Goal: Task Accomplishment & Management: Use online tool/utility

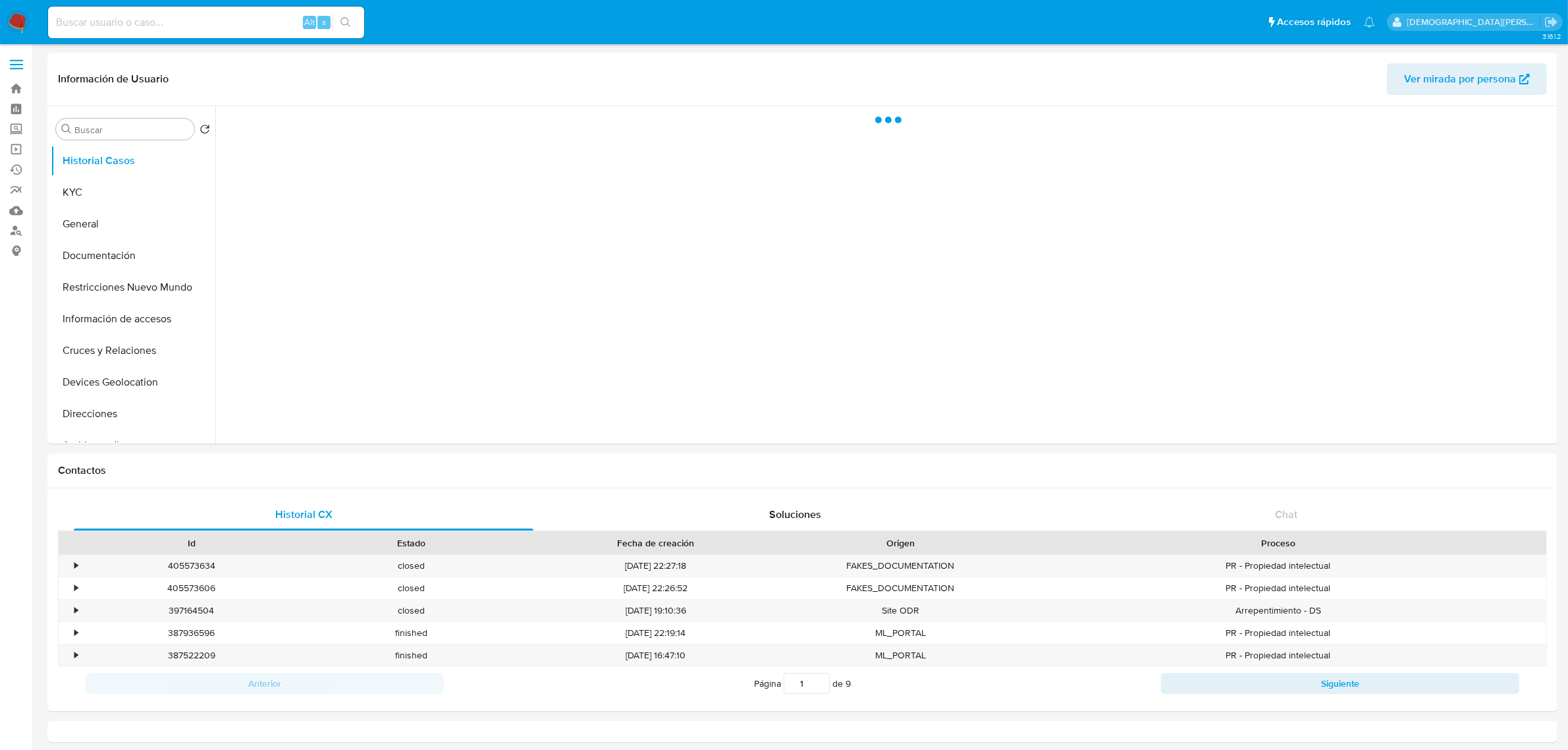
select select "10"
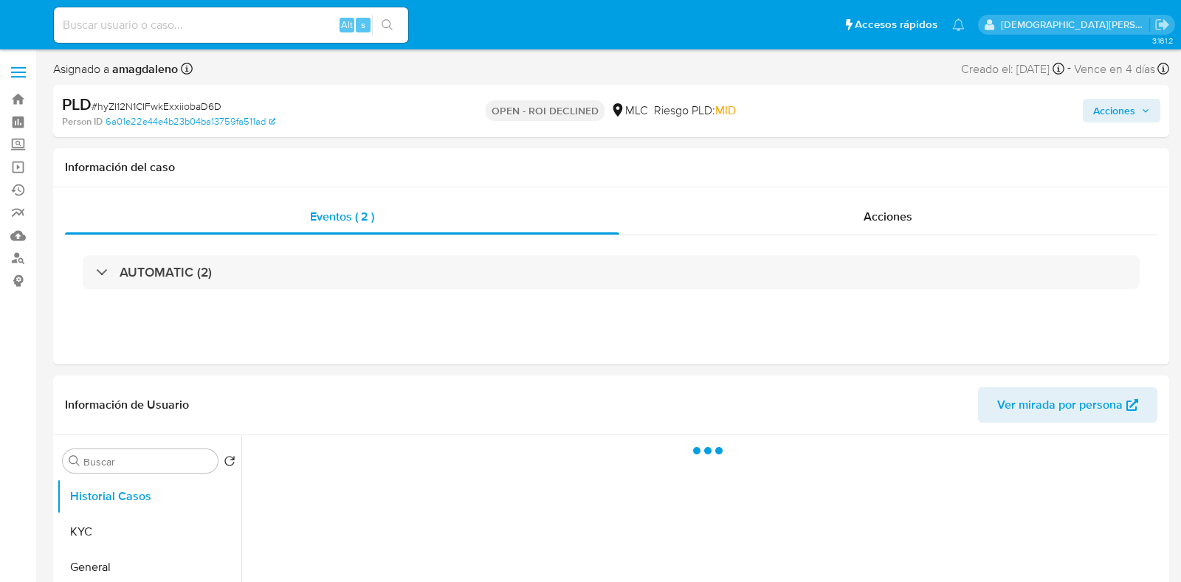
select select "10"
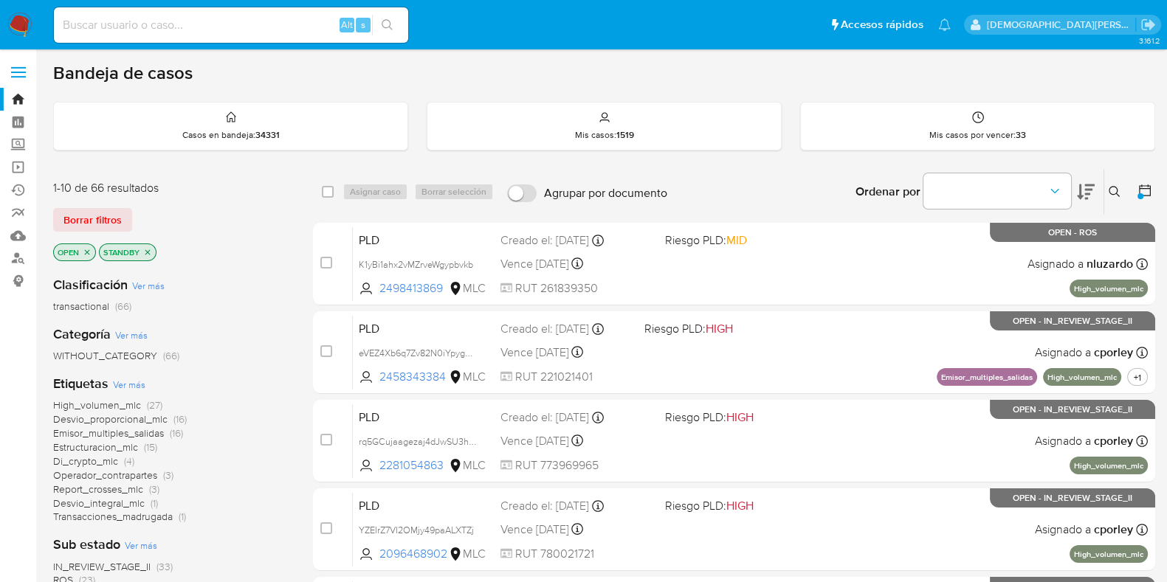
click at [148, 252] on icon "close-filter" at bounding box center [147, 252] width 9 height 9
click at [89, 255] on p "OPEN" at bounding box center [74, 252] width 41 height 16
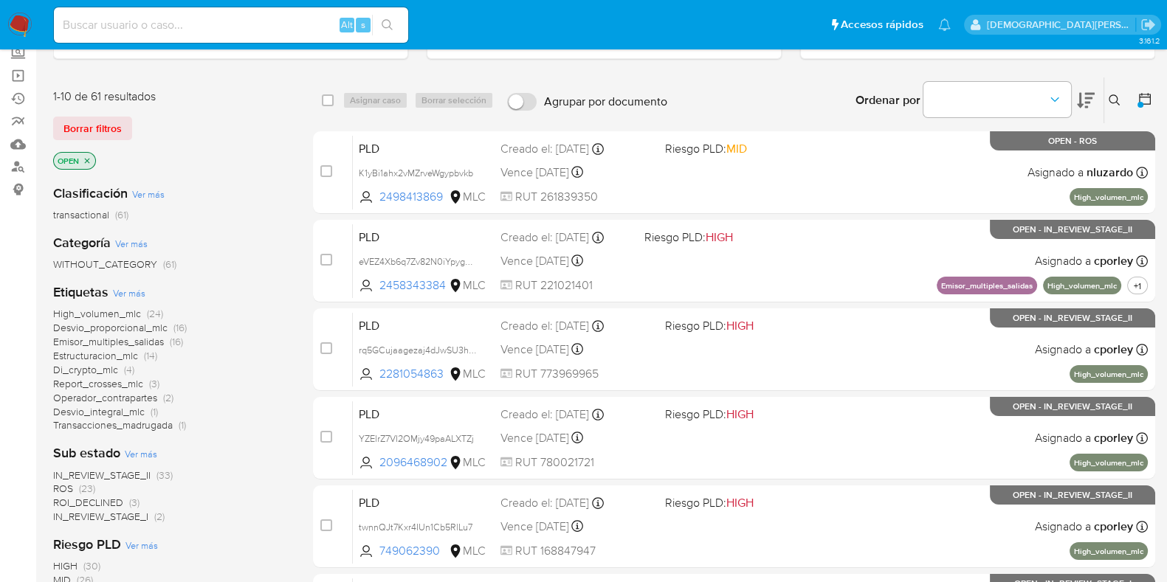
click at [89, 160] on icon "close-filter" at bounding box center [87, 160] width 5 height 5
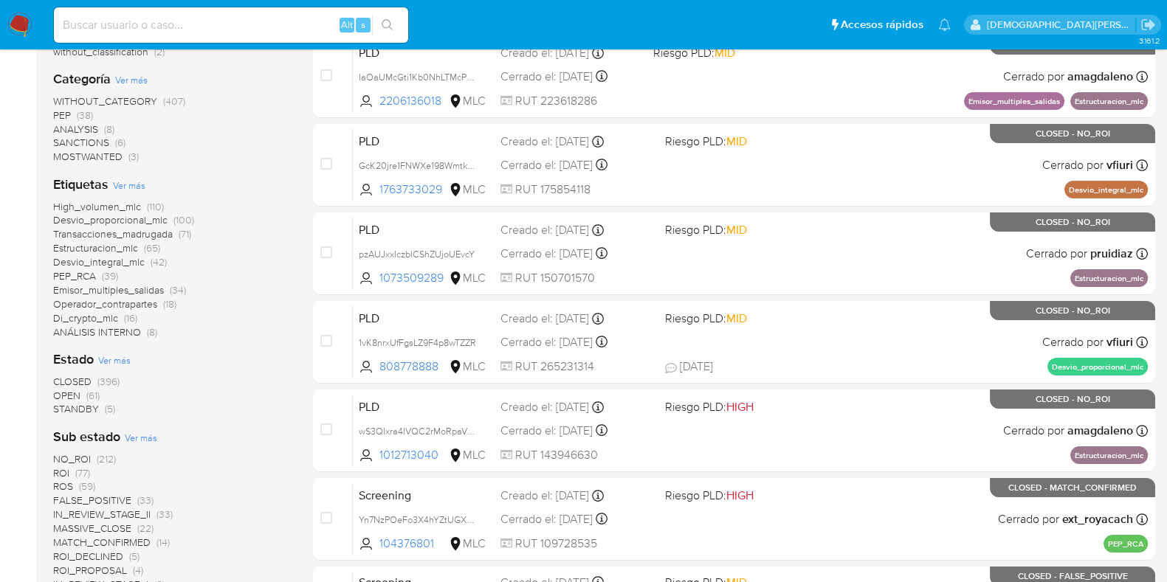
scroll to position [277, 0]
click at [108, 356] on span "Ver más" at bounding box center [114, 359] width 32 height 13
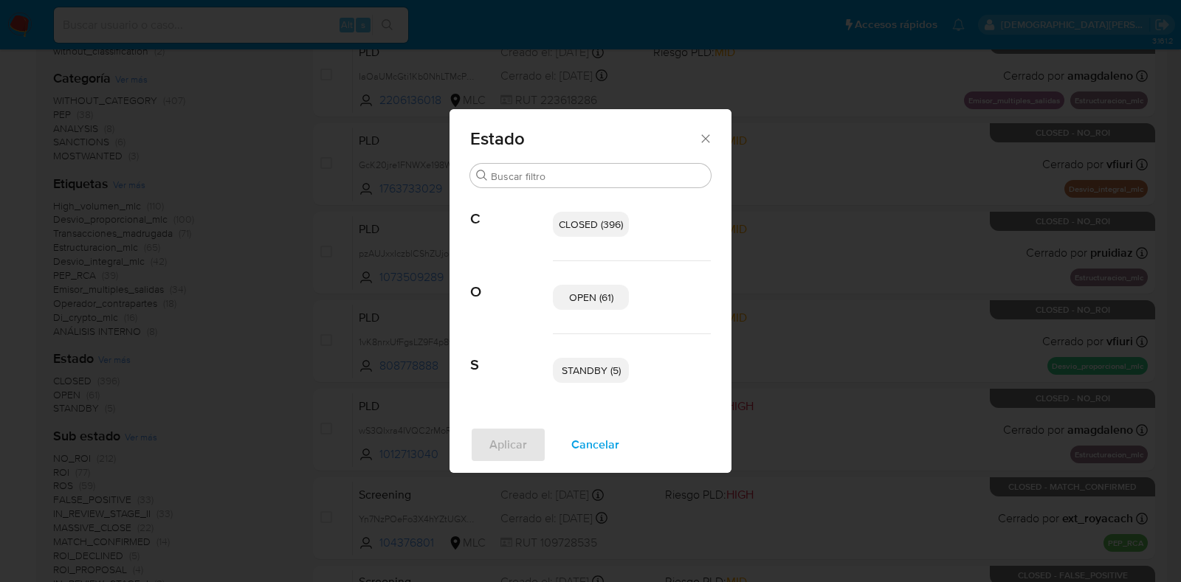
click at [596, 294] on span "OPEN (61)" at bounding box center [591, 297] width 44 height 15
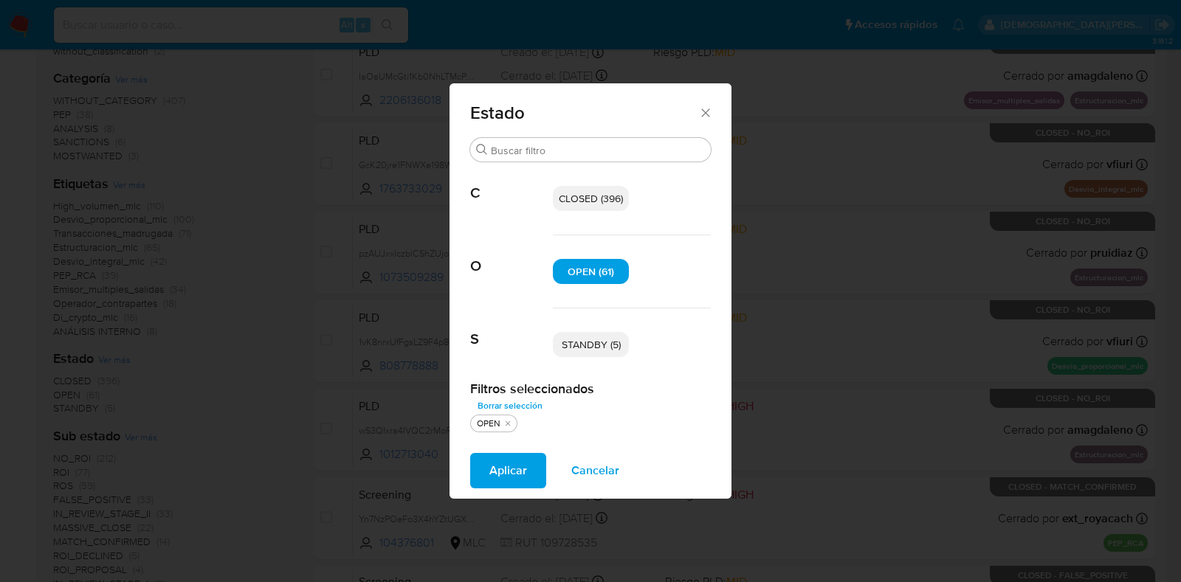
click at [607, 353] on p "STANDBY (5)" at bounding box center [591, 344] width 76 height 25
click at [494, 469] on span "Aplicar" at bounding box center [508, 471] width 38 height 32
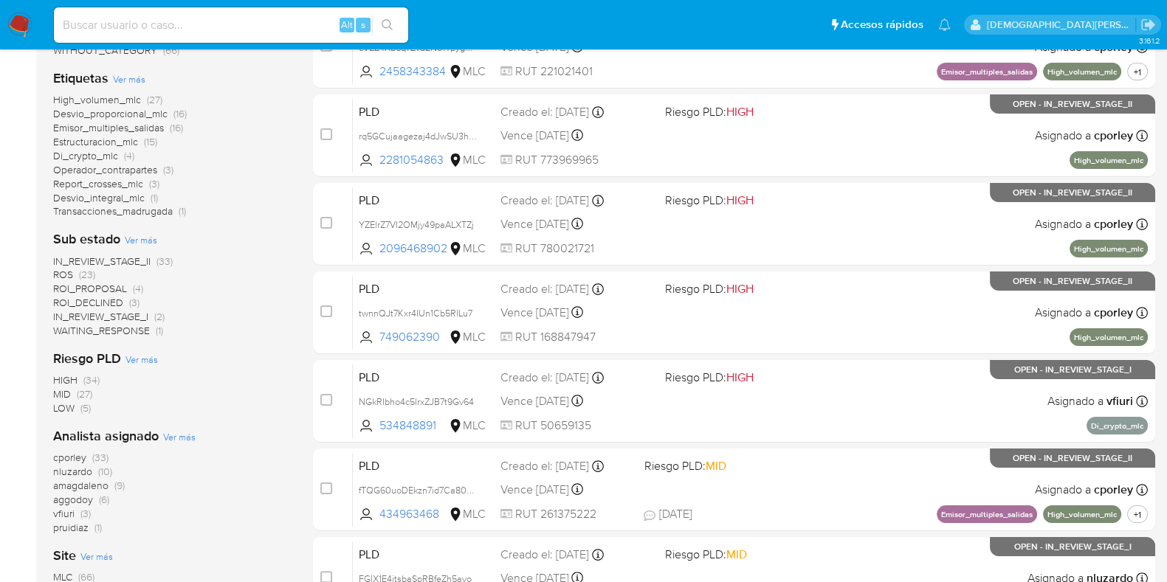
scroll to position [277, 0]
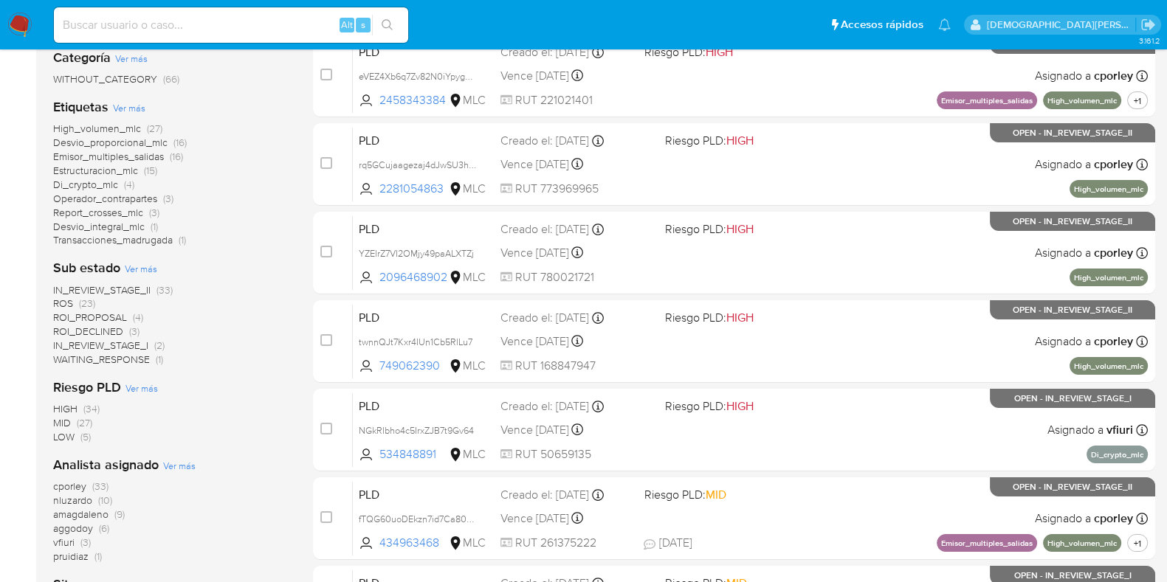
click at [120, 284] on span "IN_REVIEW_STAGE_II" at bounding box center [101, 290] width 97 height 15
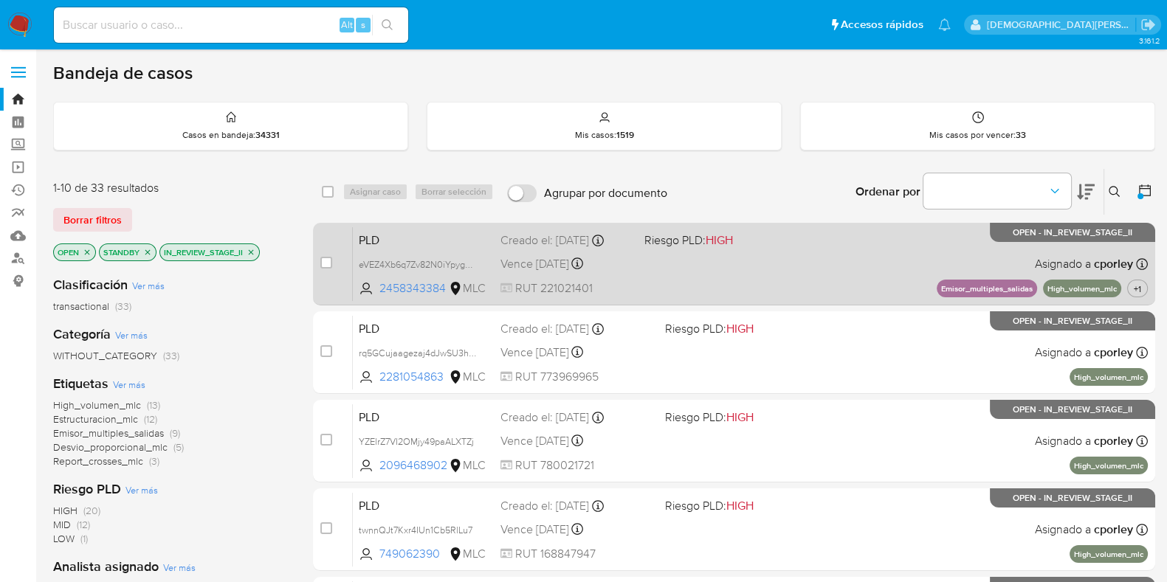
scroll to position [277, 0]
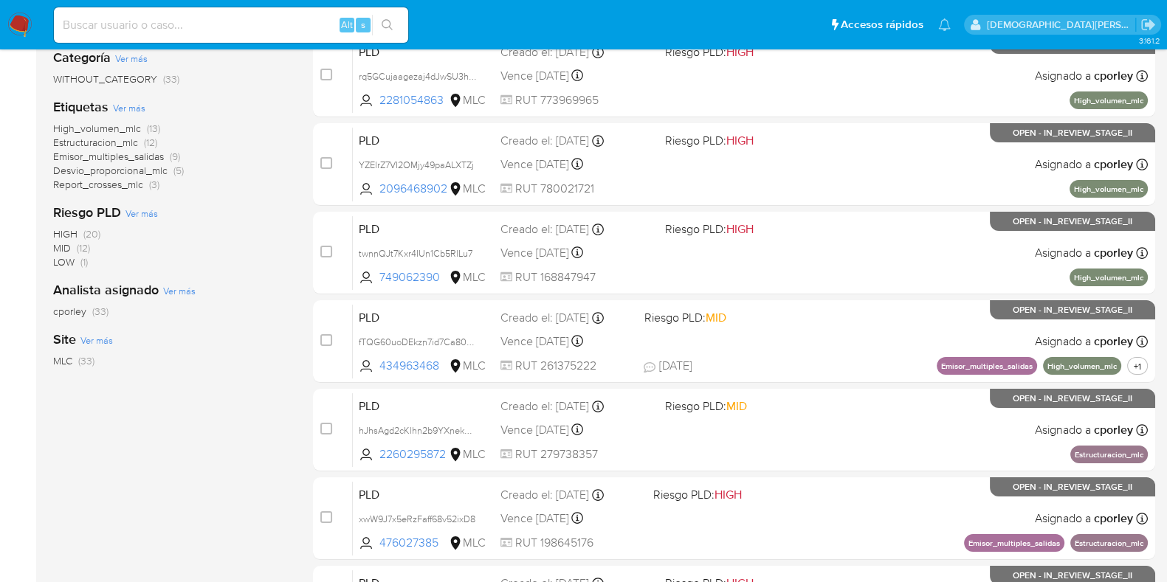
click at [142, 128] on span "High_volumen_mlc (13)" at bounding box center [106, 129] width 107 height 14
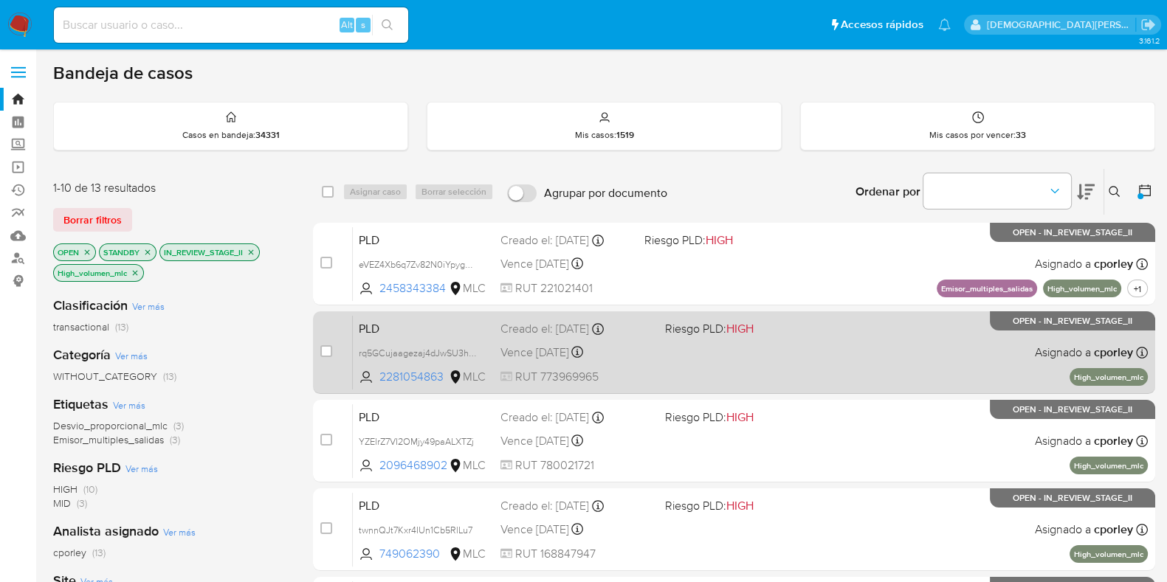
click at [632, 373] on span "RUT 773969965" at bounding box center [576, 377] width 153 height 16
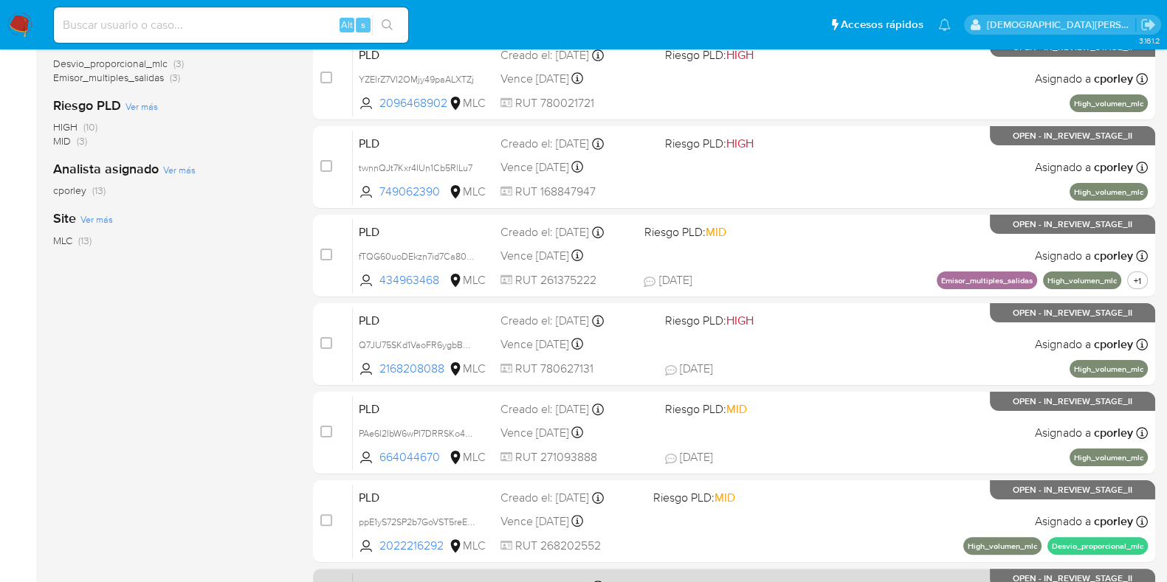
scroll to position [634, 0]
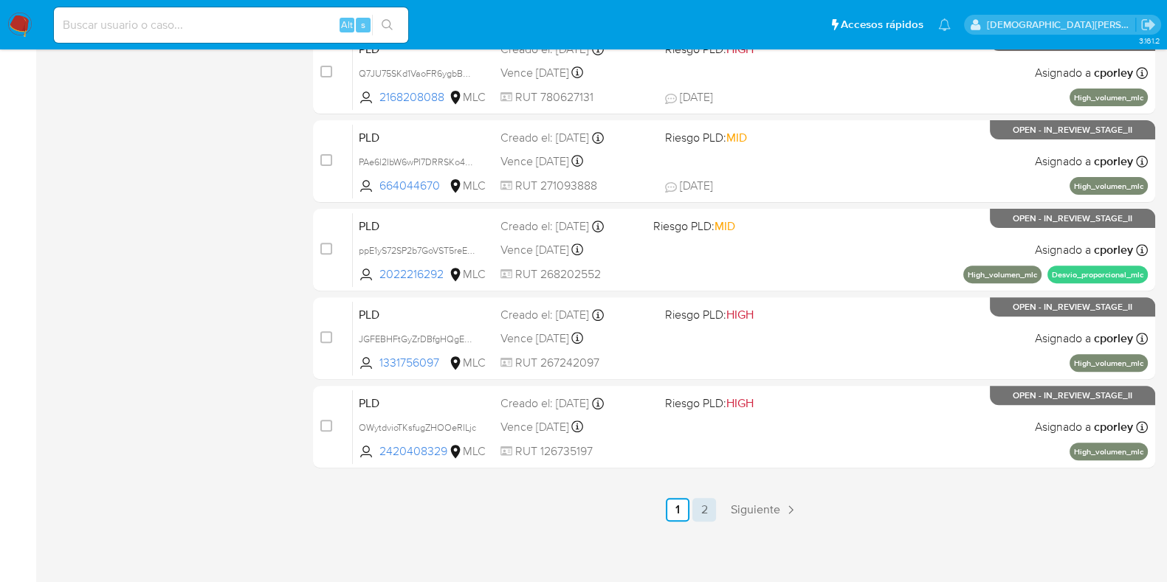
click at [703, 515] on link "2" at bounding box center [704, 510] width 24 height 24
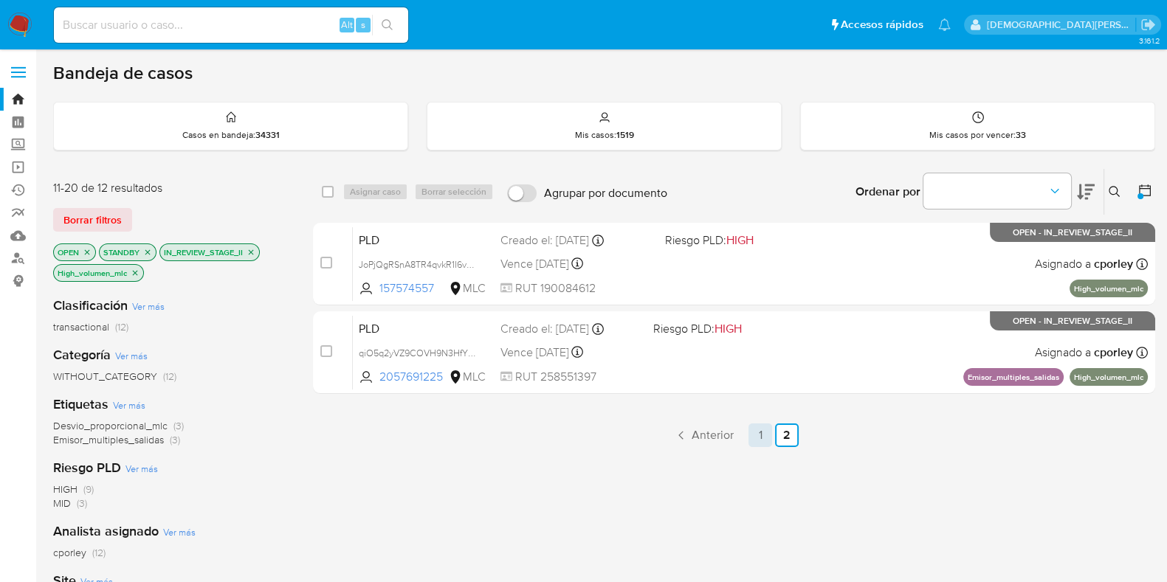
click at [755, 434] on link "1" at bounding box center [760, 436] width 24 height 24
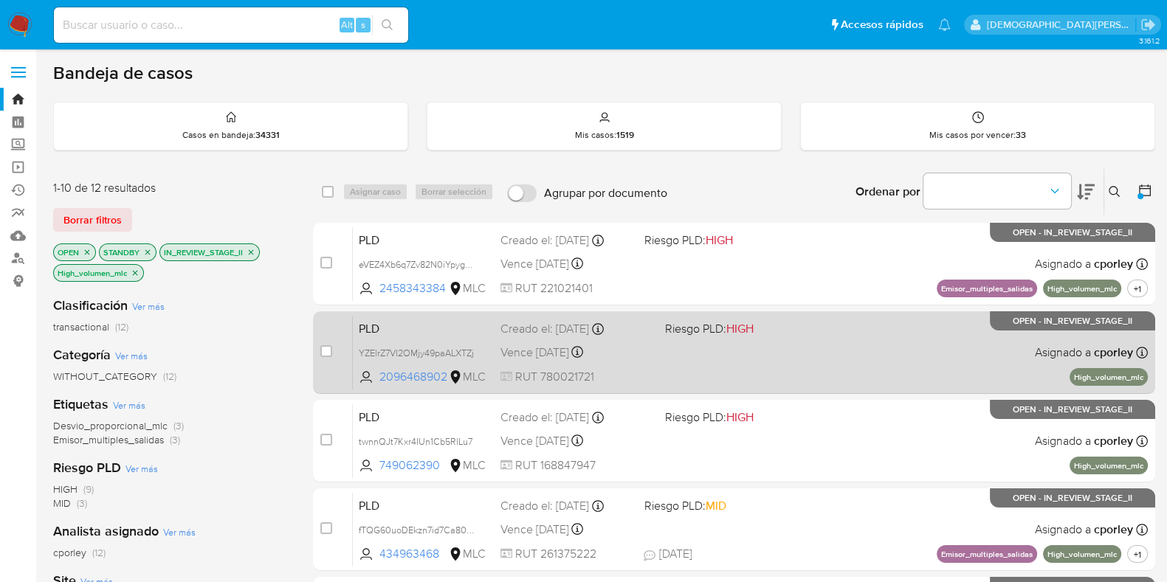
click at [782, 367] on div "PLD YZElrZ7VI2OMjy49paALXTZj 2096468902 MLC Riesgo PLD: HIGH Creado el: 12/07/2…" at bounding box center [750, 352] width 795 height 75
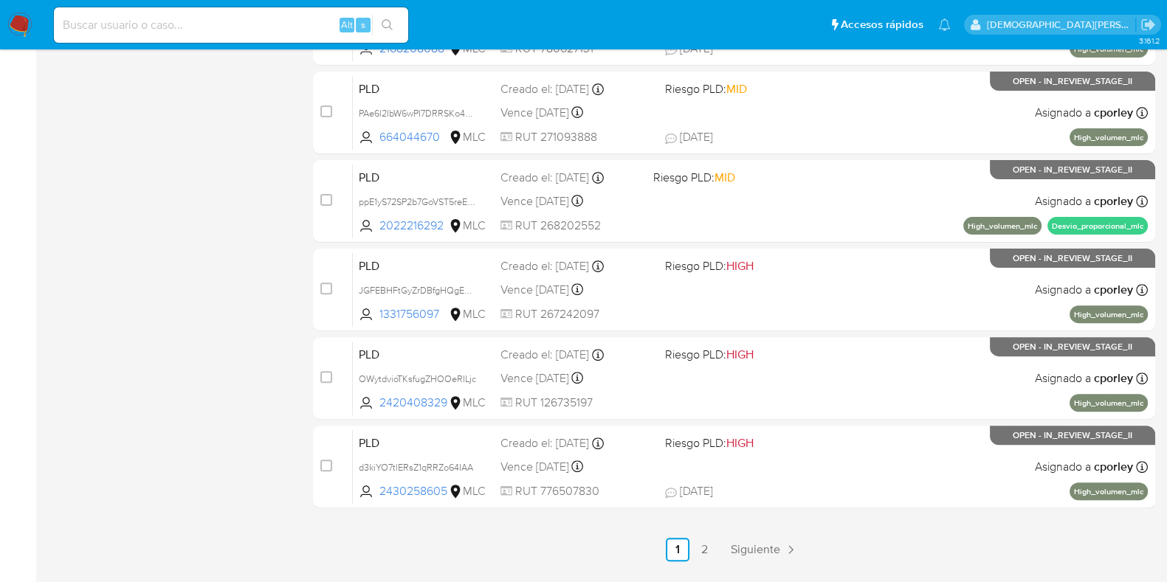
scroll to position [634, 0]
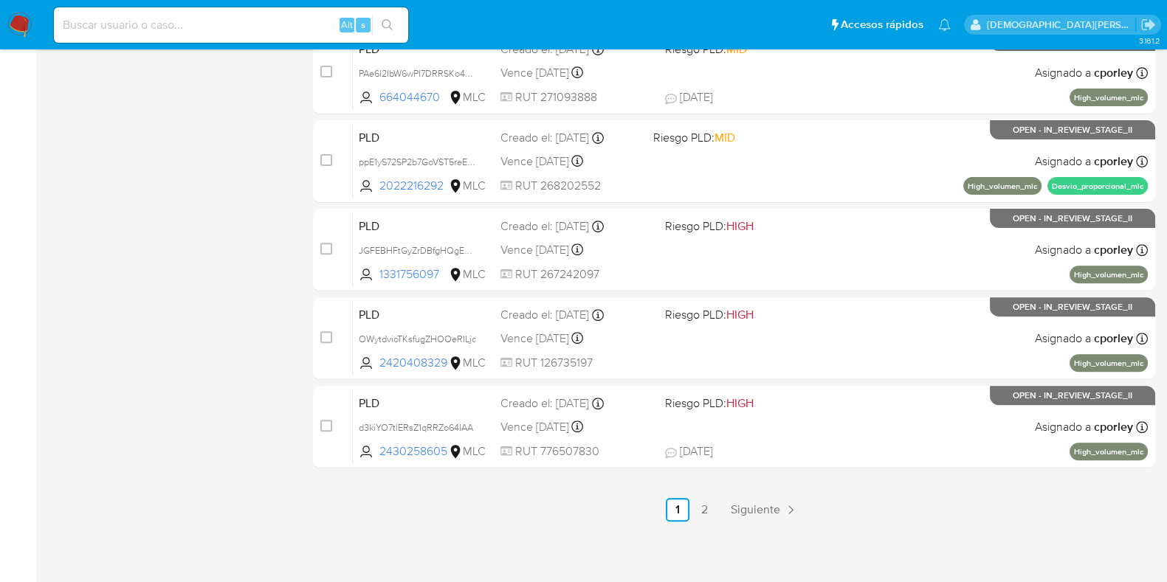
click at [708, 514] on link "2" at bounding box center [704, 510] width 24 height 24
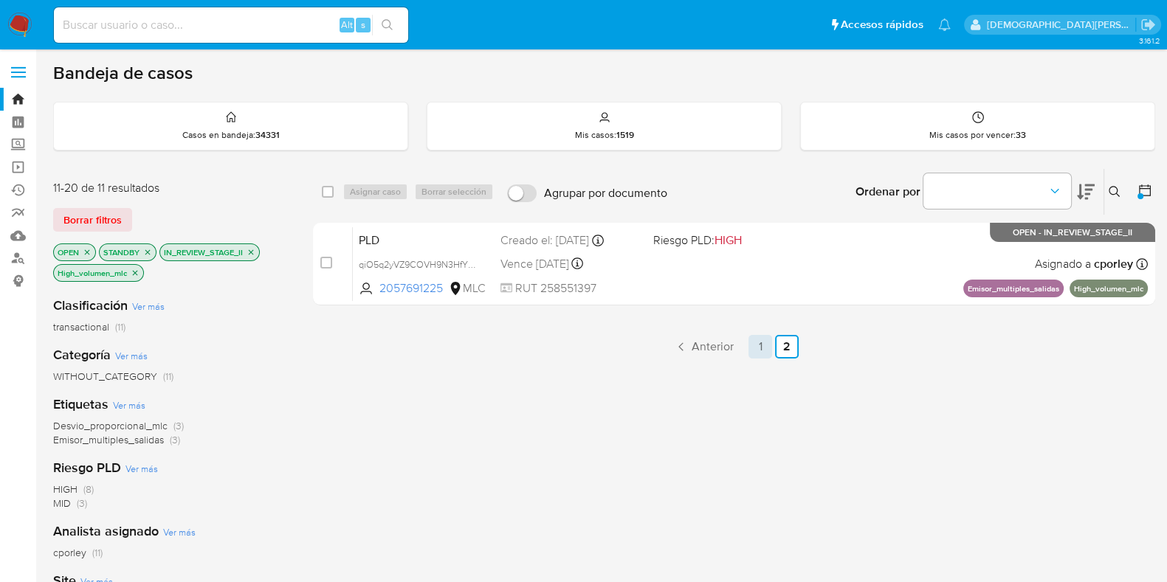
click at [759, 345] on link "1" at bounding box center [760, 347] width 24 height 24
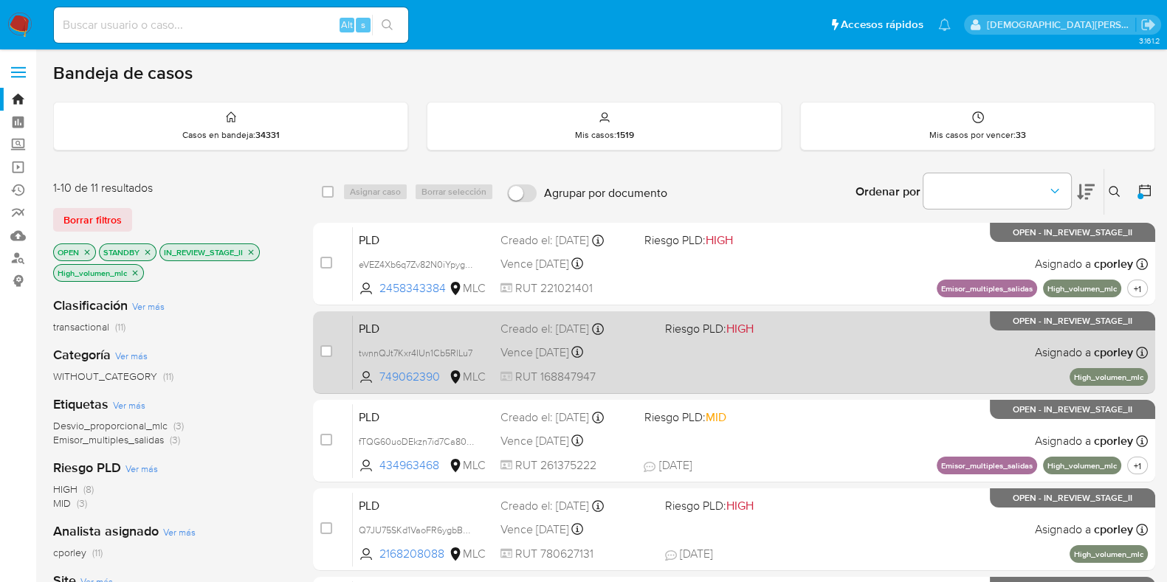
click at [710, 363] on div "PLD twnnQJt7Kxr4IUn1Cb5RlLu7 749062390 MLC Riesgo PLD: HIGH Creado el: 12/07/20…" at bounding box center [750, 352] width 795 height 75
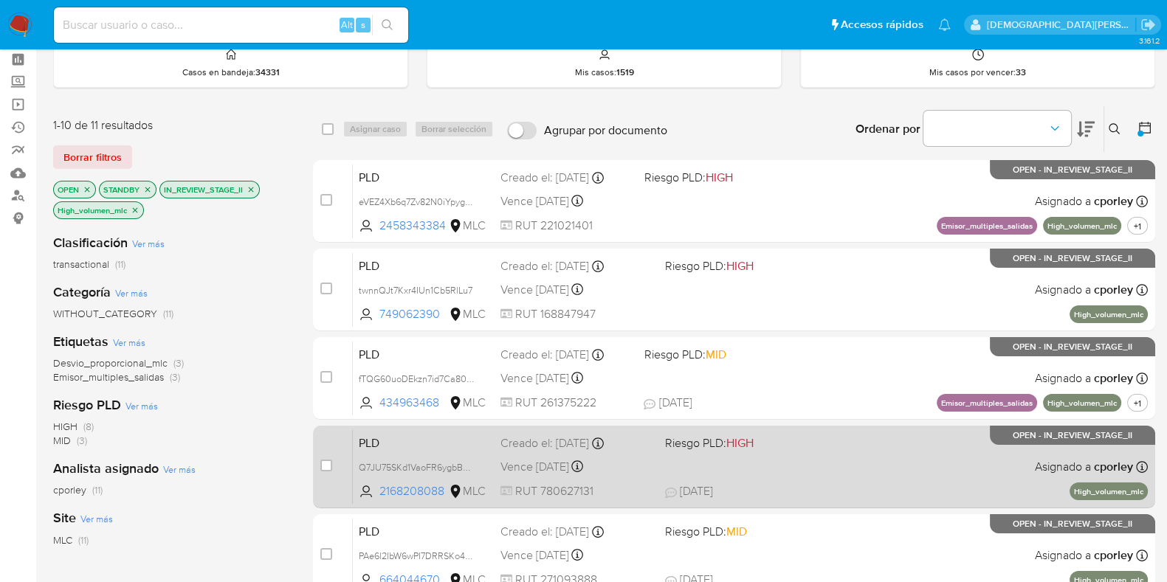
scroll to position [92, 0]
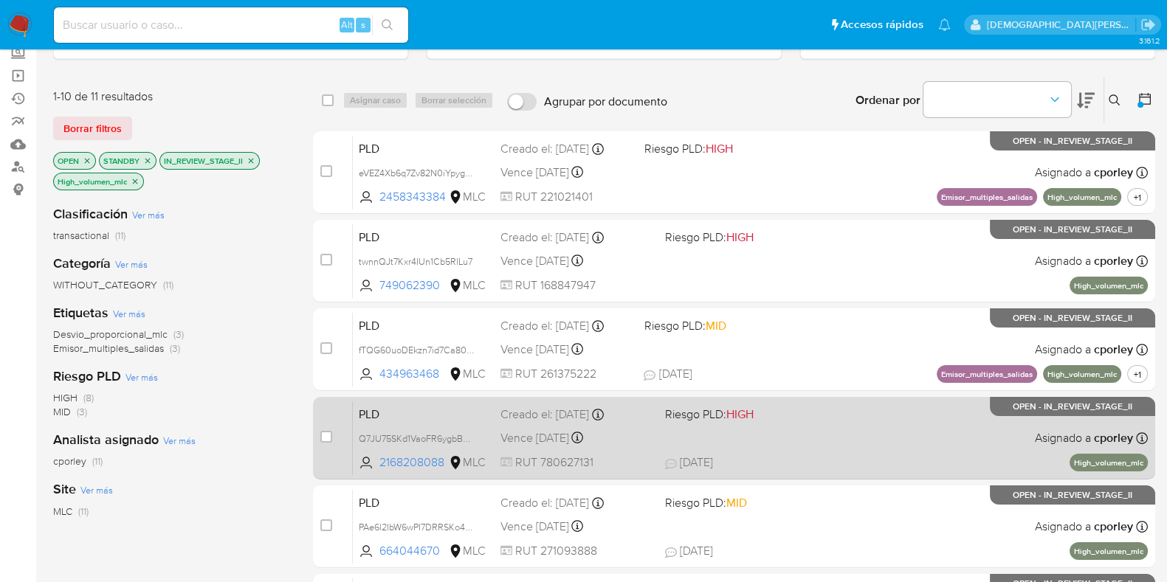
click at [767, 472] on div "PLD Q7JU75SKd1VaoFR6ygbBwEga 2168208088 MLC Riesgo PLD: HIGH Creado el: 12/07/2…" at bounding box center [750, 438] width 795 height 75
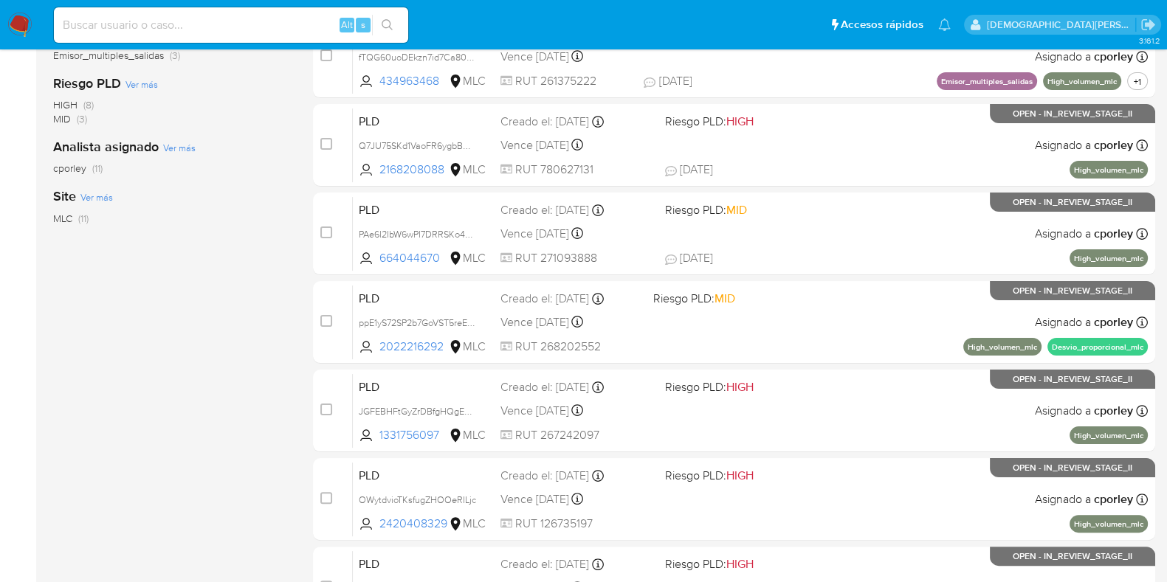
scroll to position [634, 0]
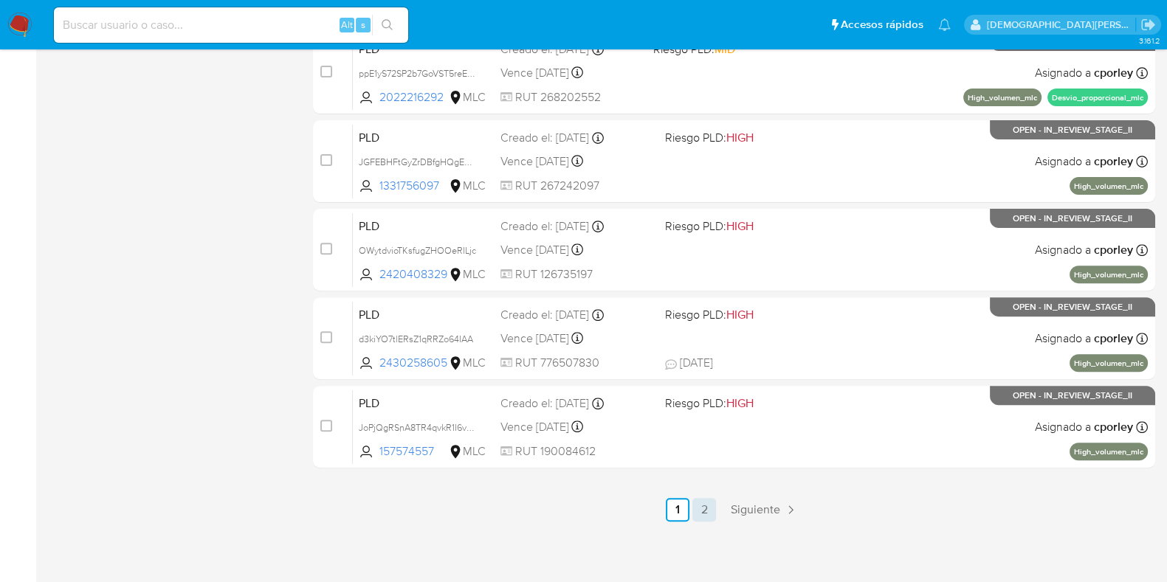
click at [697, 505] on link "2" at bounding box center [704, 510] width 24 height 24
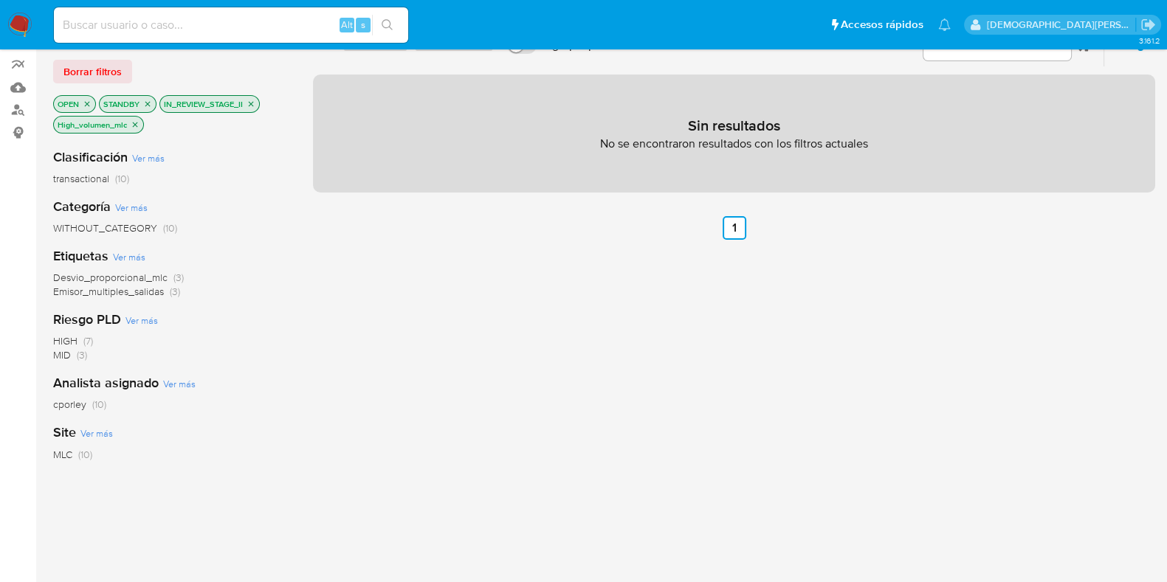
scroll to position [184, 0]
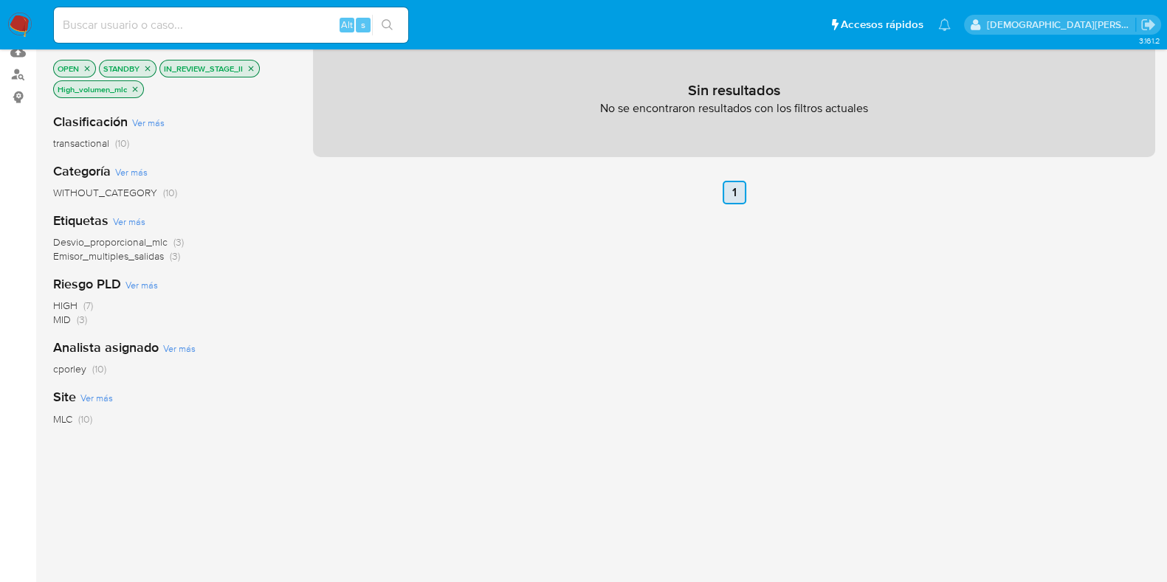
click at [736, 186] on link "1" at bounding box center [734, 193] width 24 height 24
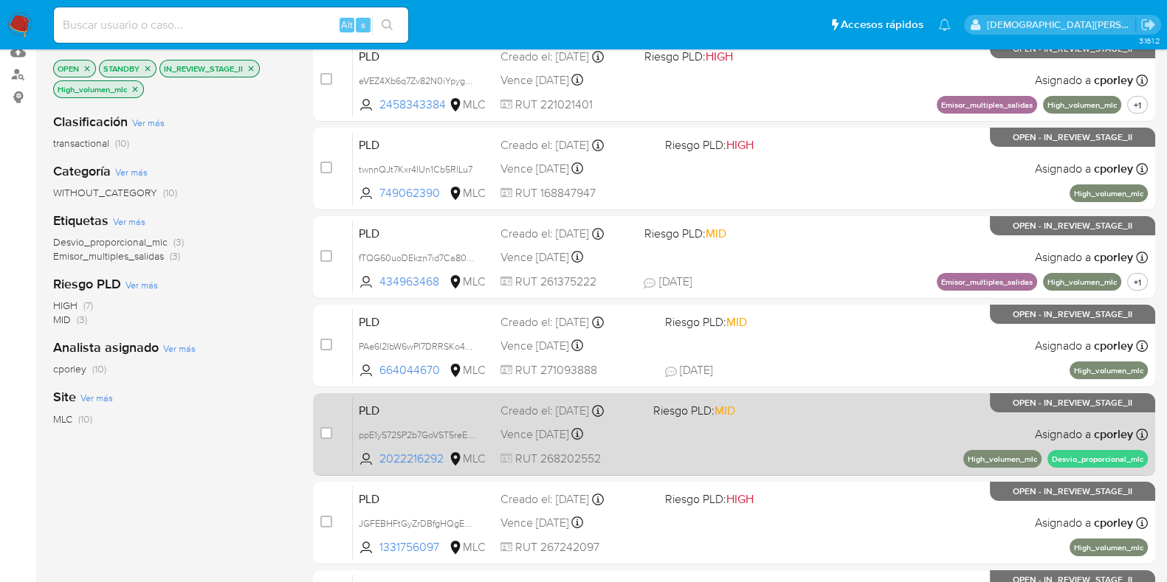
scroll to position [184, 0]
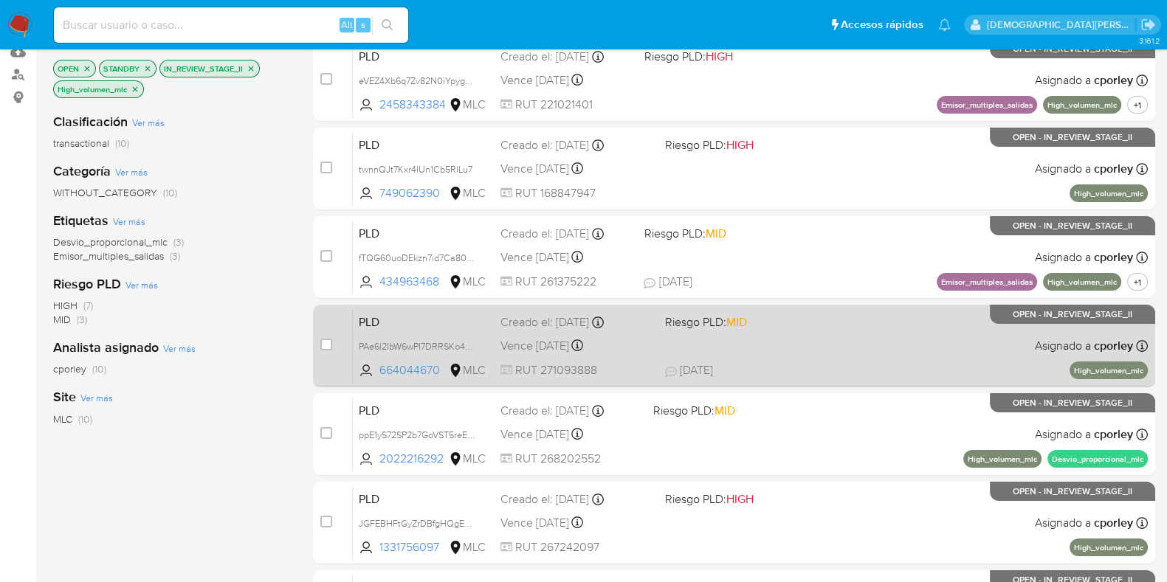
click at [767, 359] on div "PLD PAe6l2IbW6wPI7DRRSKo4chO 664044670 MLC Riesgo PLD: MID Creado el: 12/07/202…" at bounding box center [750, 345] width 795 height 75
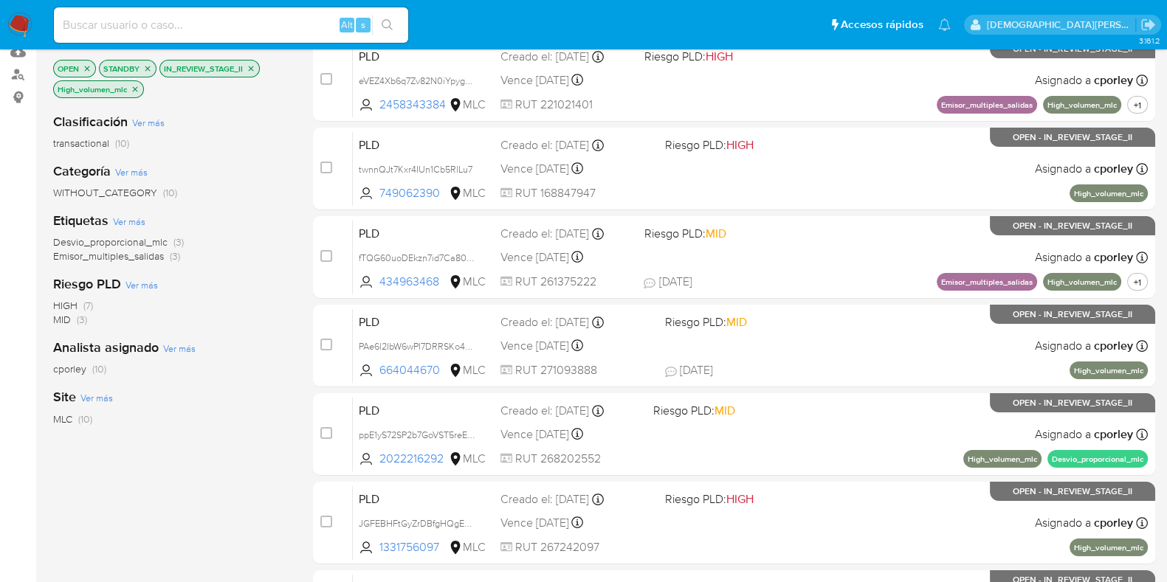
click at [134, 86] on icon "close-filter" at bounding box center [135, 88] width 5 height 5
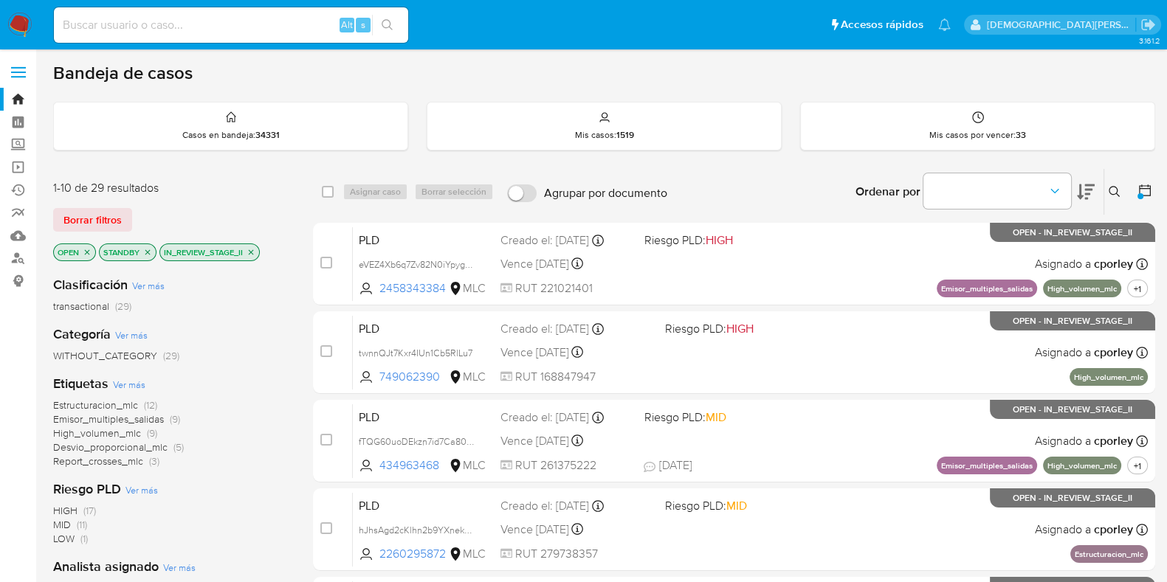
click at [254, 252] on icon "close-filter" at bounding box center [250, 252] width 9 height 9
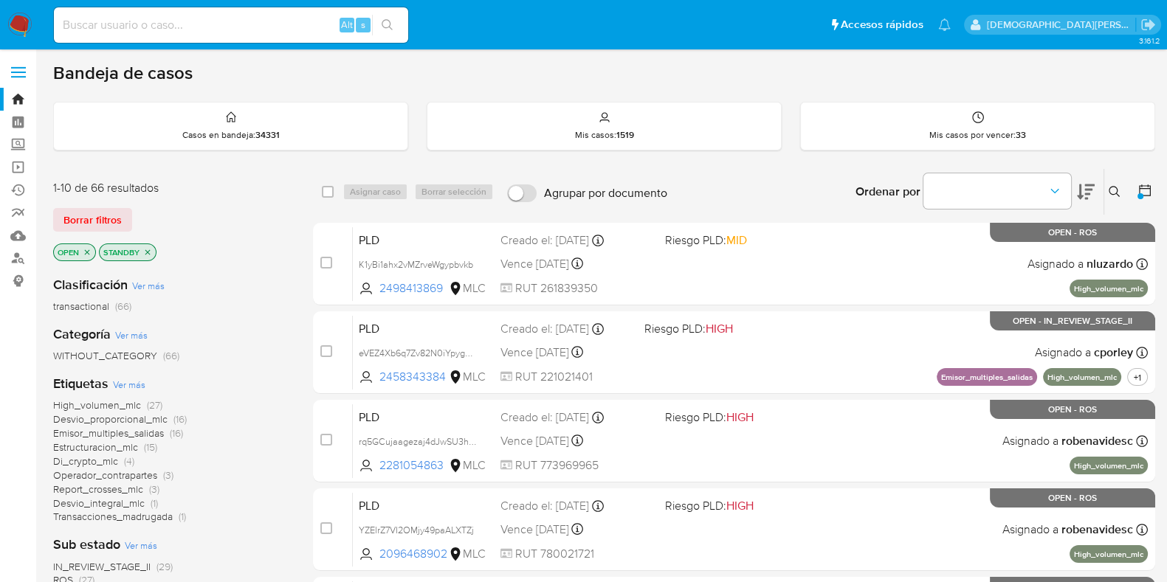
click at [151, 251] on icon "close-filter" at bounding box center [147, 252] width 9 height 9
click at [16, 255] on link "Buscador de personas" at bounding box center [88, 258] width 176 height 23
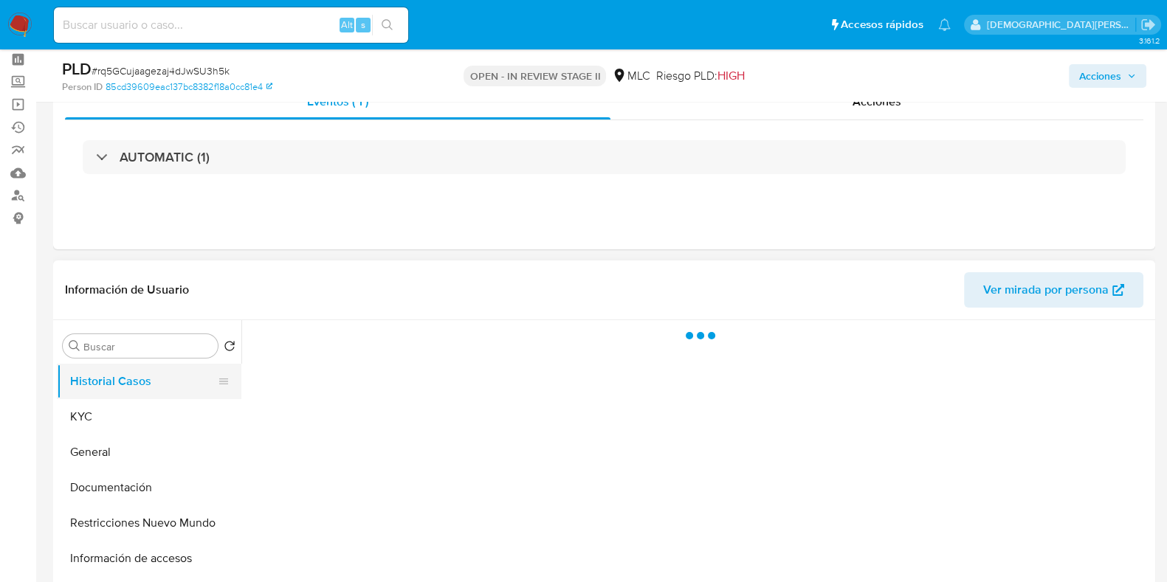
scroll to position [92, 0]
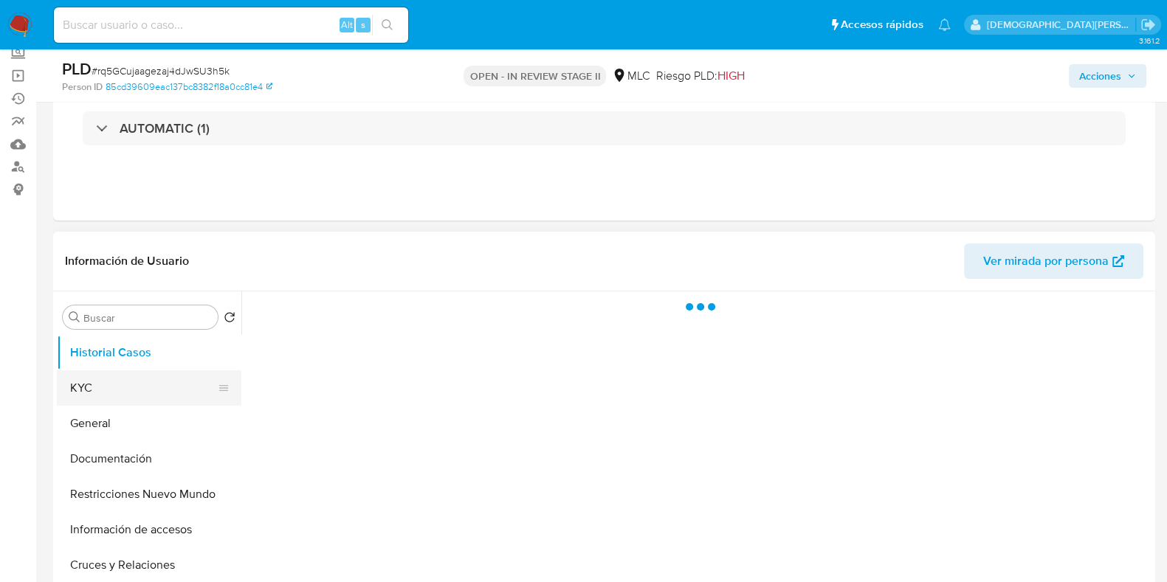
select select "10"
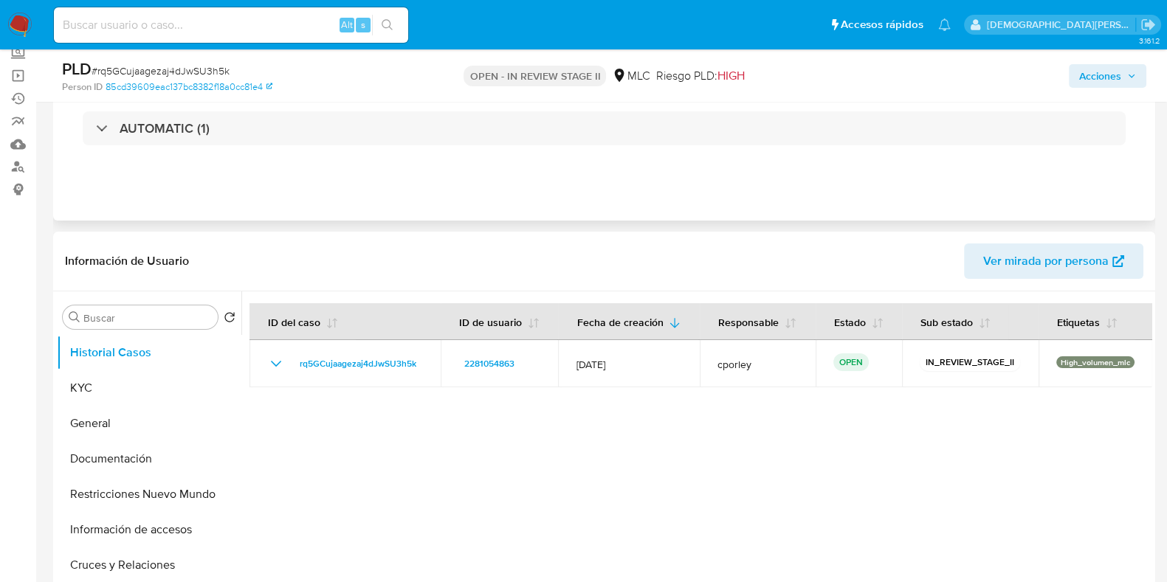
scroll to position [0, 0]
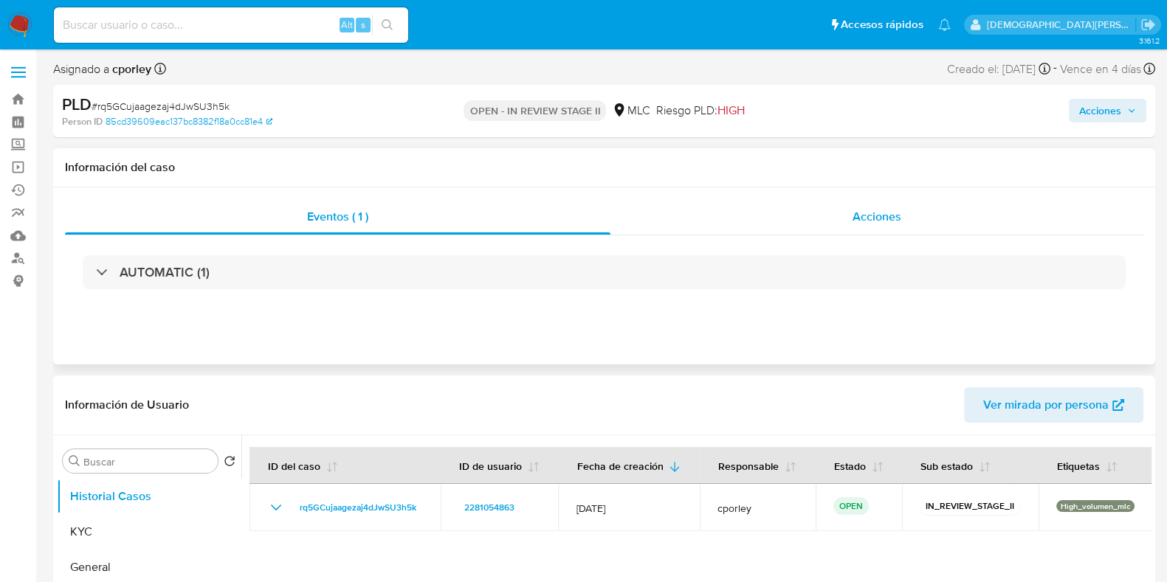
click at [857, 212] on span "Acciones" at bounding box center [876, 216] width 49 height 17
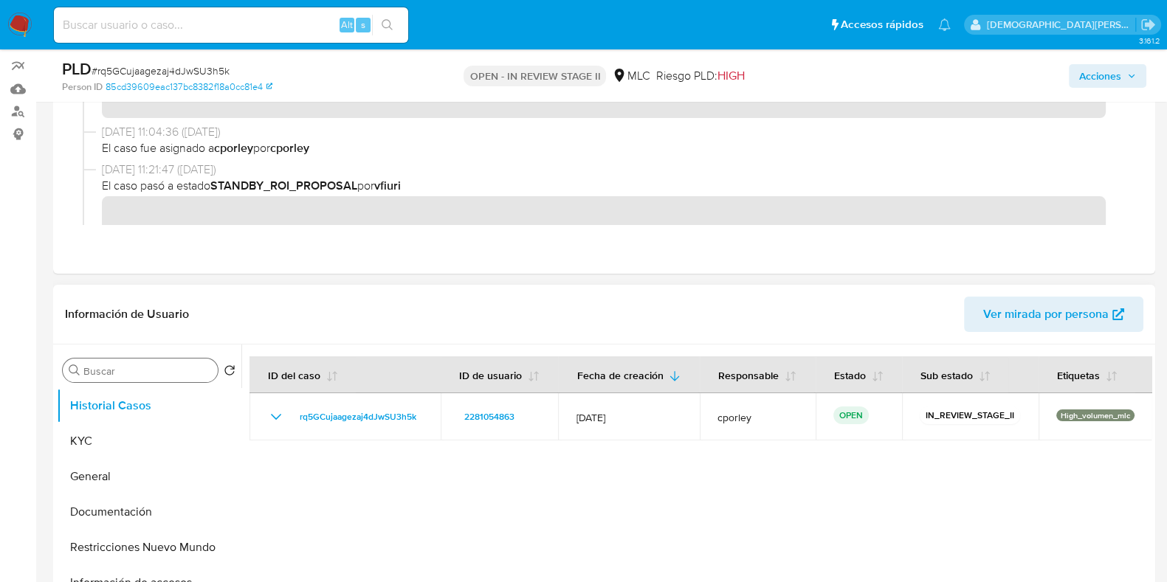
scroll to position [184, 0]
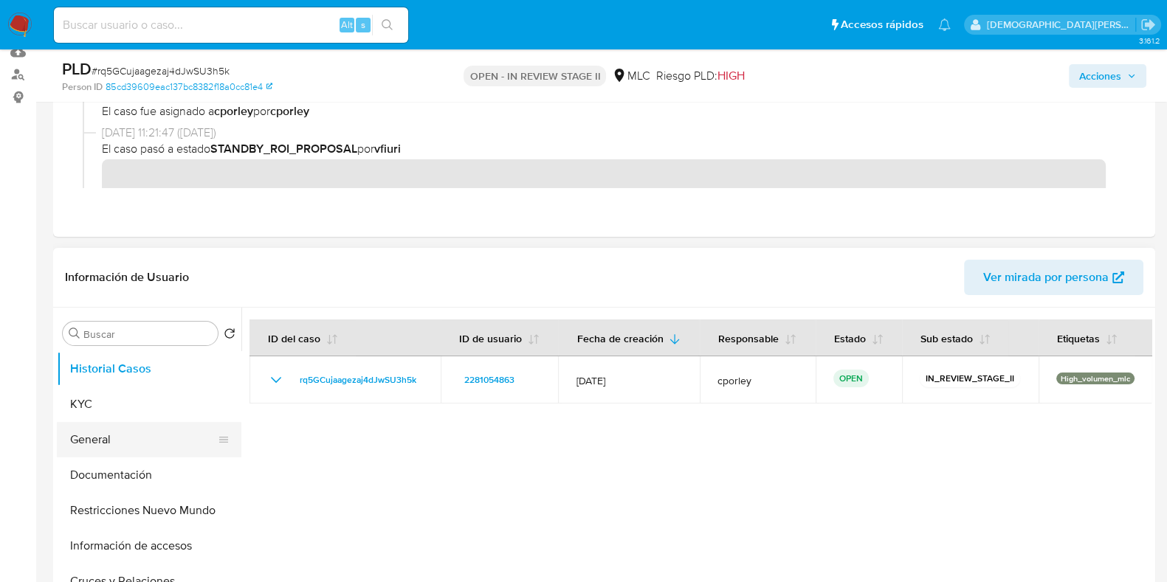
click at [119, 435] on button "General" at bounding box center [143, 439] width 173 height 35
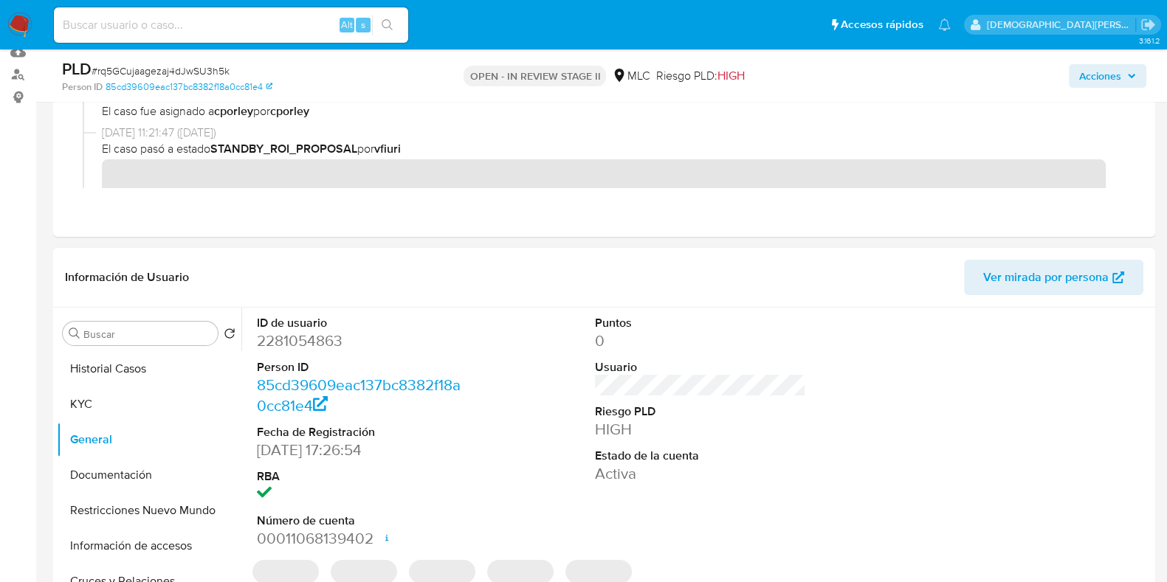
click at [291, 347] on dd "2281054863" at bounding box center [362, 341] width 211 height 21
copy dd "2281054863"
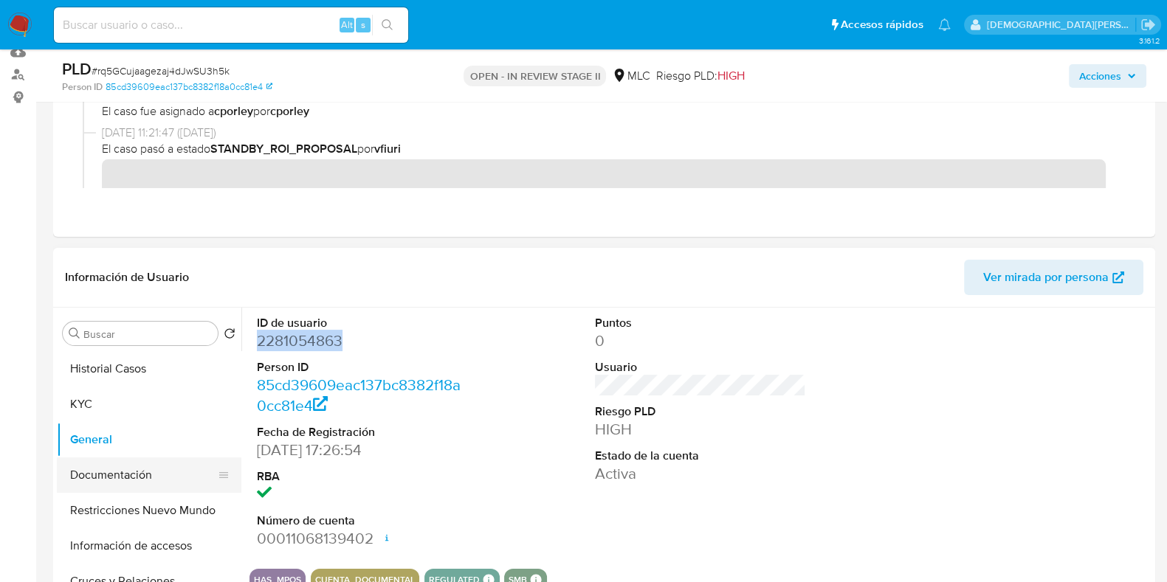
click at [144, 465] on button "Documentación" at bounding box center [143, 475] width 173 height 35
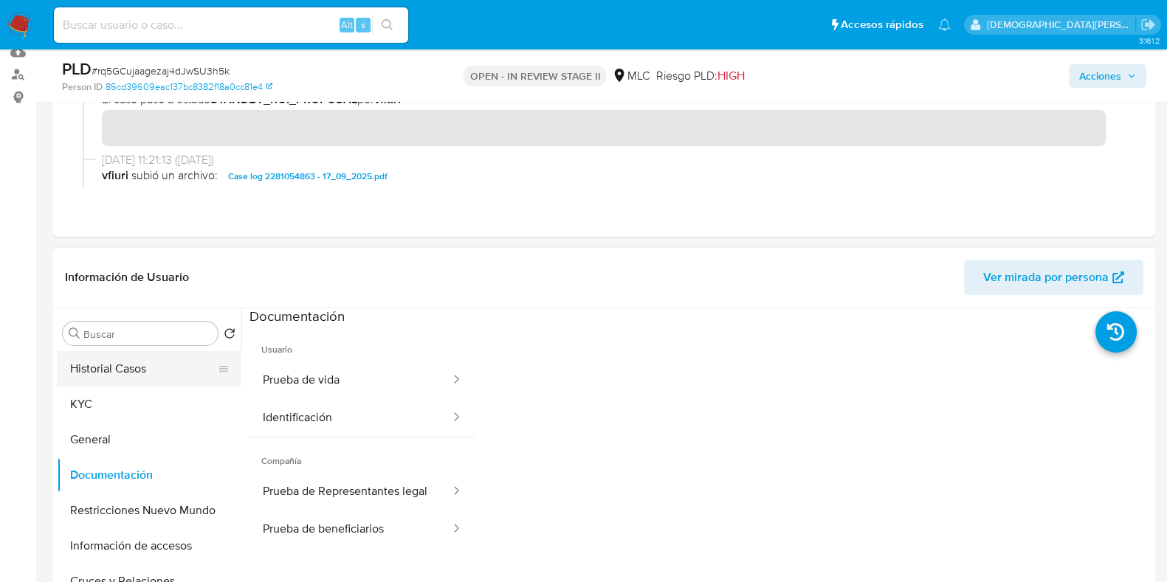
scroll to position [92, 0]
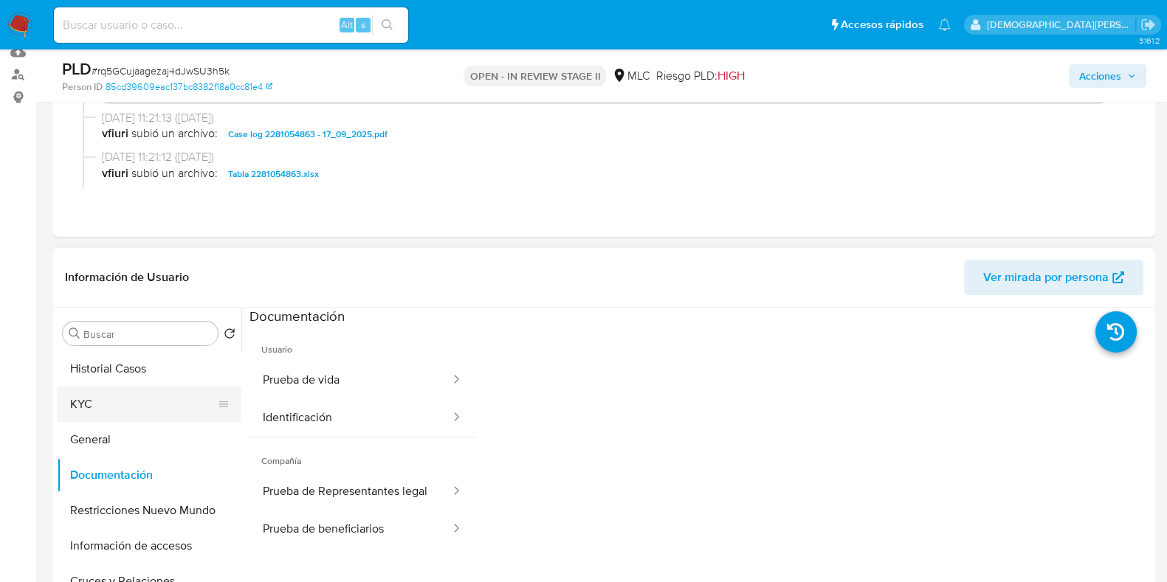
click at [83, 414] on button "KYC" at bounding box center [143, 404] width 173 height 35
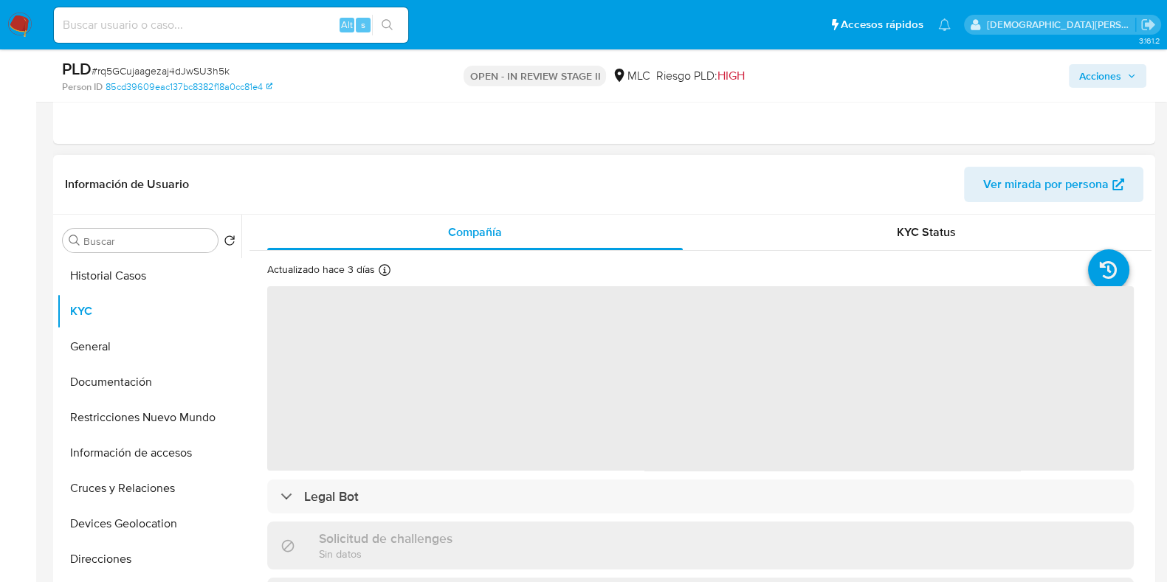
scroll to position [368, 0]
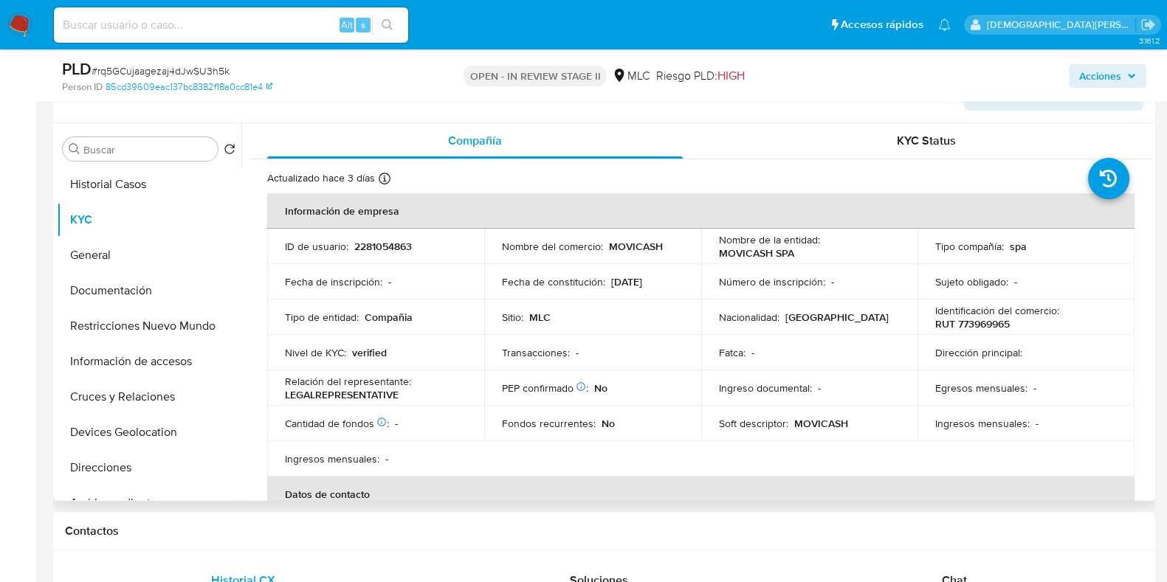
click at [981, 321] on p "RUT 773969965" at bounding box center [972, 323] width 75 height 13
copy p "773969965"
click at [978, 320] on p "RUT 773969965" at bounding box center [972, 323] width 75 height 13
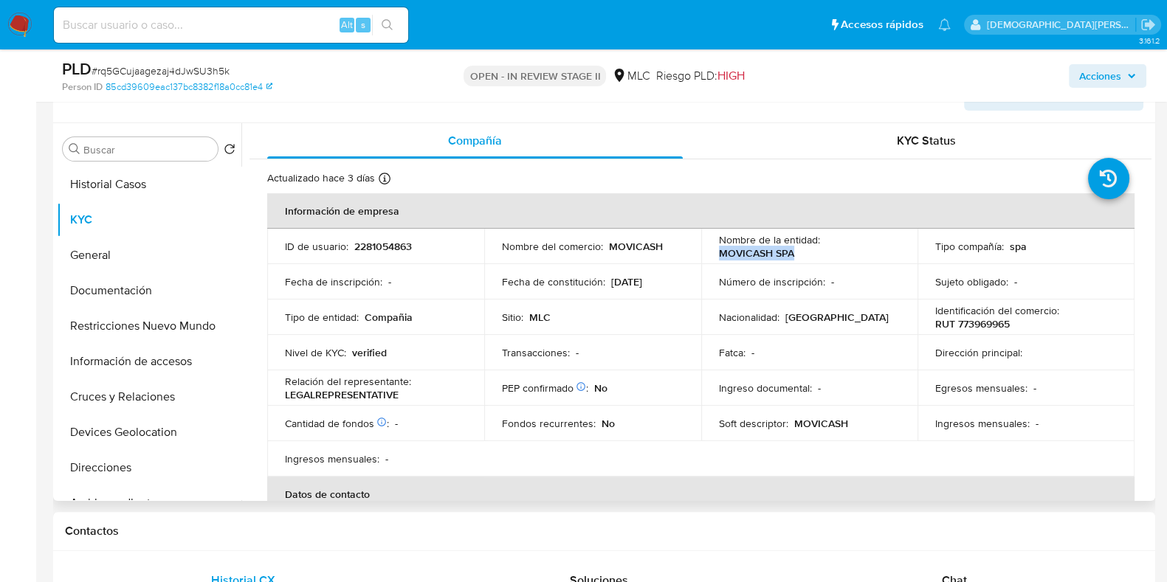
drag, startPoint x: 794, startPoint y: 249, endPoint x: 710, endPoint y: 248, distance: 84.1
click at [710, 248] on td "Nombre de la entidad : MOVICASH SPA" at bounding box center [809, 246] width 217 height 35
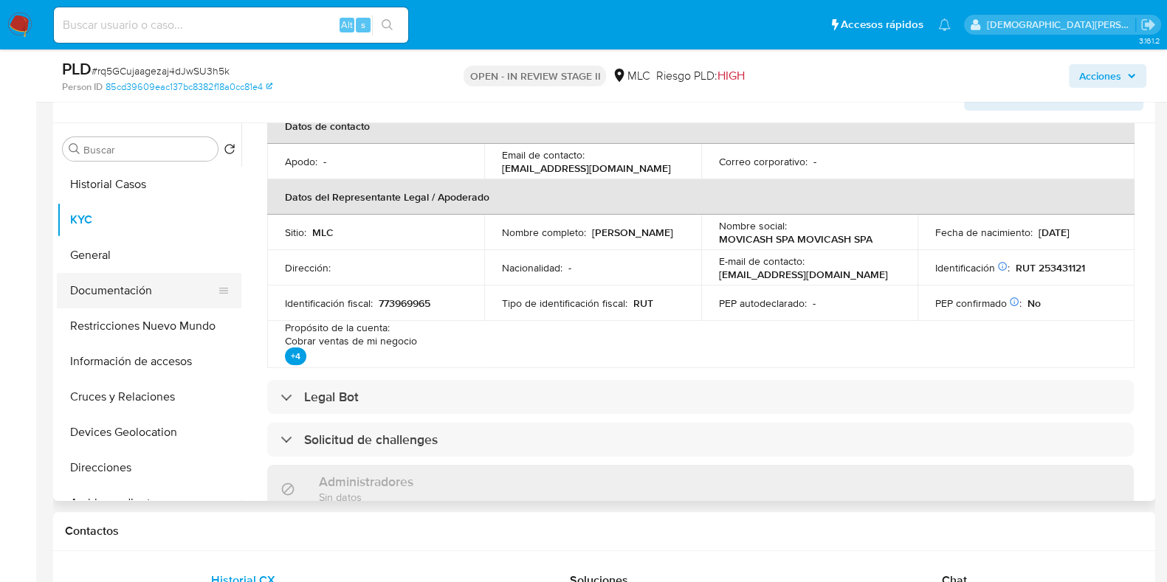
click at [152, 293] on button "Documentación" at bounding box center [143, 290] width 173 height 35
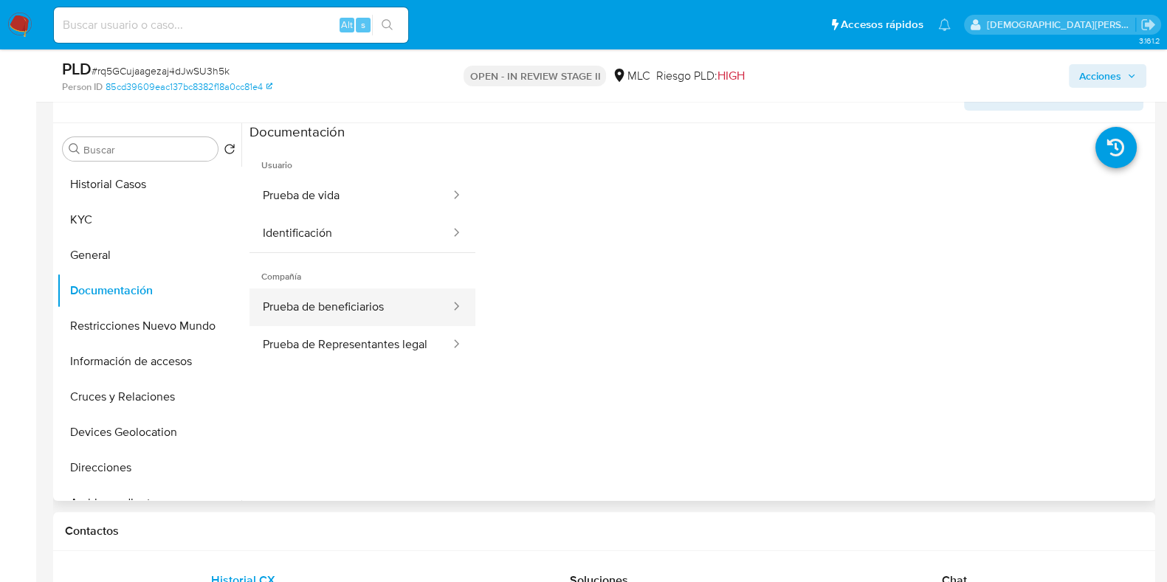
click at [379, 302] on button "Prueba de beneficiarios" at bounding box center [350, 308] width 202 height 38
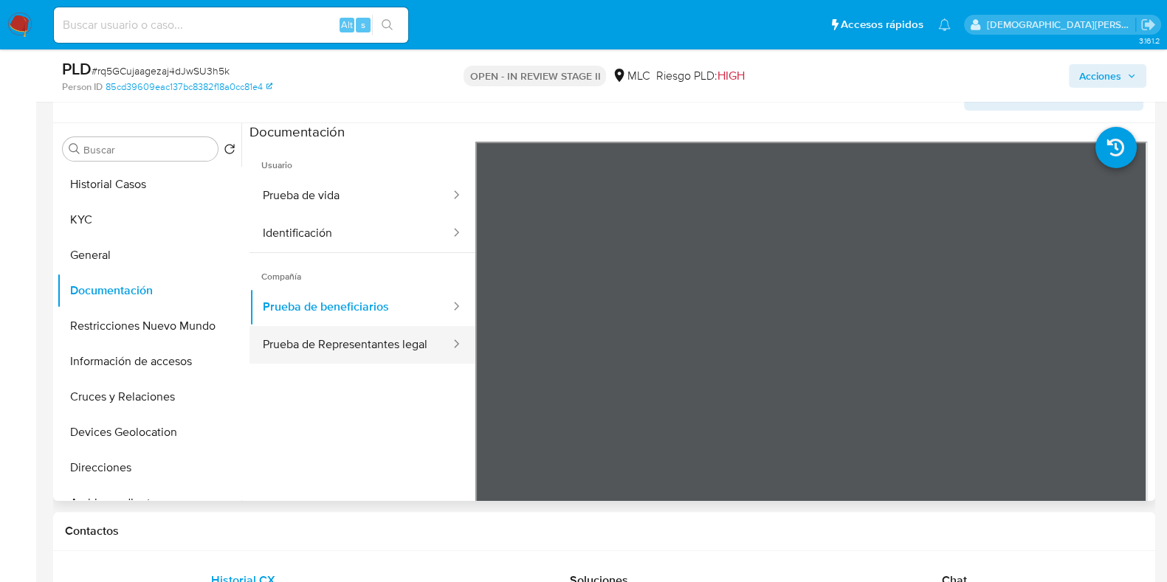
click at [343, 361] on button "Prueba de Representantes legal" at bounding box center [350, 345] width 202 height 38
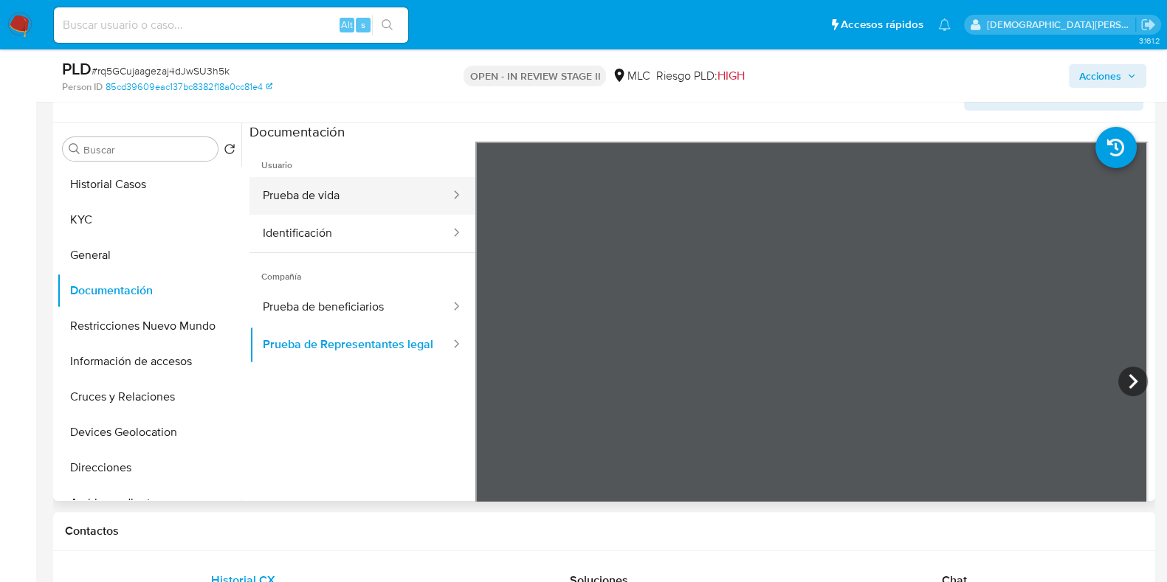
click at [349, 205] on button "Prueba de vida" at bounding box center [350, 196] width 202 height 38
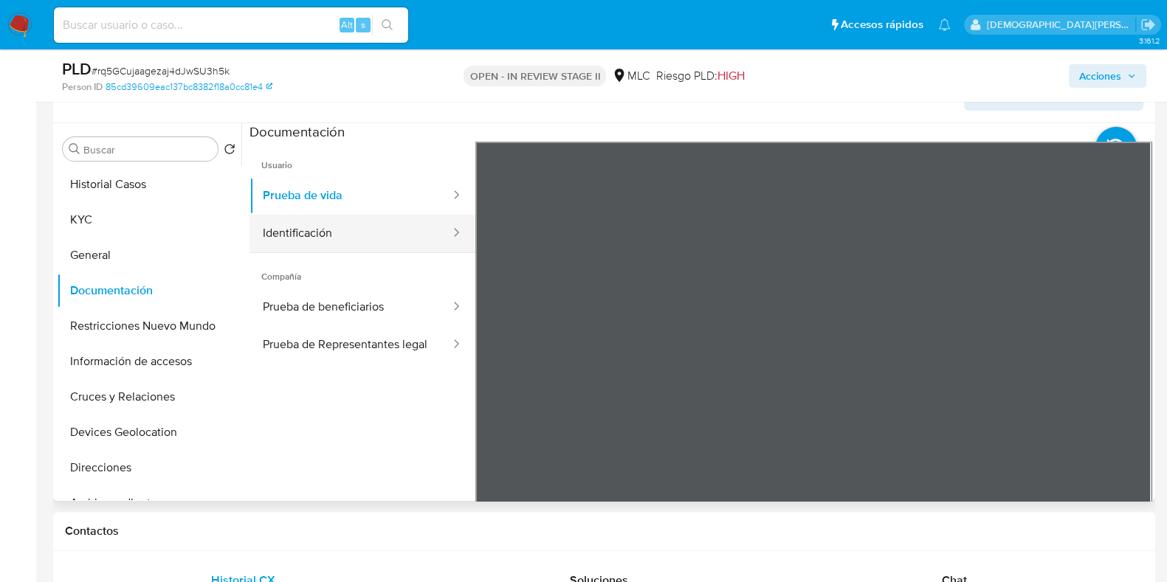
click at [344, 228] on button "Identificación" at bounding box center [350, 234] width 202 height 38
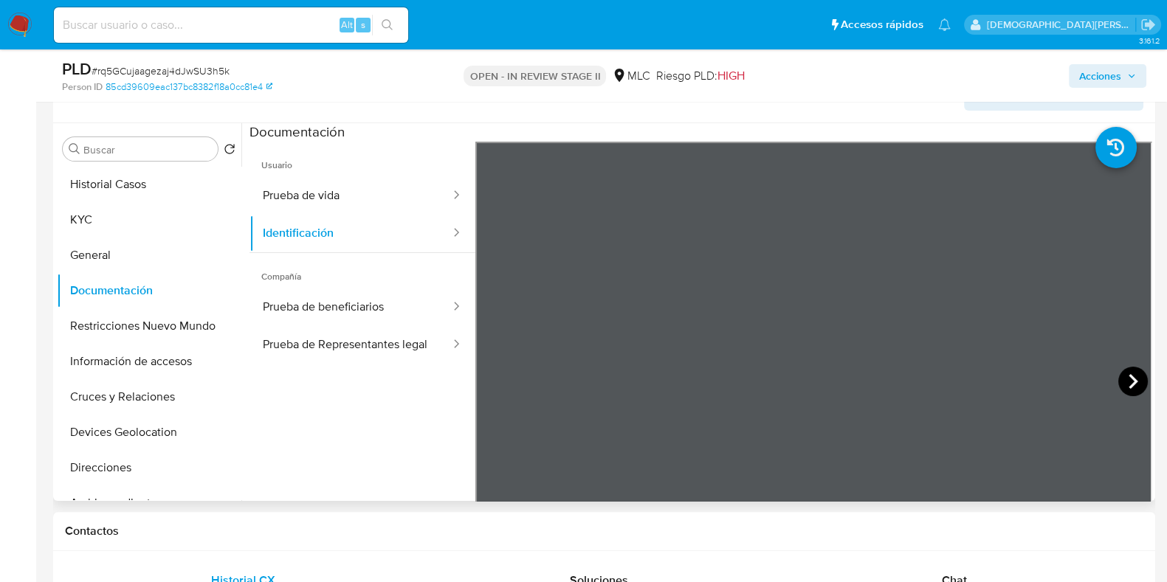
click at [1125, 380] on icon at bounding box center [1133, 382] width 30 height 30
click at [308, 297] on button "Prueba de beneficiarios" at bounding box center [350, 308] width 202 height 38
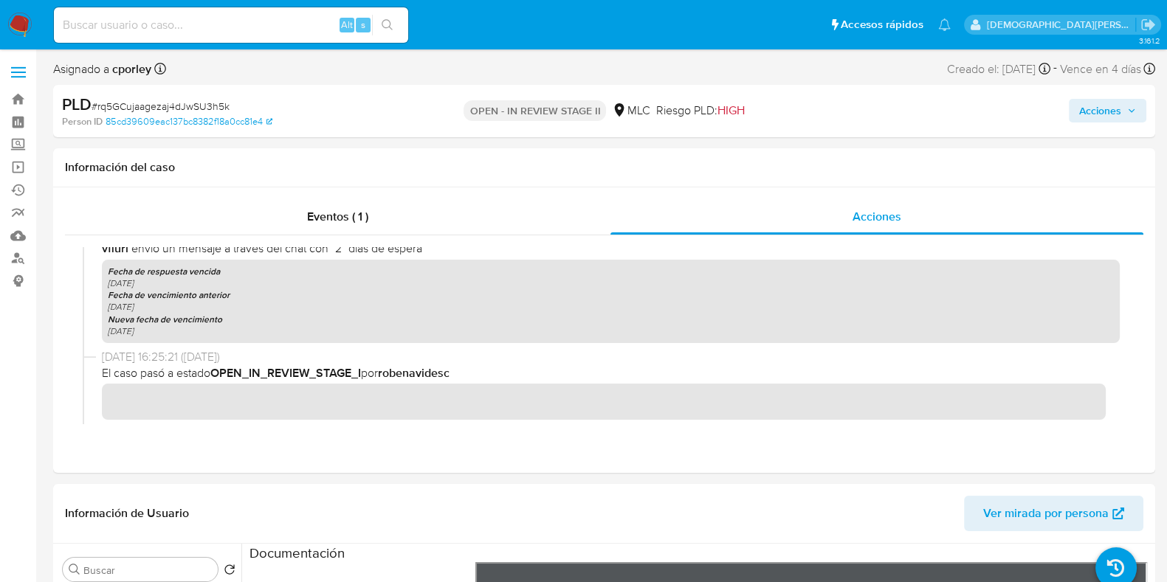
click at [1088, 110] on span "Acciones" at bounding box center [1100, 111] width 42 height 24
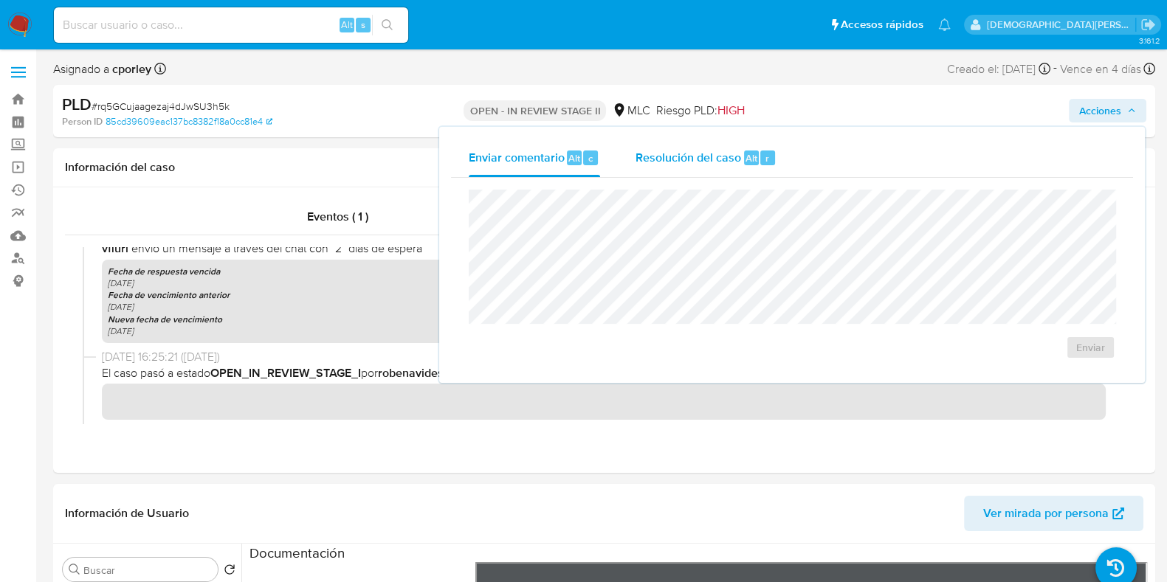
click at [686, 148] on div "Resolución del caso Alt r" at bounding box center [705, 158] width 141 height 38
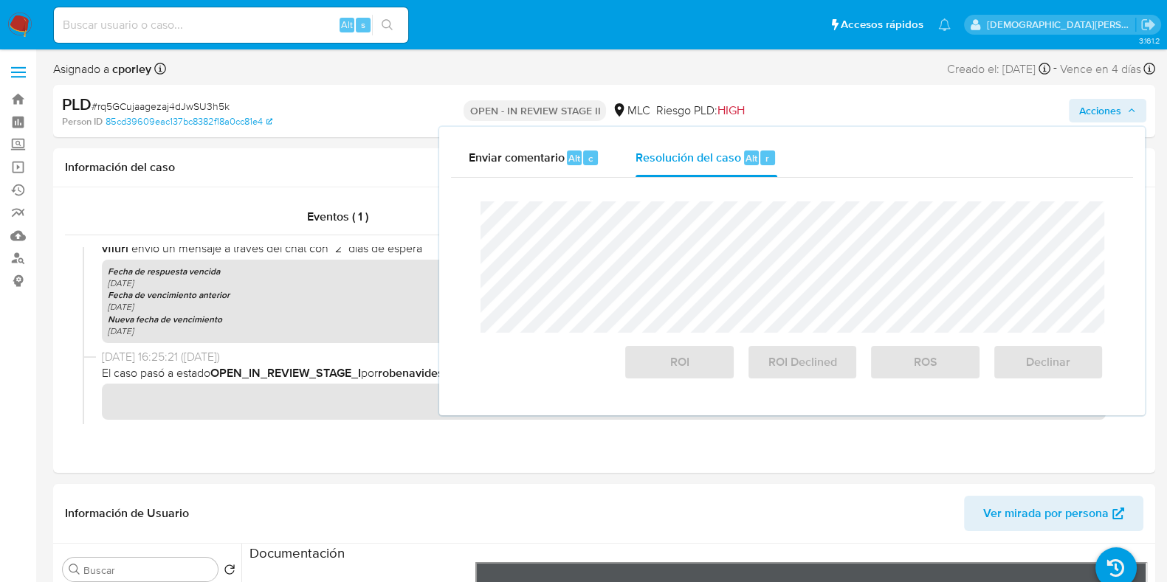
click at [657, 189] on div "Cierre de caso ROI ROI Declined ROS Declinar" at bounding box center [792, 291] width 682 height 226
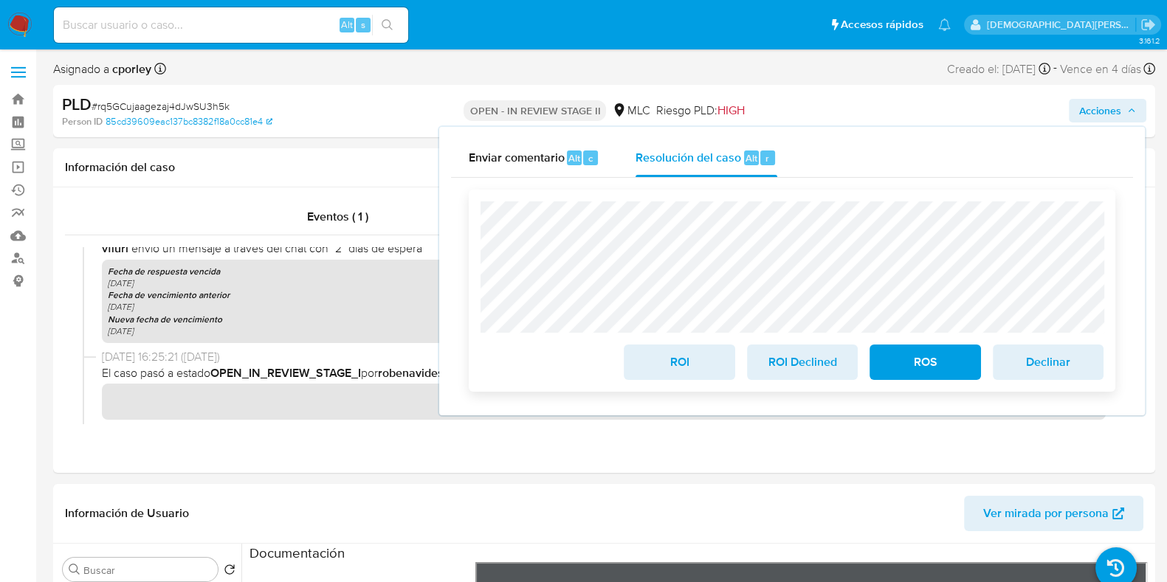
click at [916, 363] on span "ROS" at bounding box center [924, 362] width 72 height 32
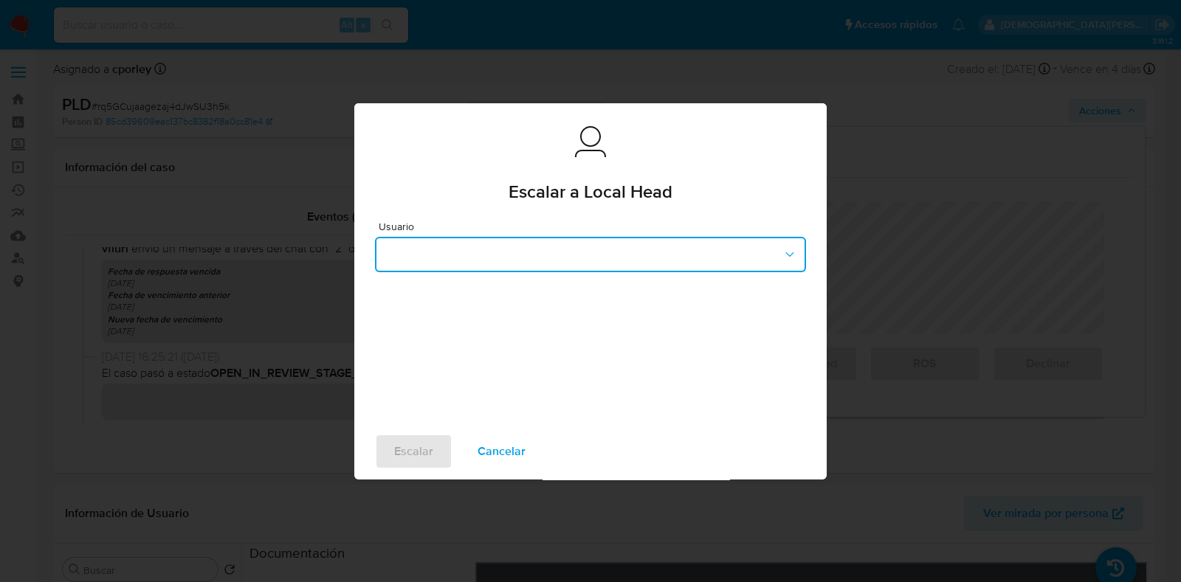
click at [583, 271] on button "button" at bounding box center [590, 254] width 431 height 35
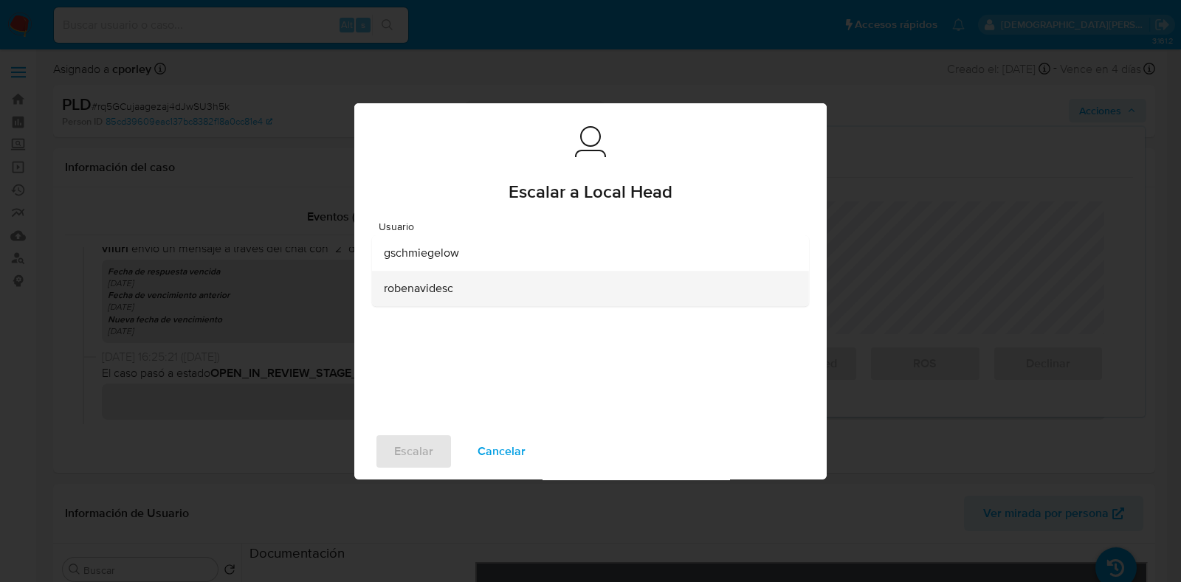
click at [514, 282] on div "robenavidesc" at bounding box center [586, 288] width 404 height 35
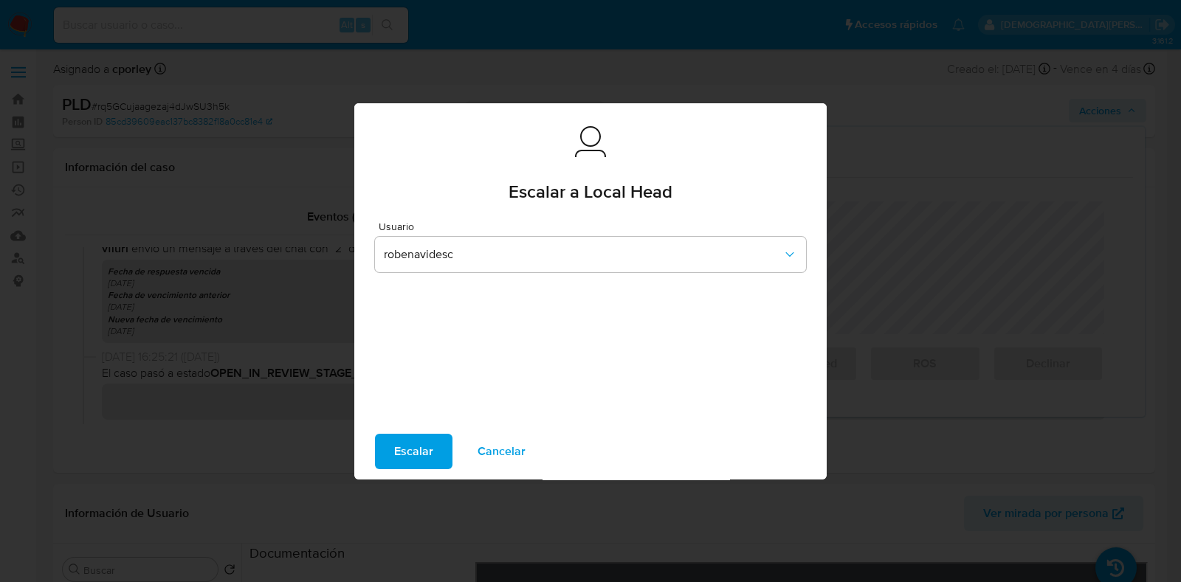
click at [401, 439] on span "Escalar" at bounding box center [413, 451] width 39 height 32
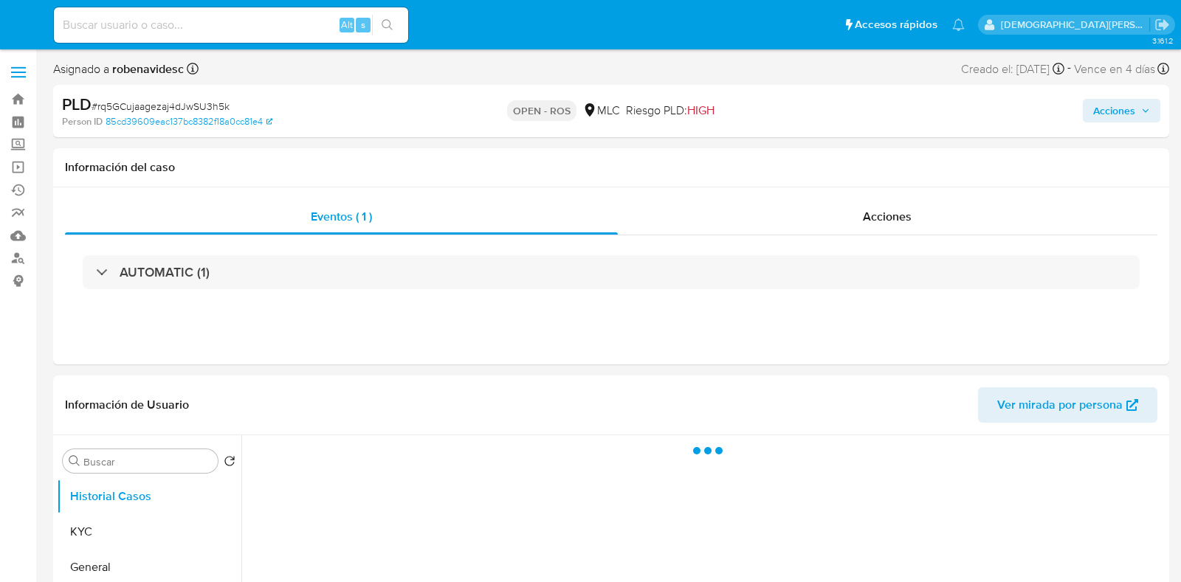
select select "10"
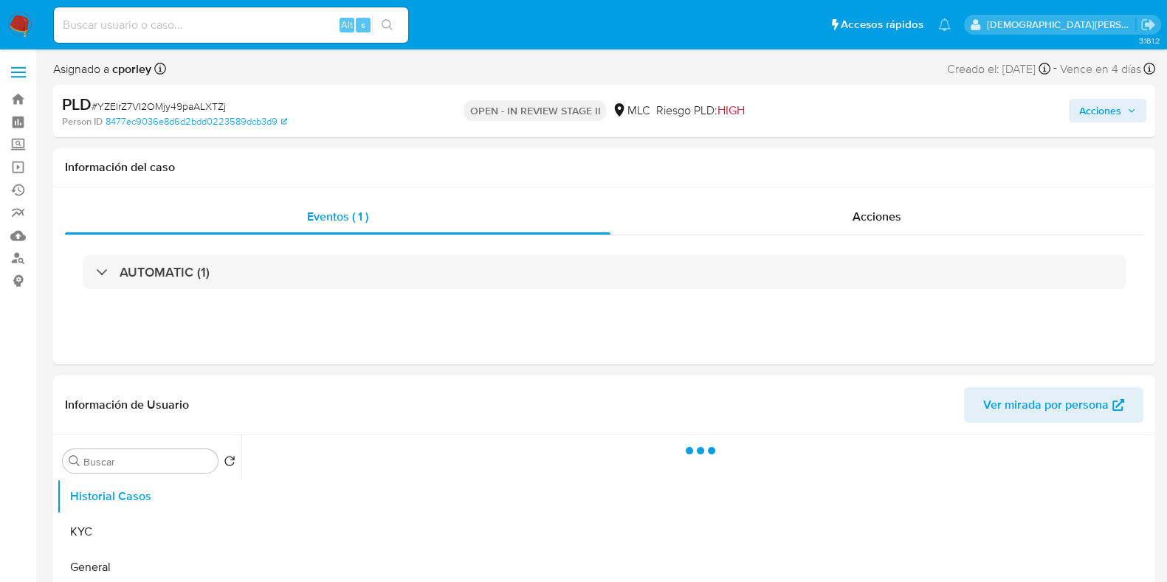
select select "10"
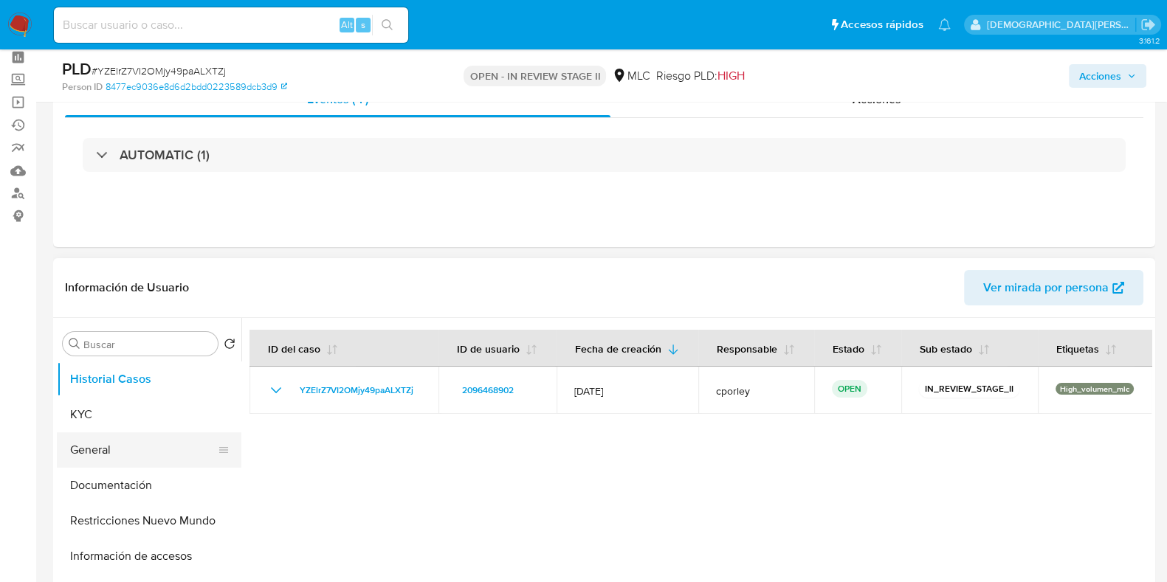
scroll to position [92, 0]
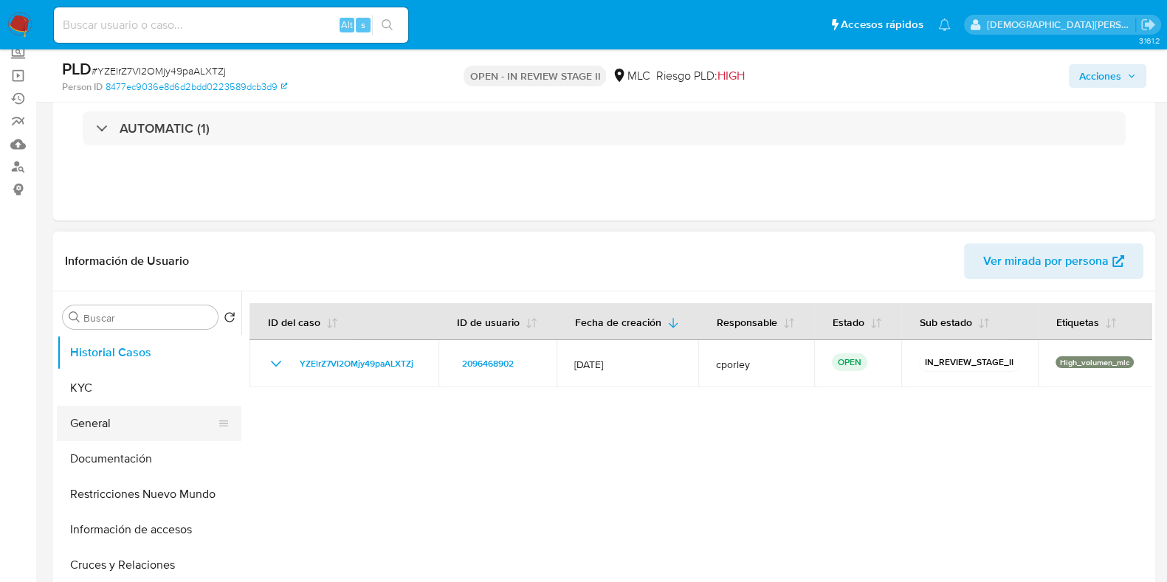
click at [103, 418] on button "General" at bounding box center [143, 423] width 173 height 35
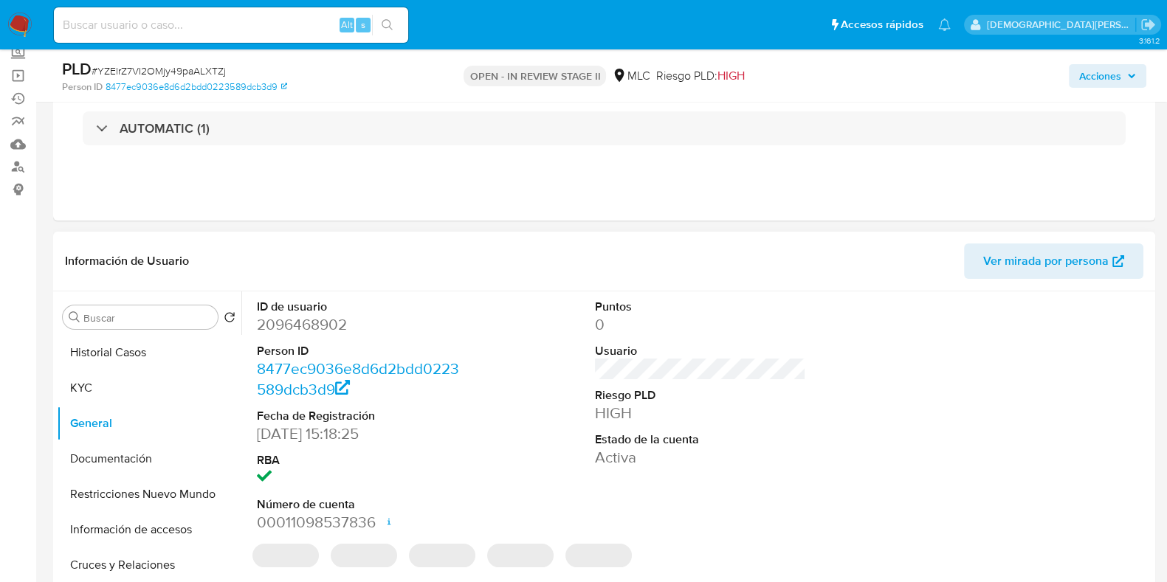
click at [314, 323] on dd "2096468902" at bounding box center [362, 324] width 211 height 21
copy dd "2096468902"
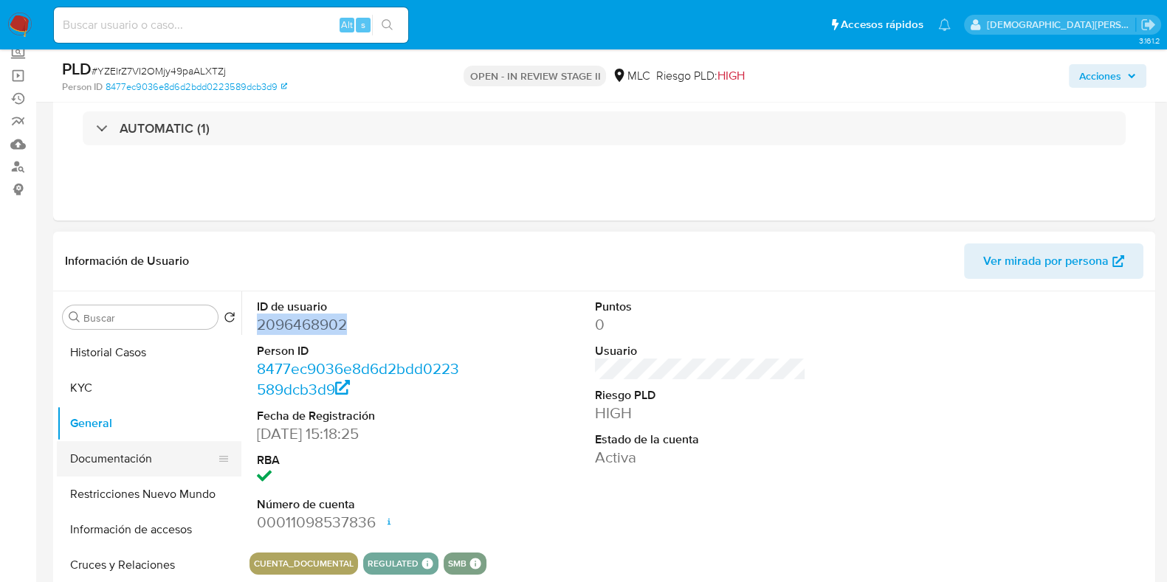
click at [106, 446] on button "Documentación" at bounding box center [143, 458] width 173 height 35
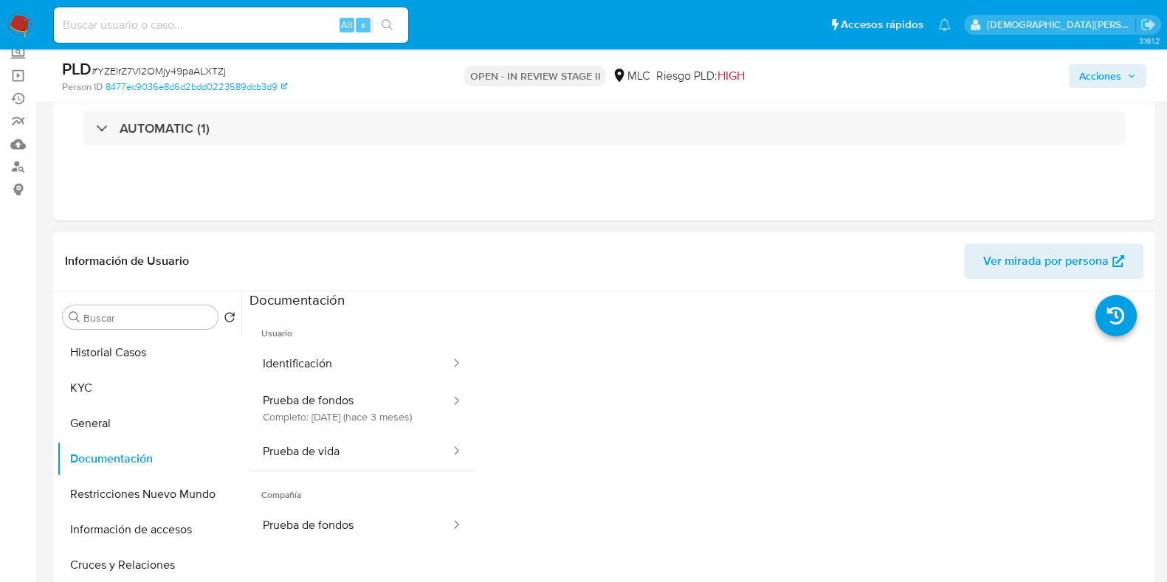
drag, startPoint x: 334, startPoint y: 360, endPoint x: 376, endPoint y: 325, distance: 55.0
click at [339, 354] on button "Identificación" at bounding box center [350, 364] width 202 height 38
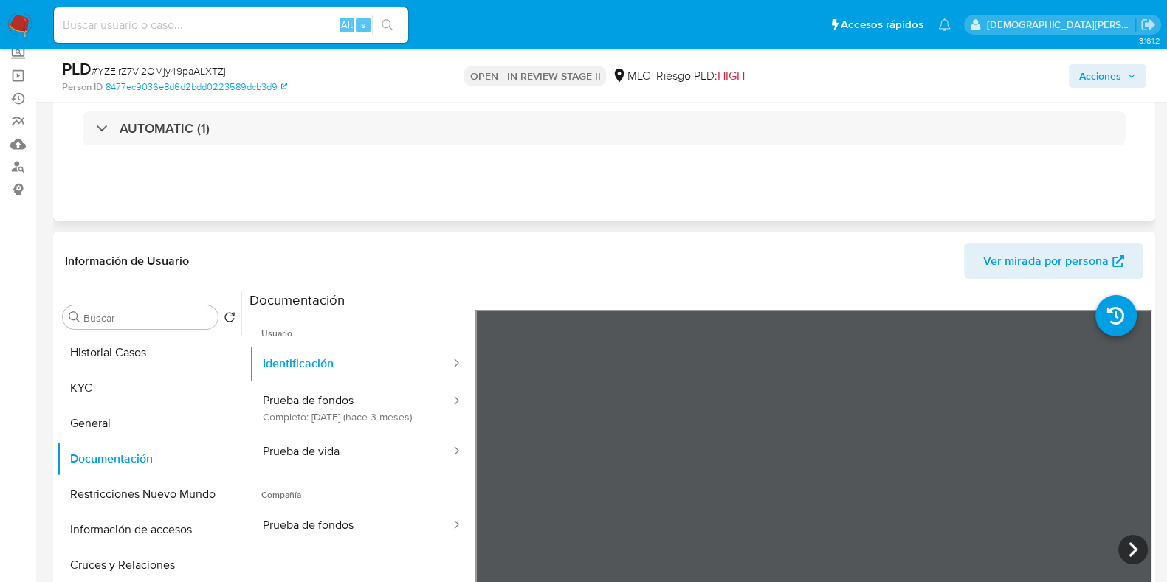
scroll to position [277, 0]
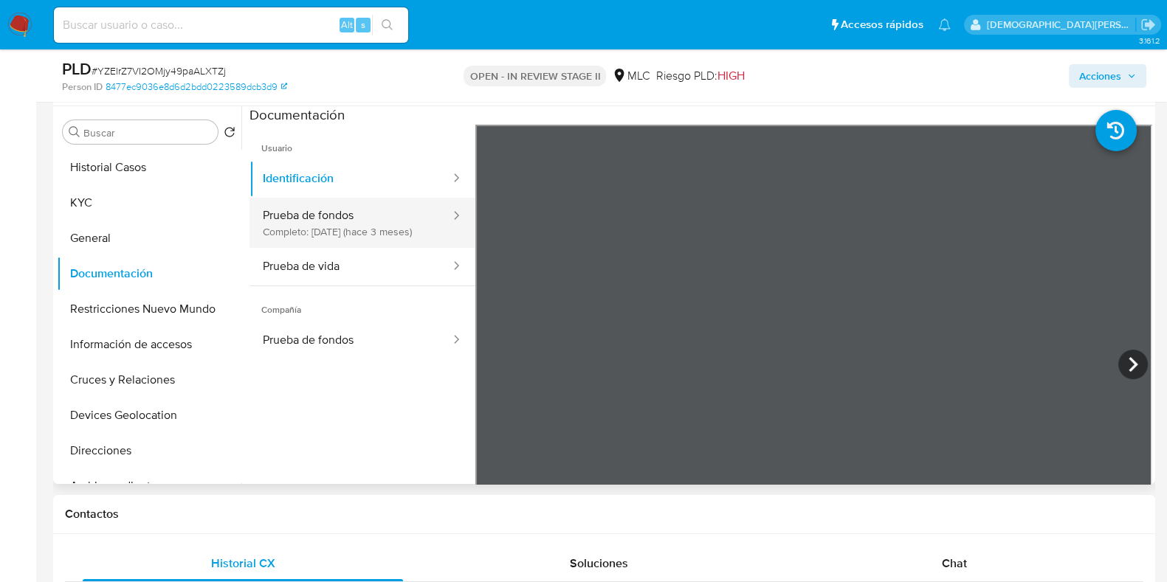
click at [345, 221] on button "Prueba de fondos Completo: 05/07/2025 (hace 3 meses)" at bounding box center [350, 223] width 202 height 50
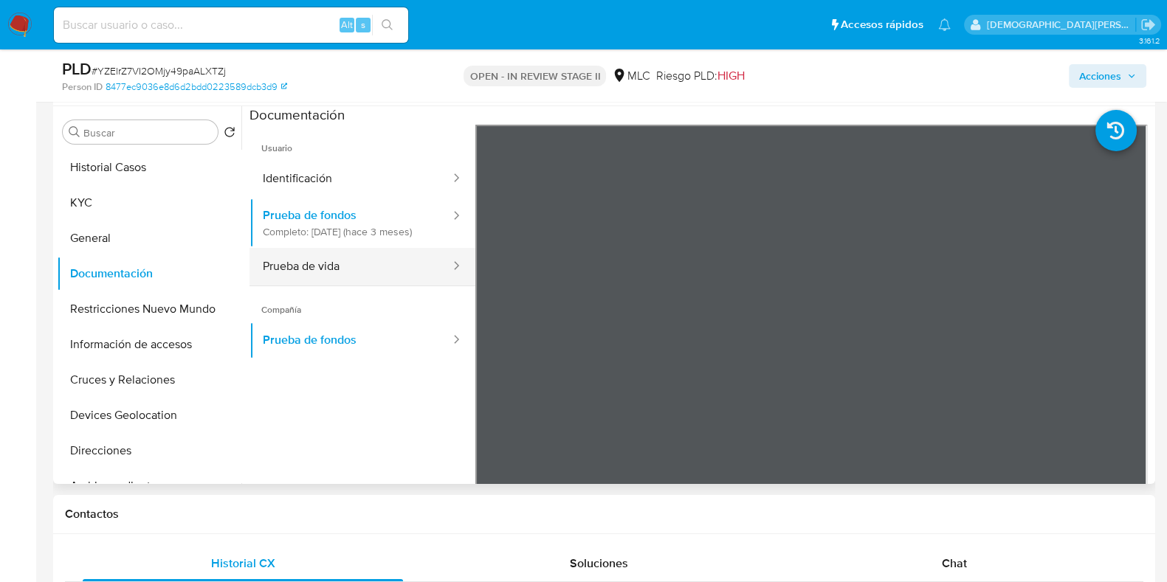
click at [353, 269] on button "Prueba de vida" at bounding box center [350, 267] width 202 height 38
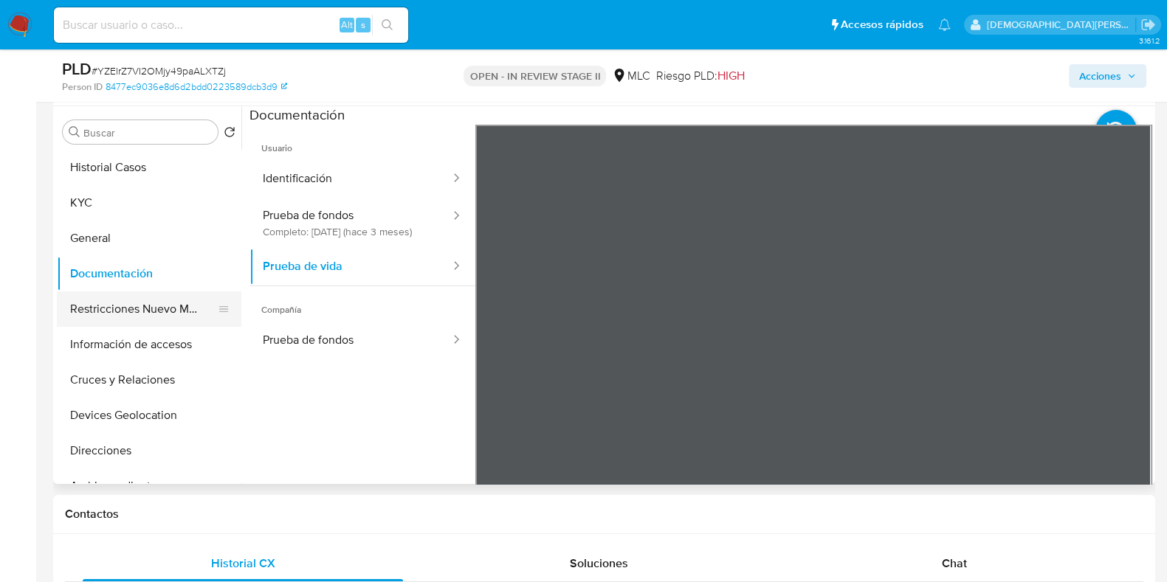
click at [142, 312] on button "Restricciones Nuevo Mundo" at bounding box center [143, 308] width 173 height 35
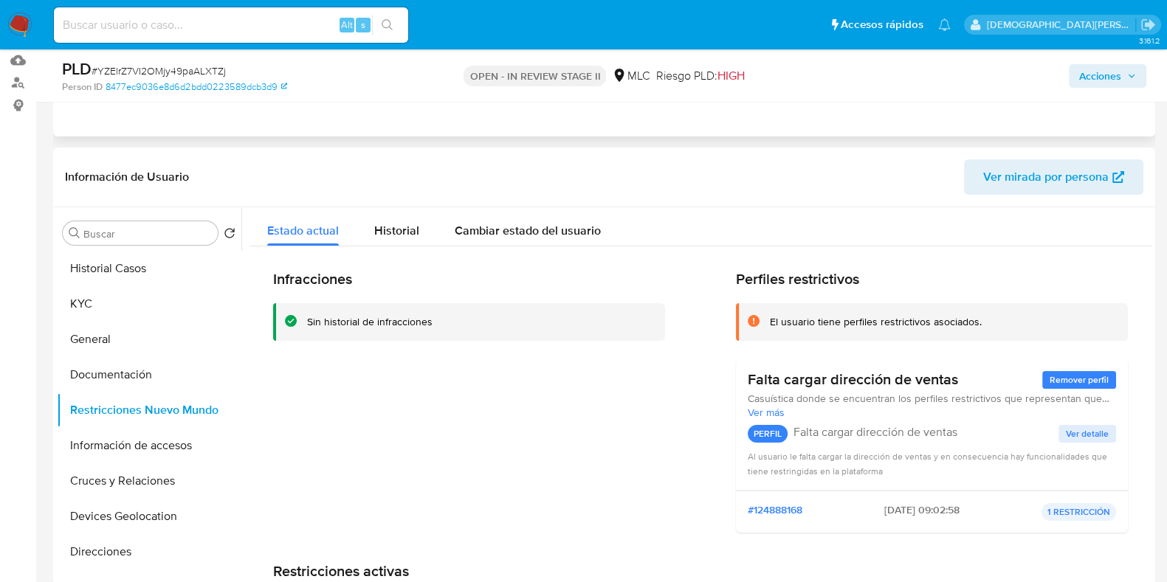
scroll to position [0, 0]
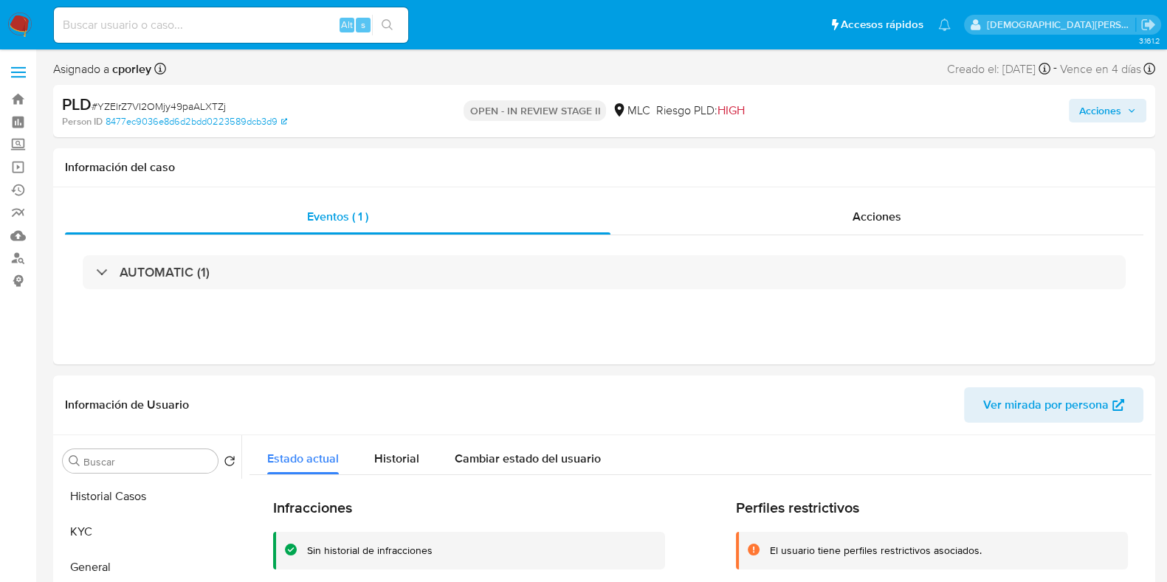
click at [933, 111] on span "Acciones" at bounding box center [1100, 111] width 42 height 24
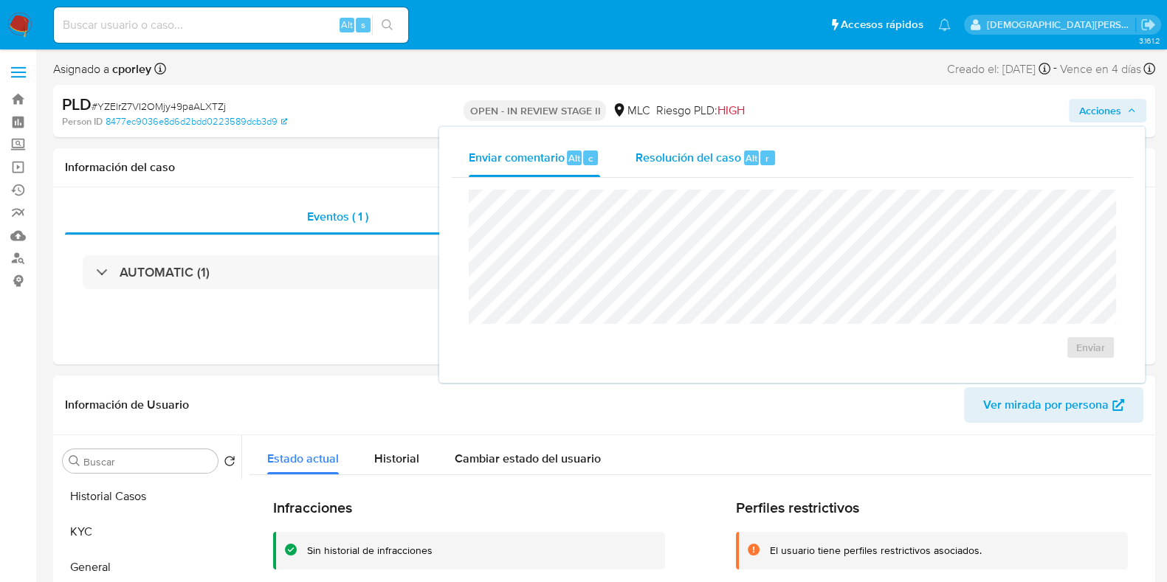
click at [714, 162] on span "Resolución del caso" at bounding box center [688, 157] width 106 height 17
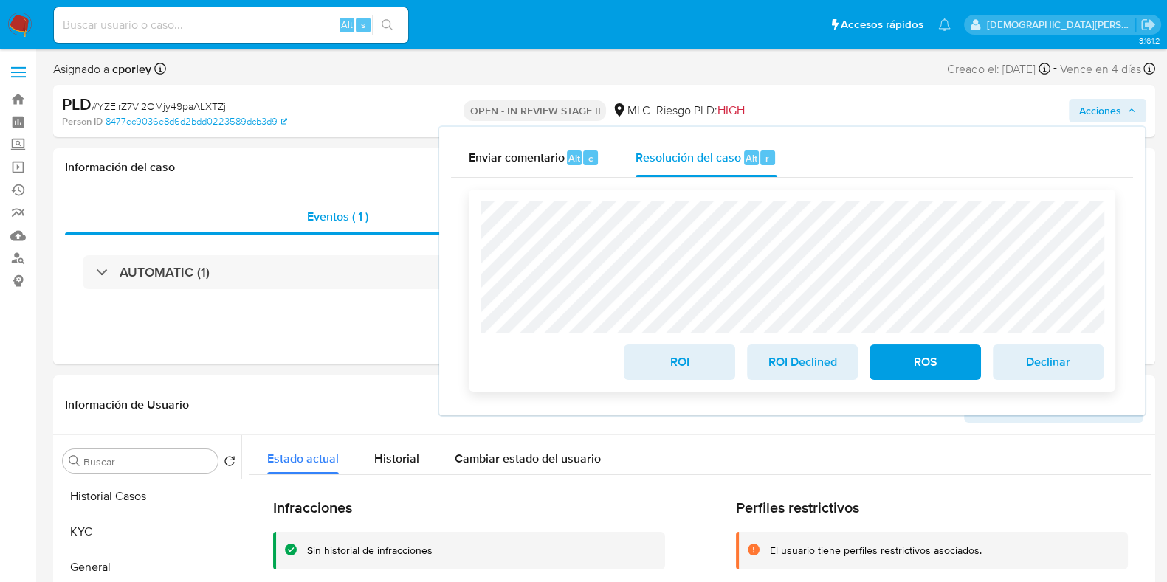
click at [903, 356] on span "ROS" at bounding box center [924, 362] width 72 height 32
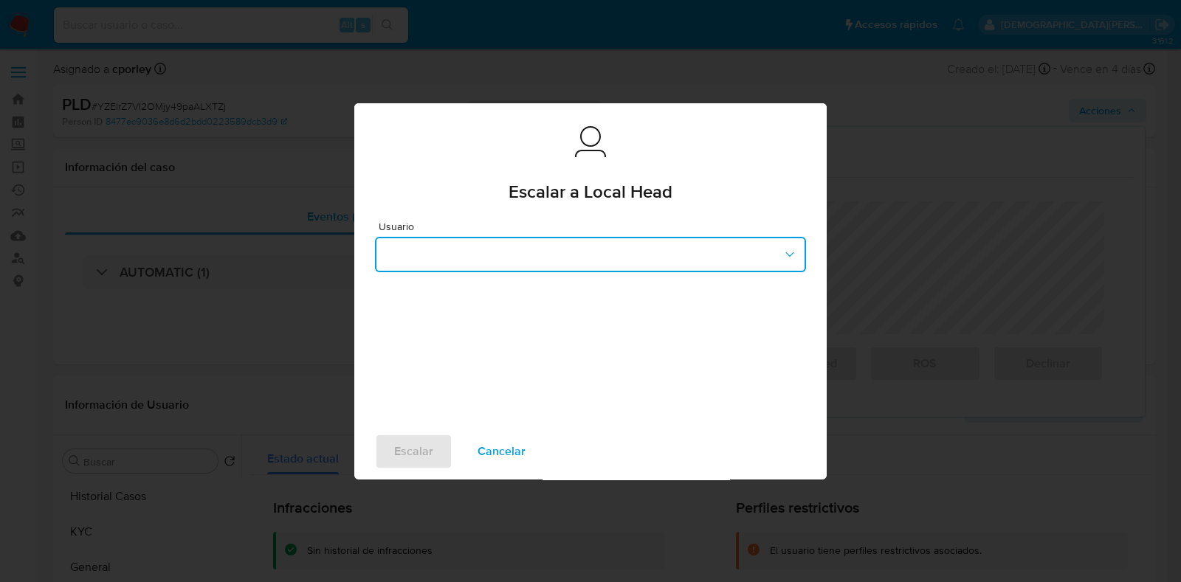
click at [624, 260] on button "button" at bounding box center [590, 254] width 431 height 35
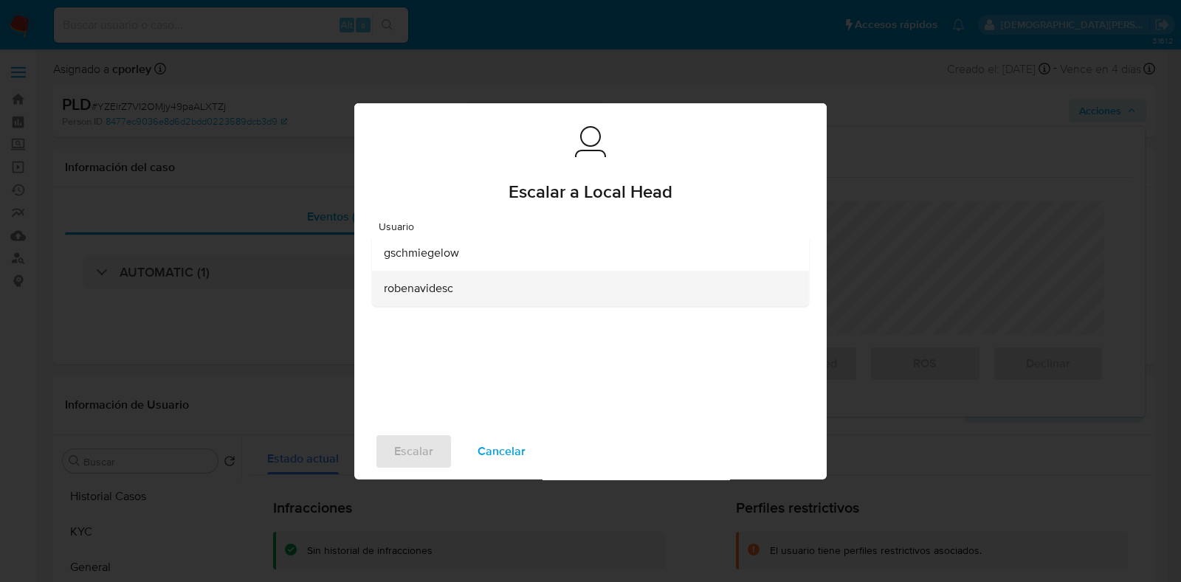
click at [492, 292] on div "robenavidesc" at bounding box center [586, 288] width 404 height 35
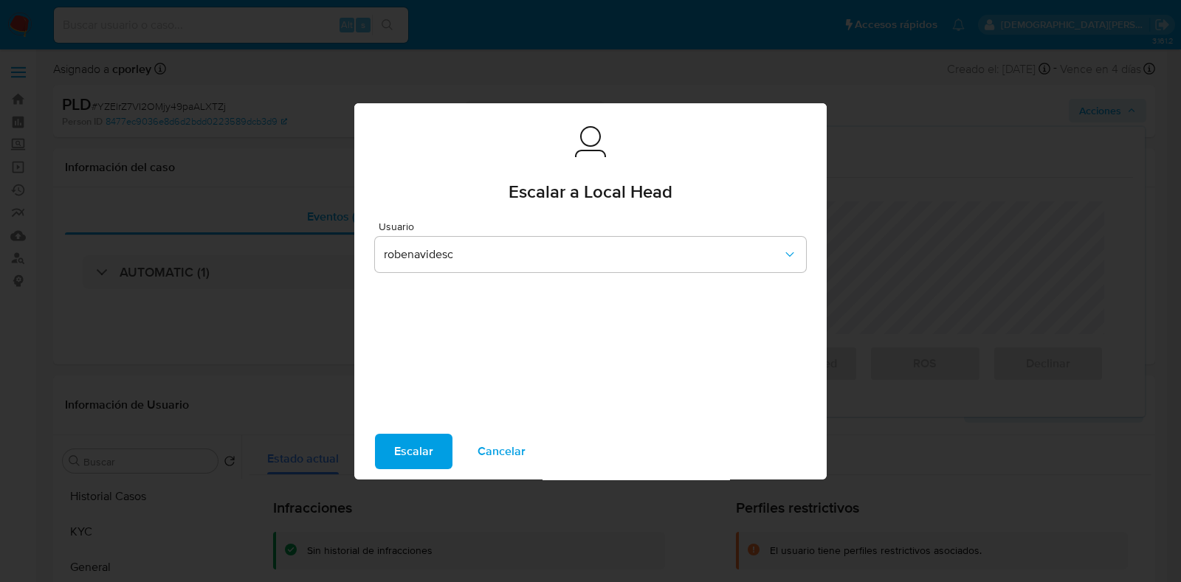
click at [398, 455] on span "Escalar" at bounding box center [413, 451] width 39 height 32
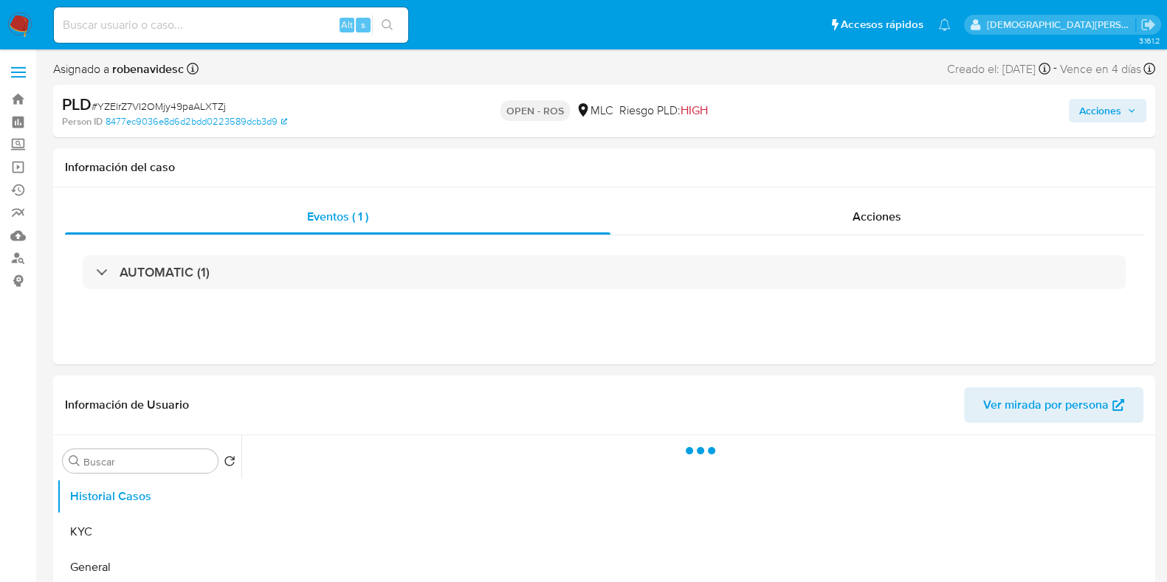
select select "10"
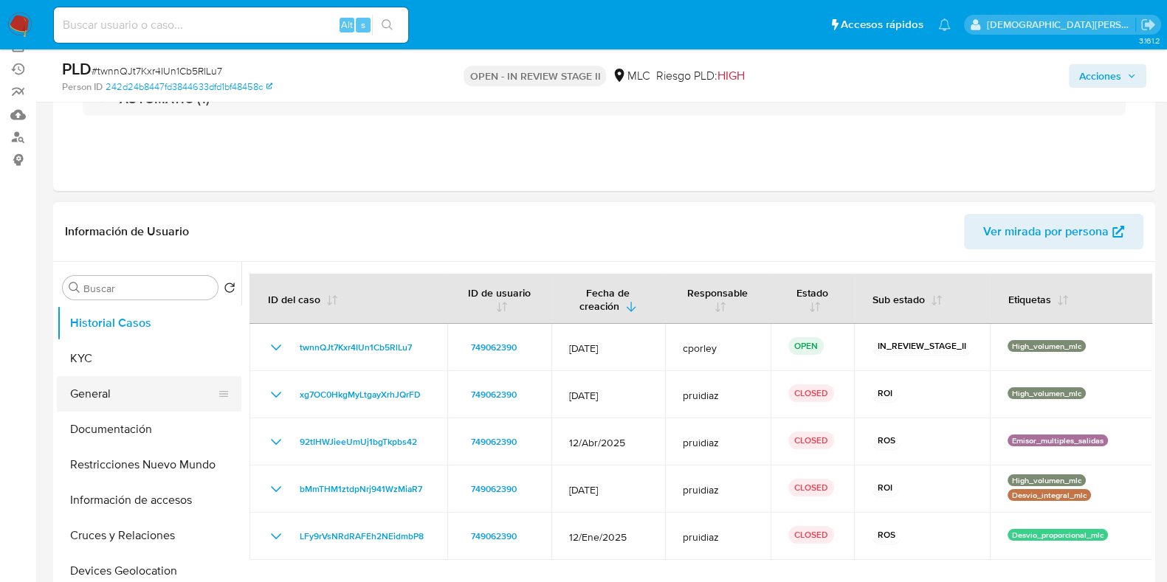
scroll to position [184, 0]
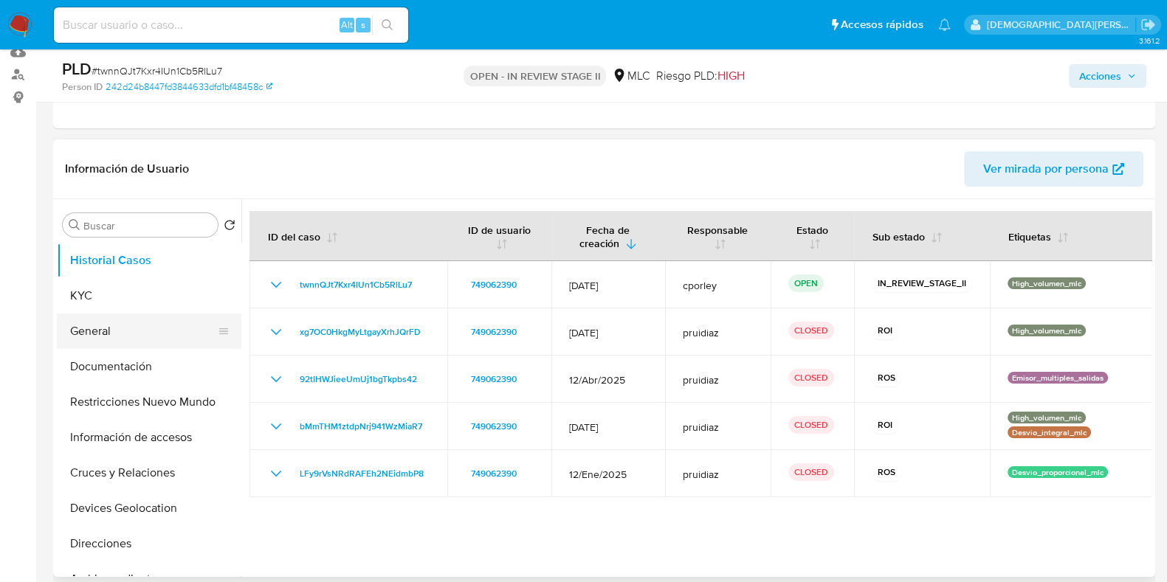
click at [151, 337] on button "General" at bounding box center [143, 331] width 173 height 35
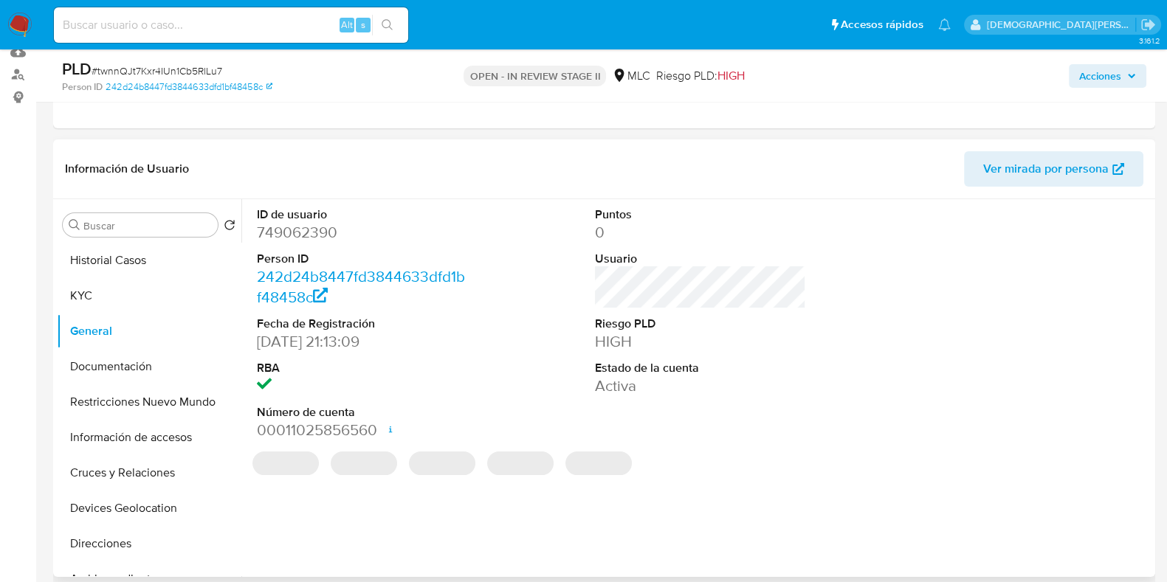
click at [307, 226] on dd "749062390" at bounding box center [362, 232] width 211 height 21
copy dd "749062390"
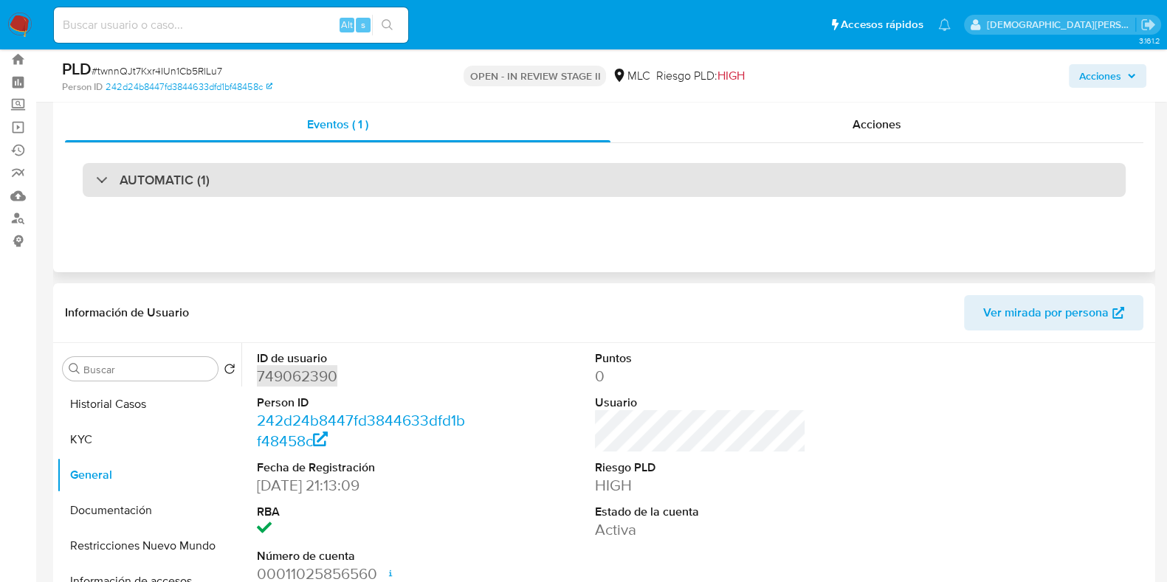
scroll to position [0, 0]
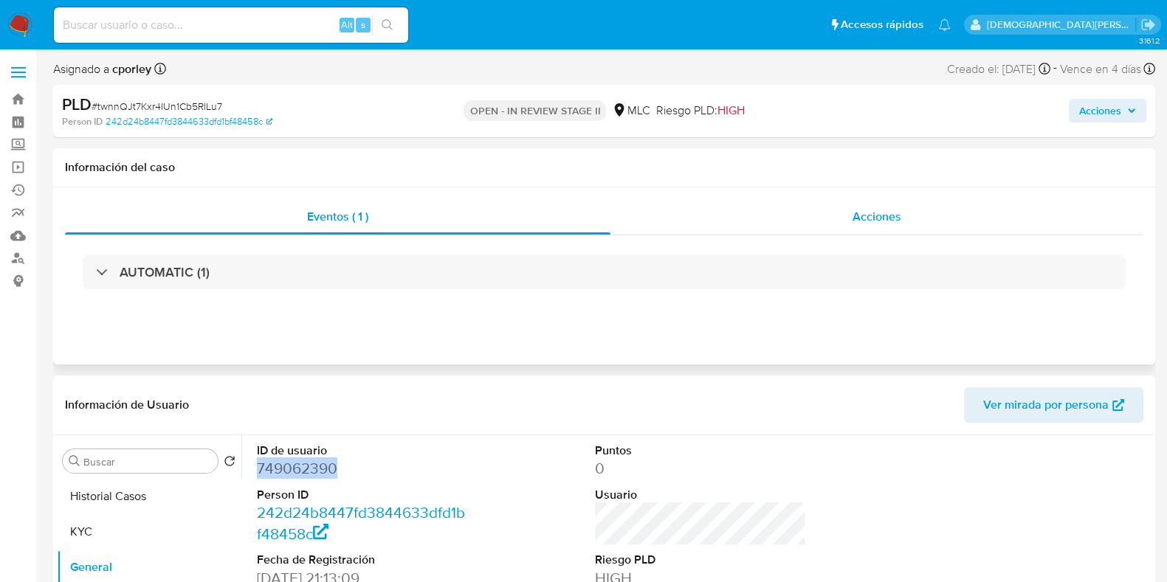
click at [891, 221] on span "Acciones" at bounding box center [876, 216] width 49 height 17
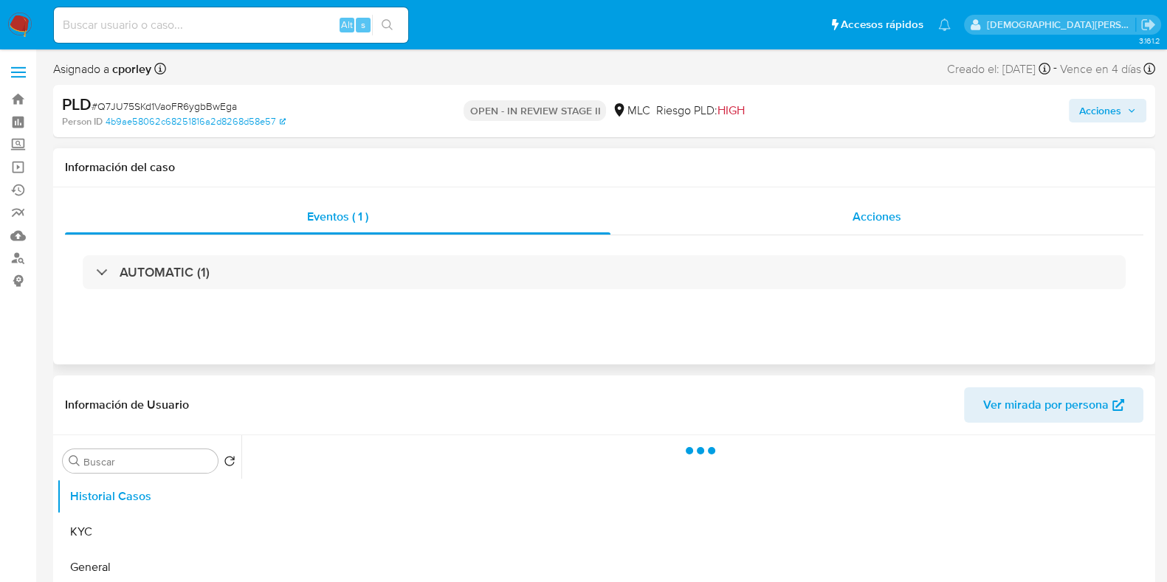
select select "10"
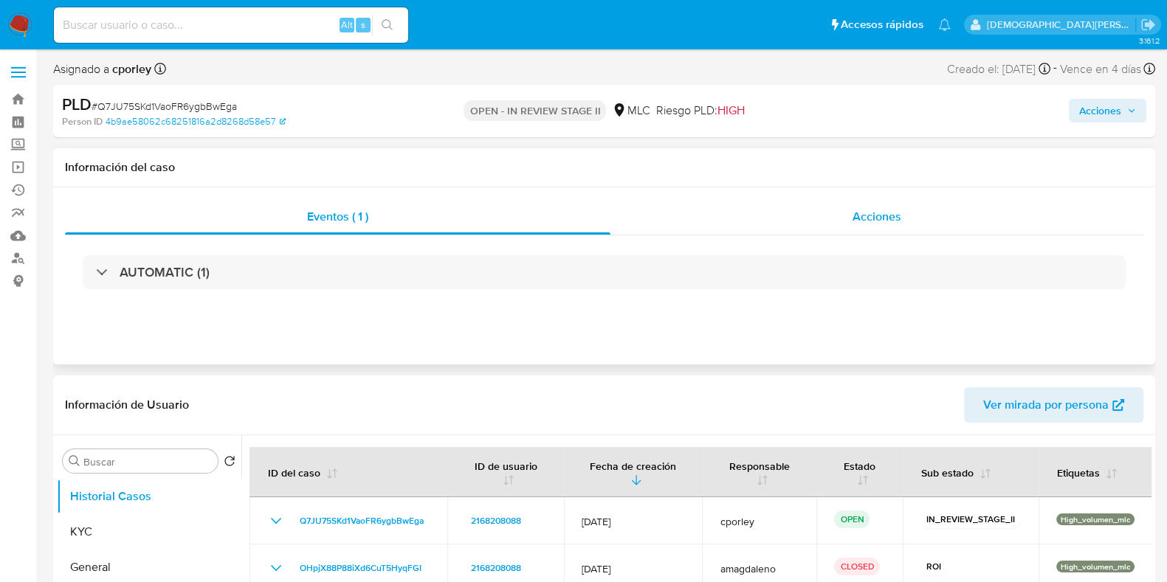
click at [897, 222] on span "Acciones" at bounding box center [876, 216] width 49 height 17
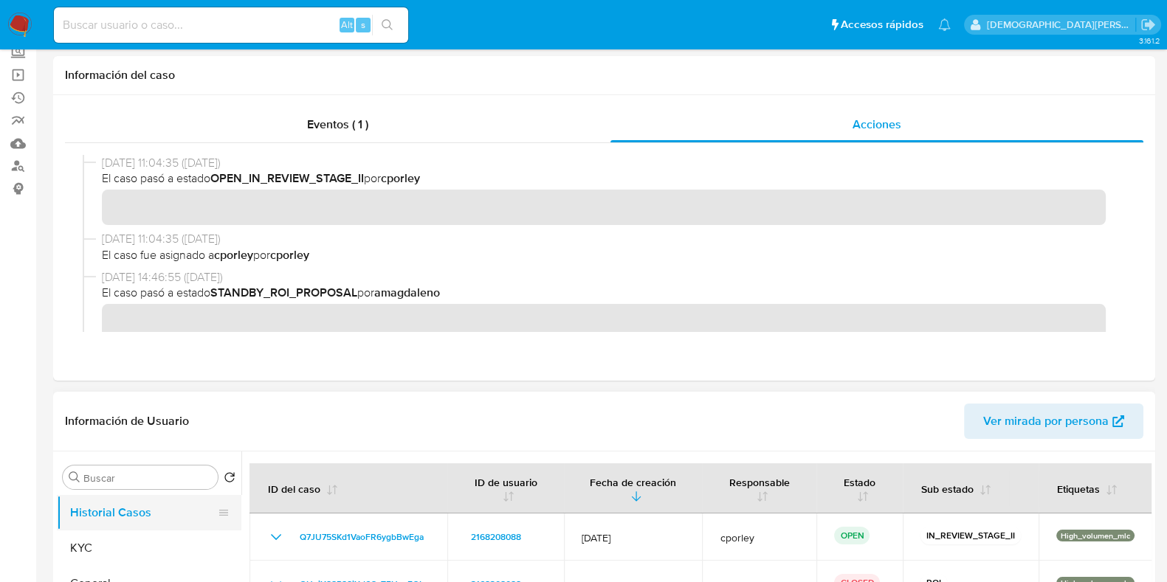
scroll to position [184, 0]
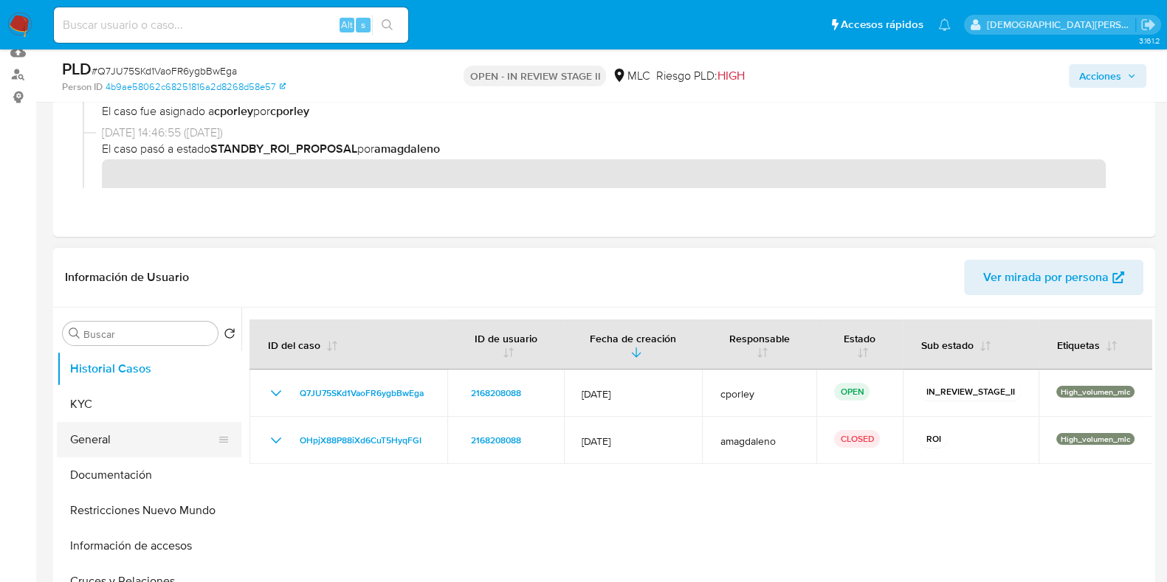
click at [113, 438] on button "General" at bounding box center [143, 439] width 173 height 35
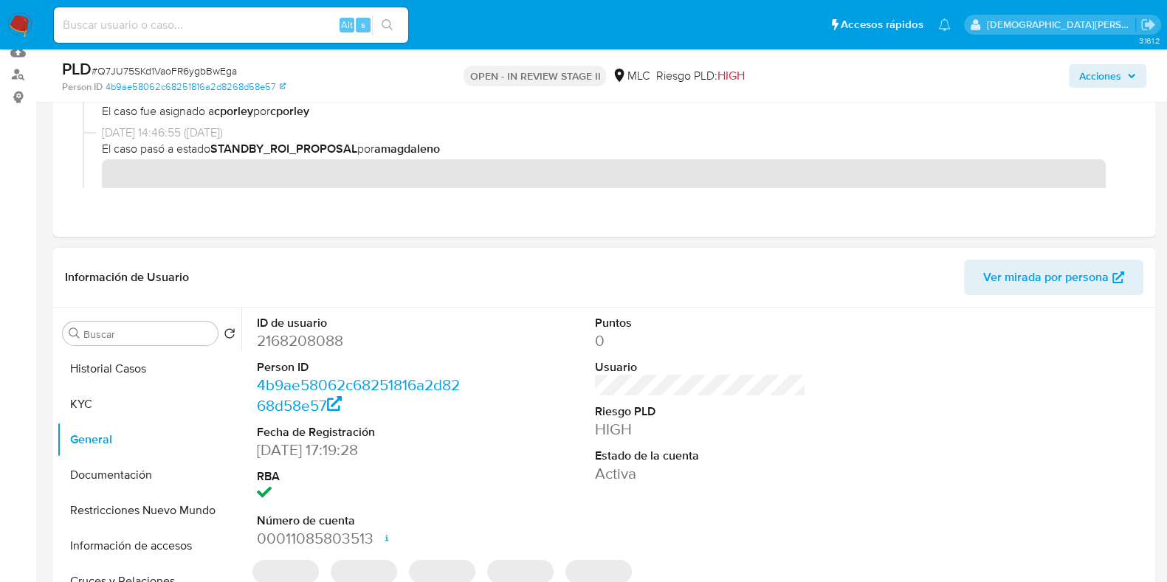
click at [299, 341] on dd "2168208088" at bounding box center [362, 341] width 211 height 21
copy dd "2168208088"
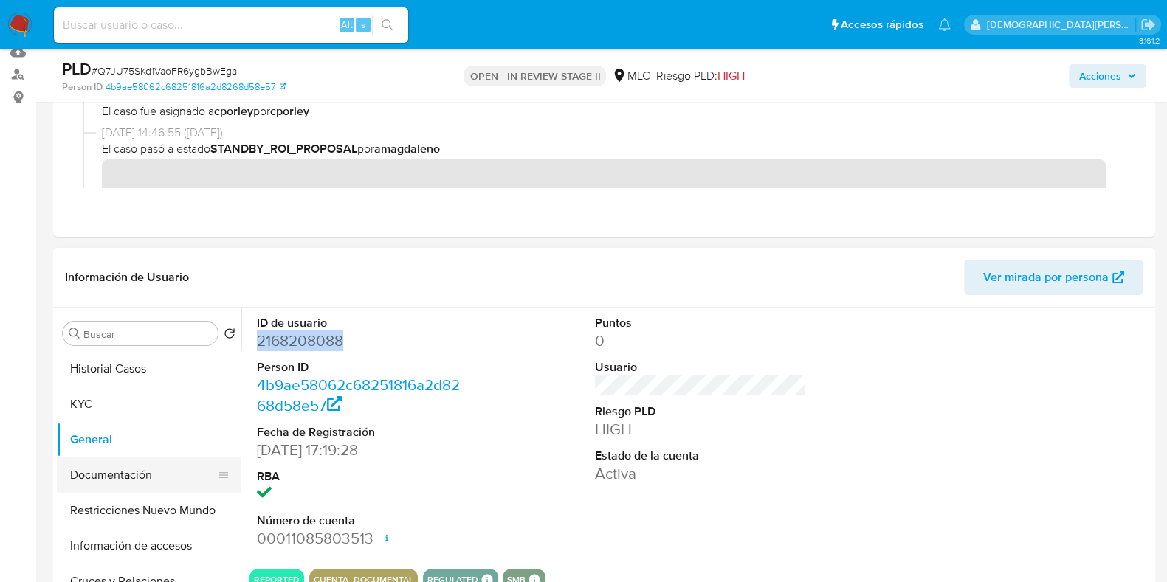
click at [168, 465] on button "Documentación" at bounding box center [143, 475] width 173 height 35
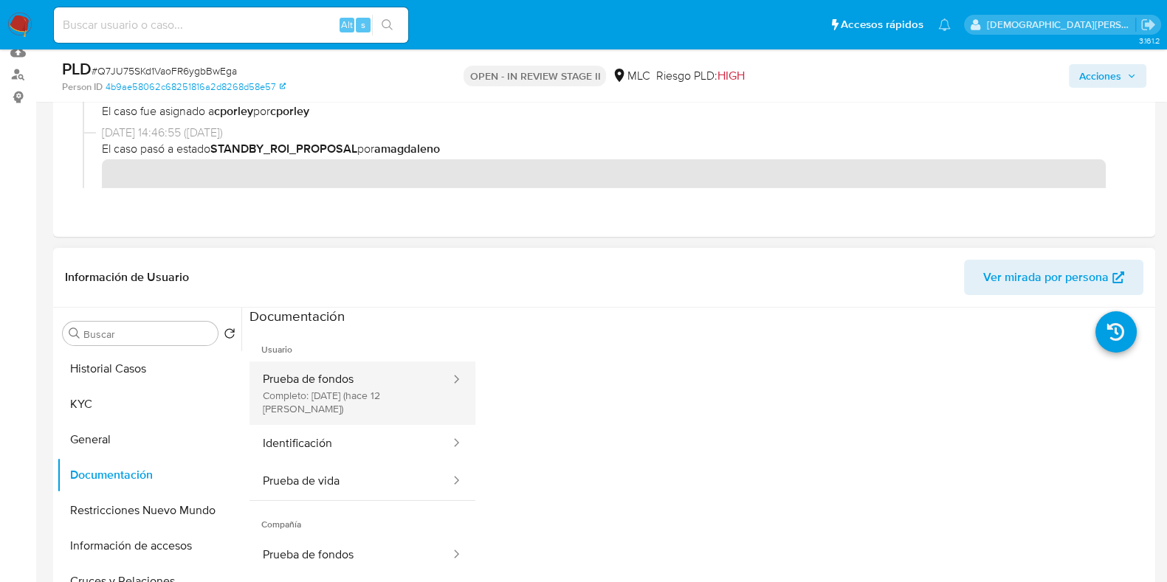
scroll to position [368, 0]
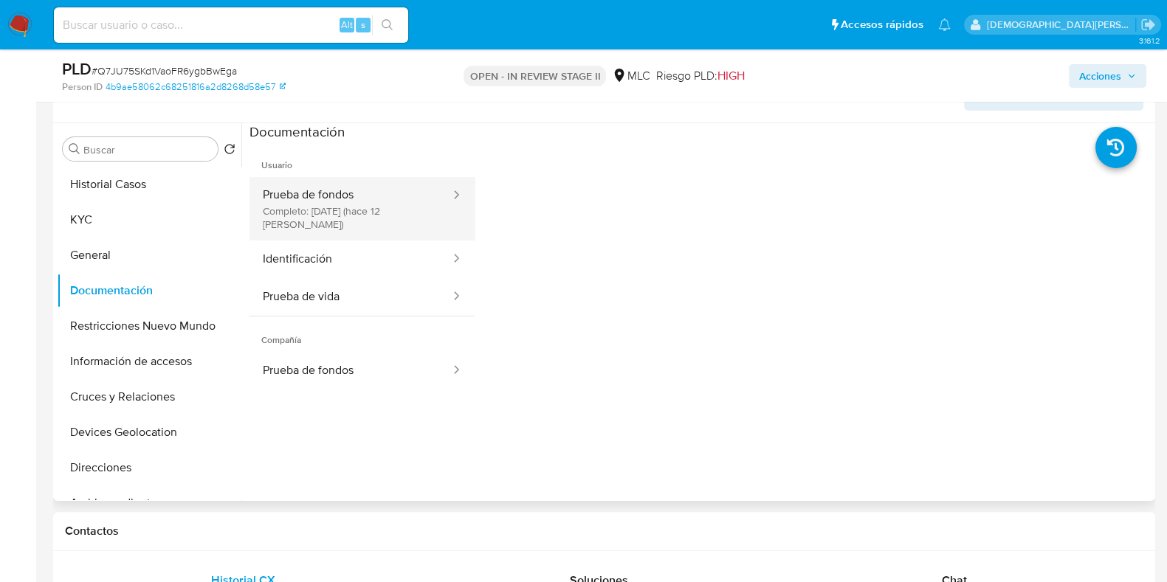
click at [395, 177] on button "Prueba de fondos Completo: [DATE] (hace 12 [PERSON_NAME])" at bounding box center [350, 208] width 202 height 63
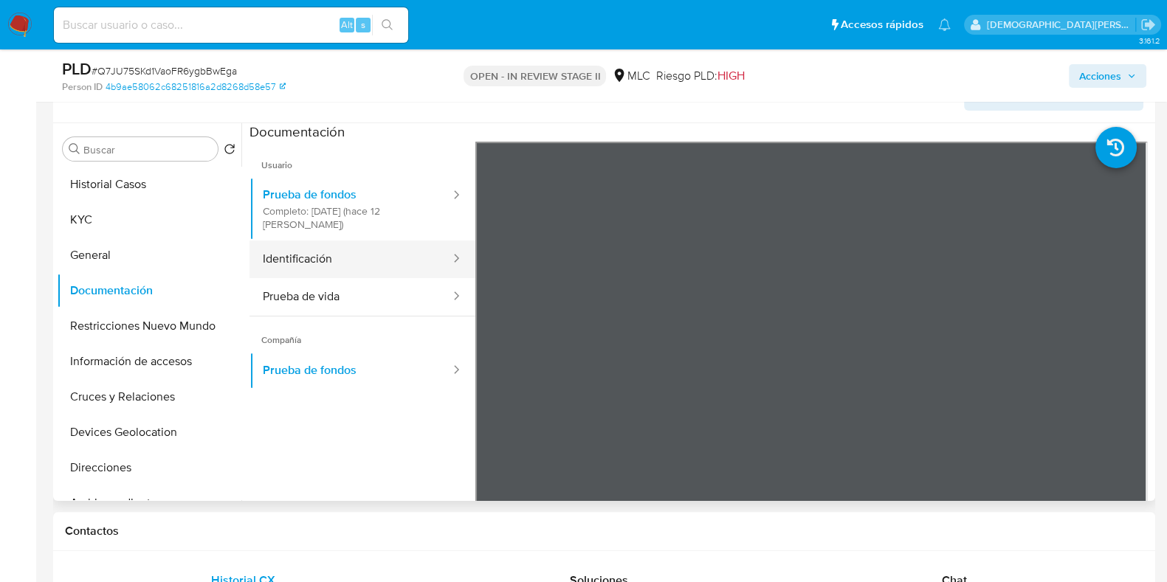
click at [289, 263] on button "Identificación" at bounding box center [350, 260] width 202 height 38
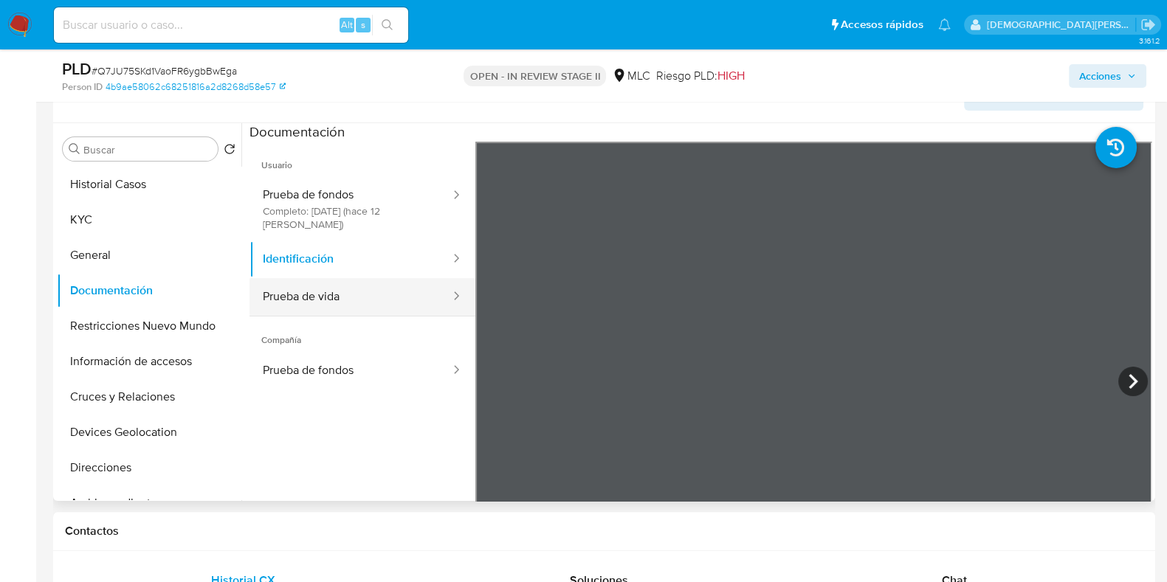
click at [294, 297] on button "Prueba de vida" at bounding box center [350, 297] width 202 height 38
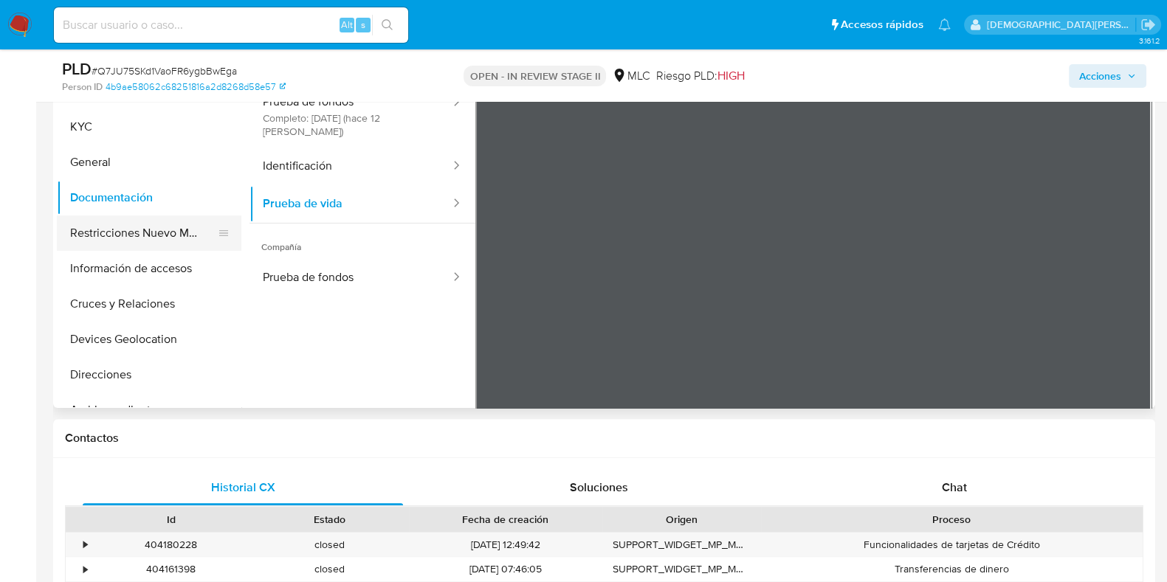
click at [122, 227] on button "Restricciones Nuevo Mundo" at bounding box center [143, 232] width 173 height 35
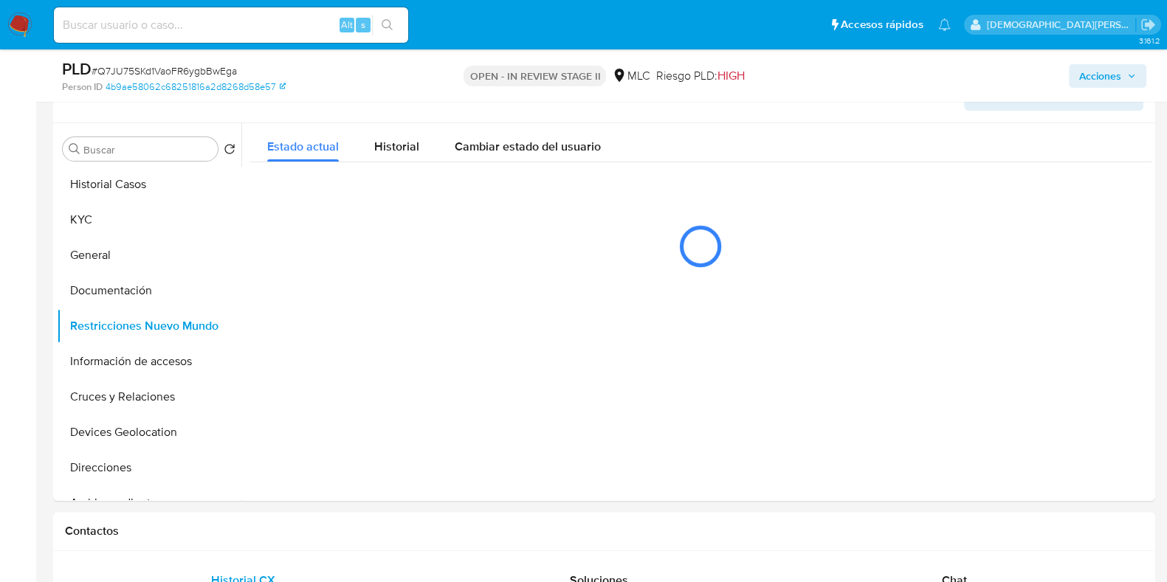
scroll to position [277, 0]
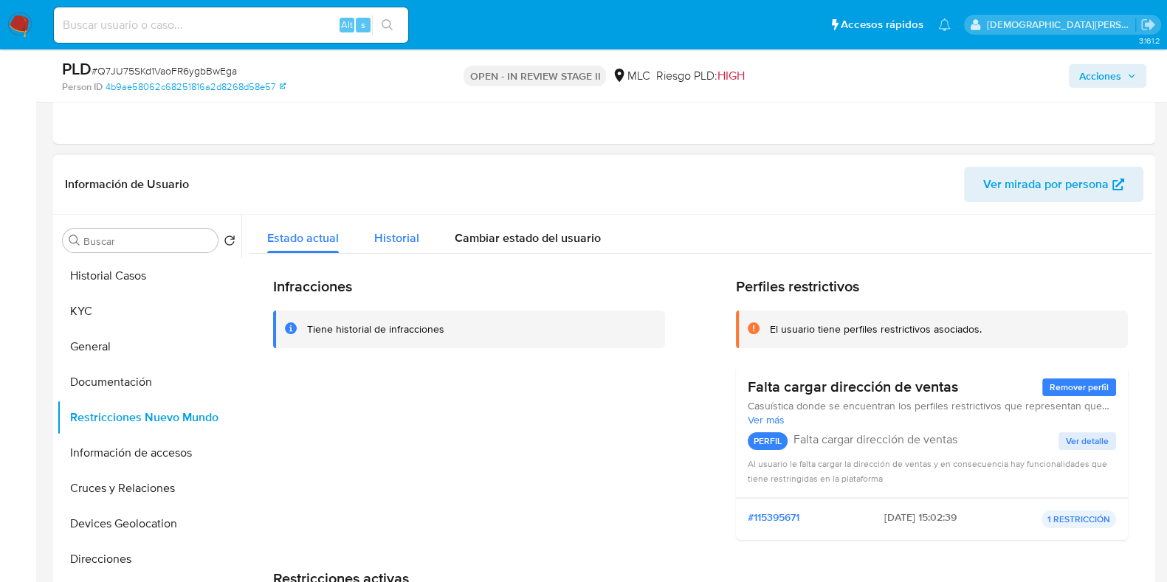
click at [402, 238] on span "Historial" at bounding box center [396, 238] width 45 height 17
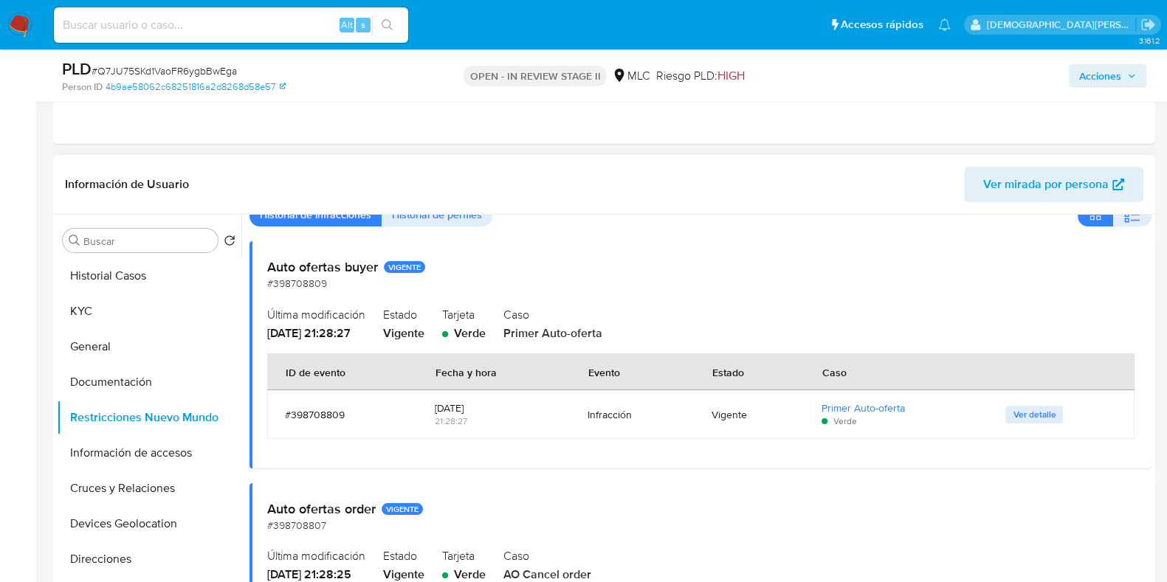
scroll to position [92, 0]
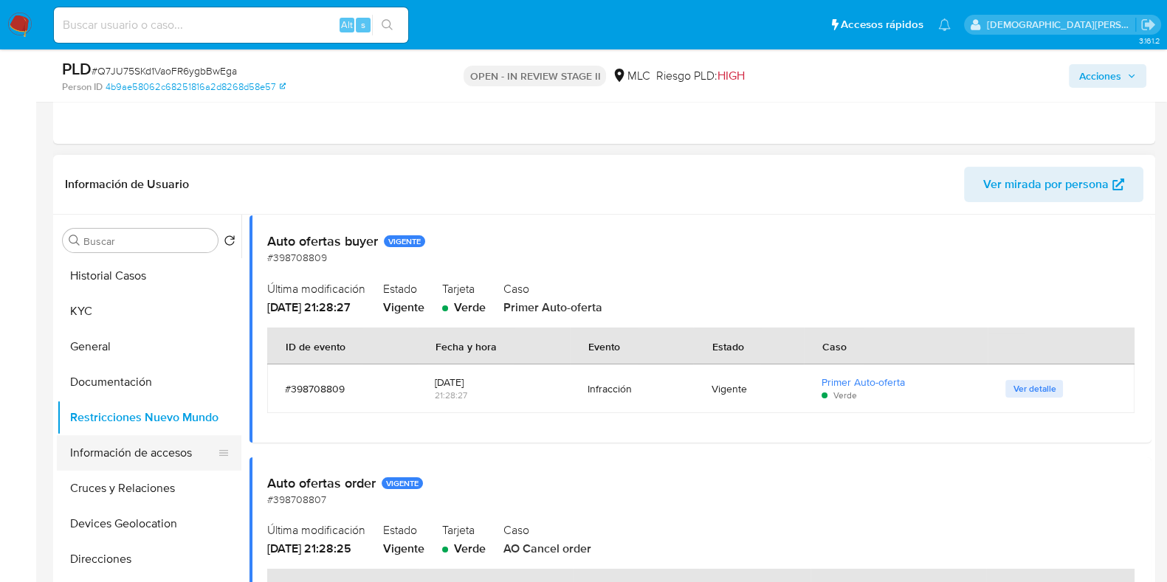
click at [146, 446] on button "Información de accesos" at bounding box center [143, 452] width 173 height 35
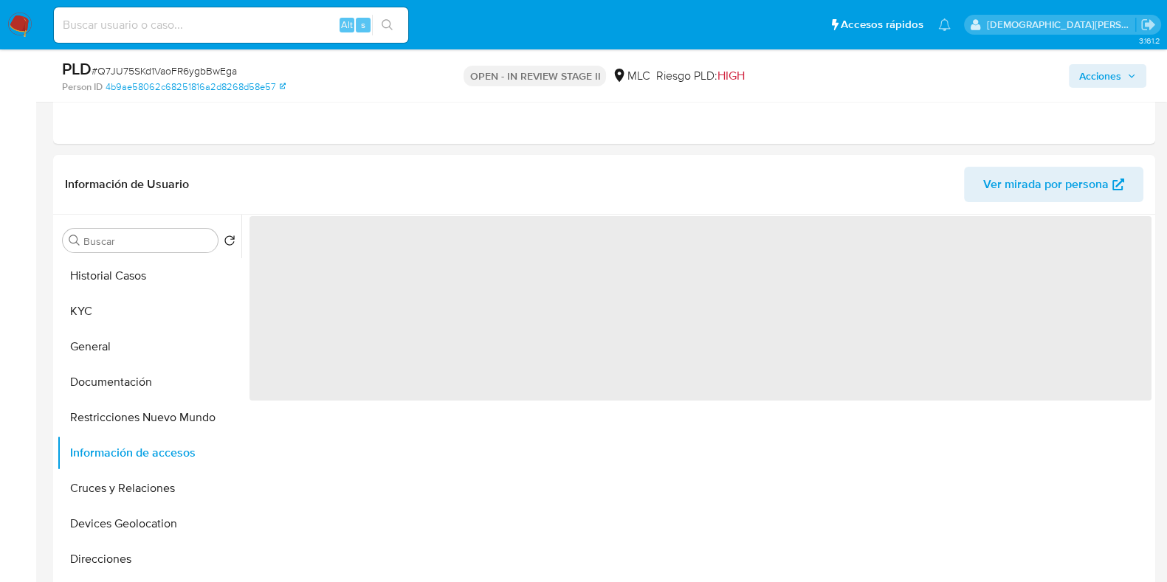
scroll to position [0, 0]
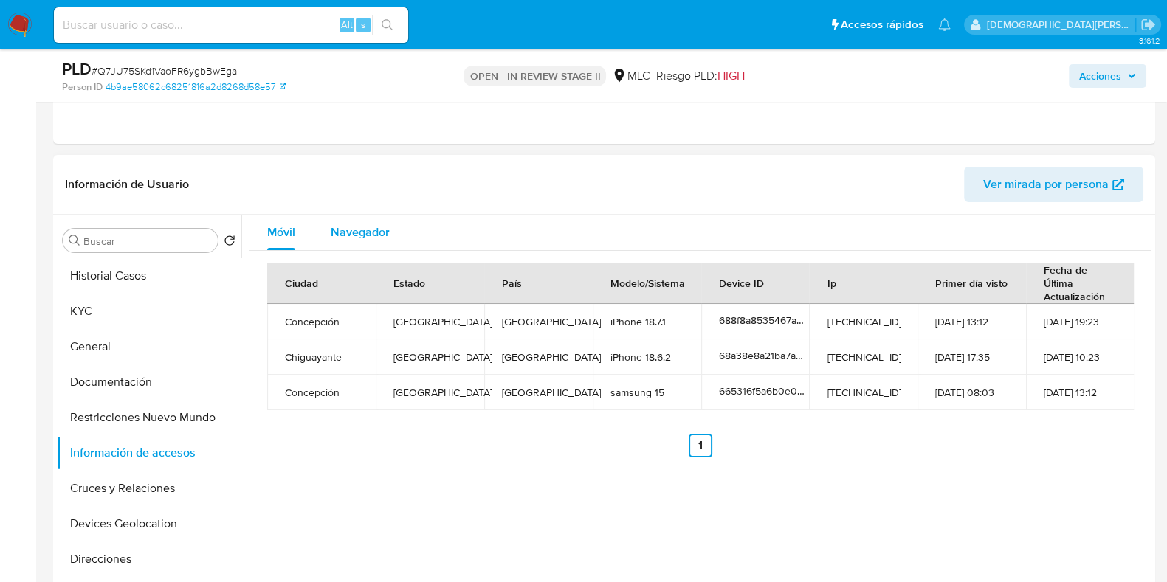
click at [365, 224] on span "Navegador" at bounding box center [360, 232] width 59 height 17
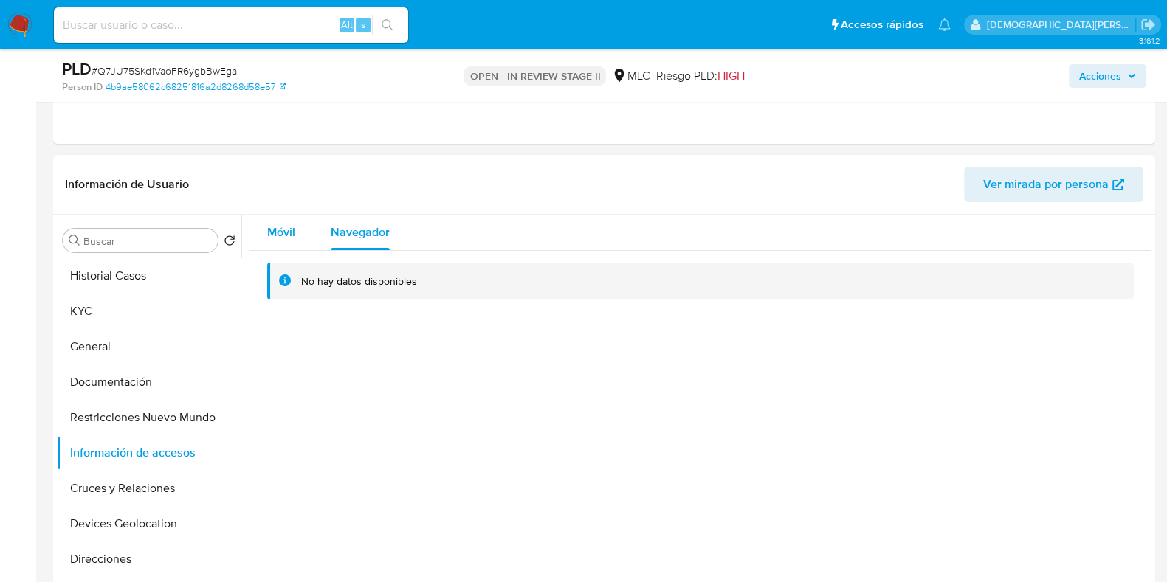
click at [287, 226] on span "Móvil" at bounding box center [281, 232] width 28 height 17
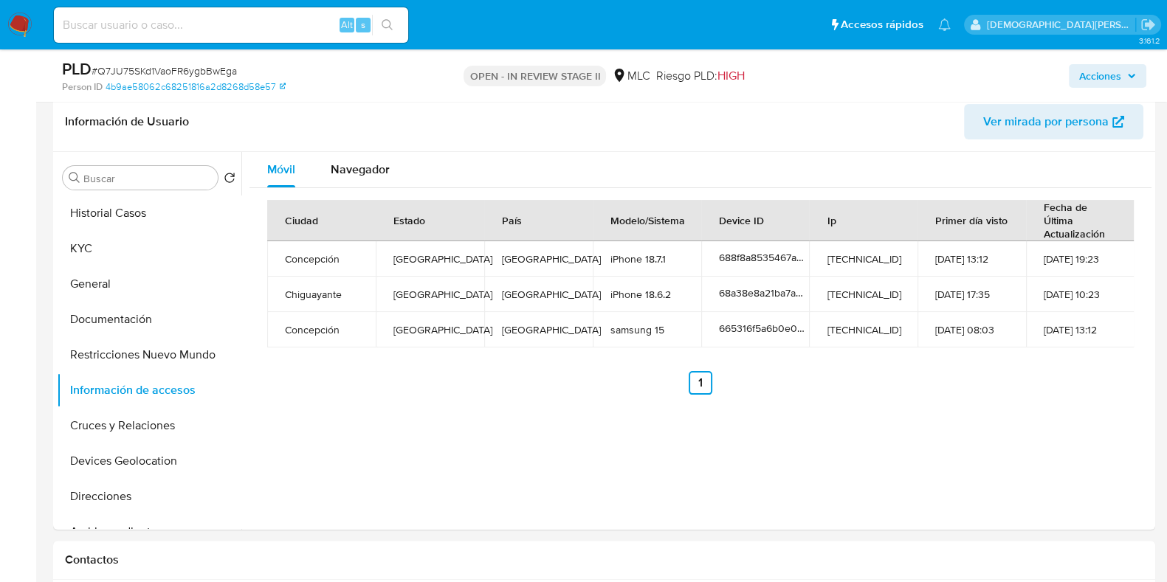
scroll to position [368, 0]
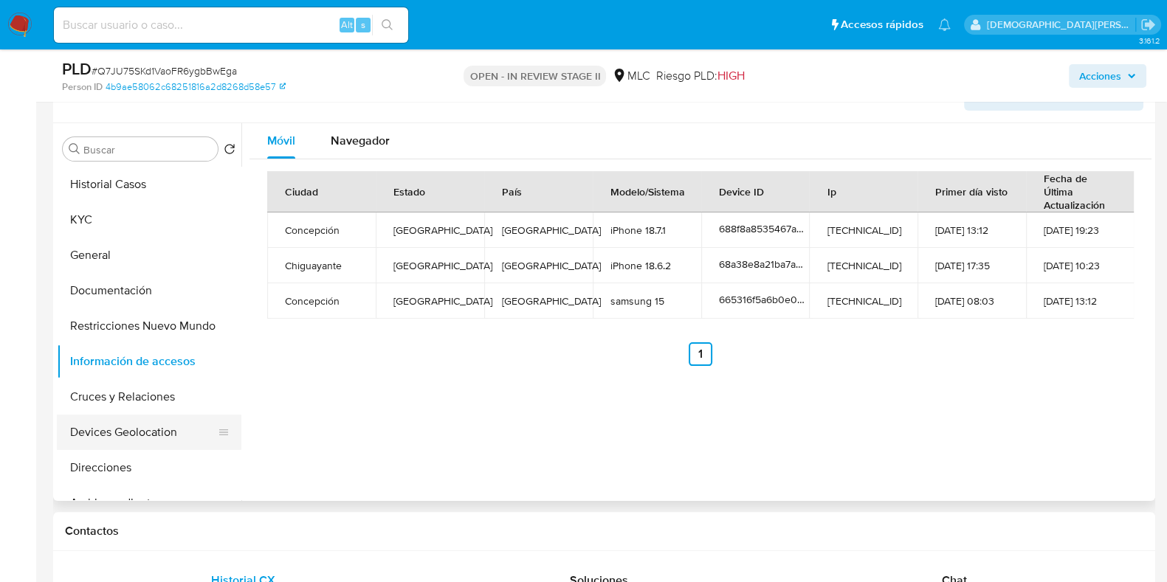
click at [103, 424] on button "Devices Geolocation" at bounding box center [143, 432] width 173 height 35
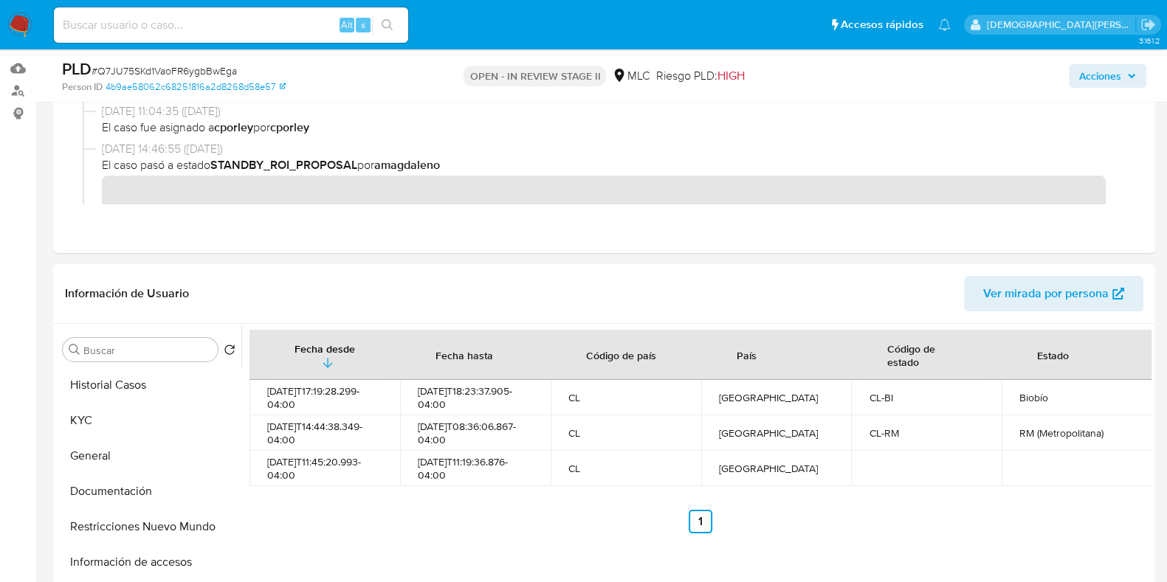
scroll to position [277, 0]
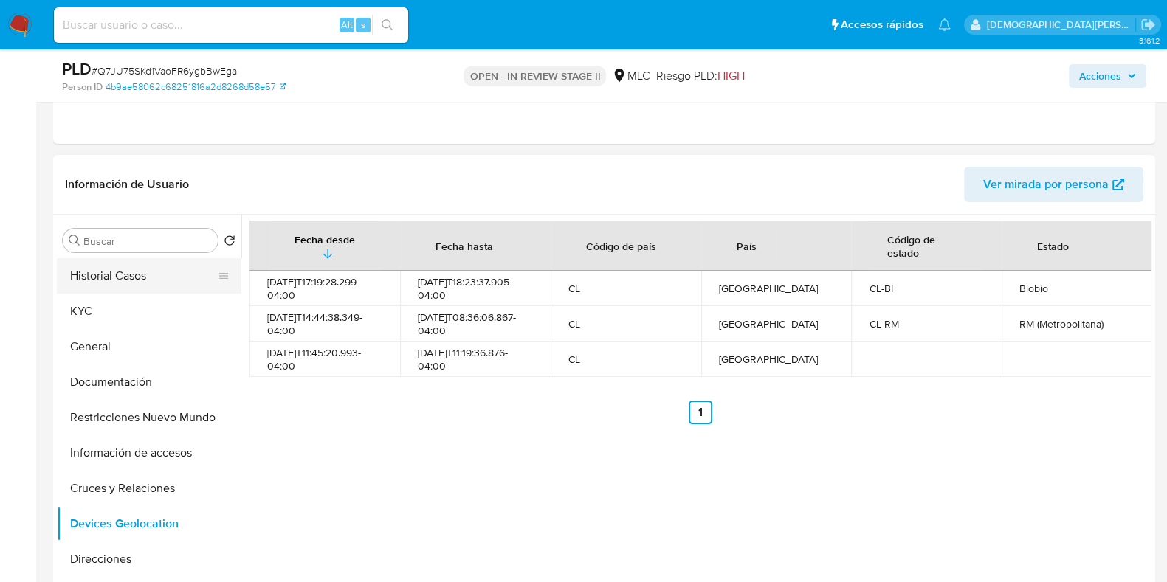
click at [128, 273] on button "Historial Casos" at bounding box center [143, 275] width 173 height 35
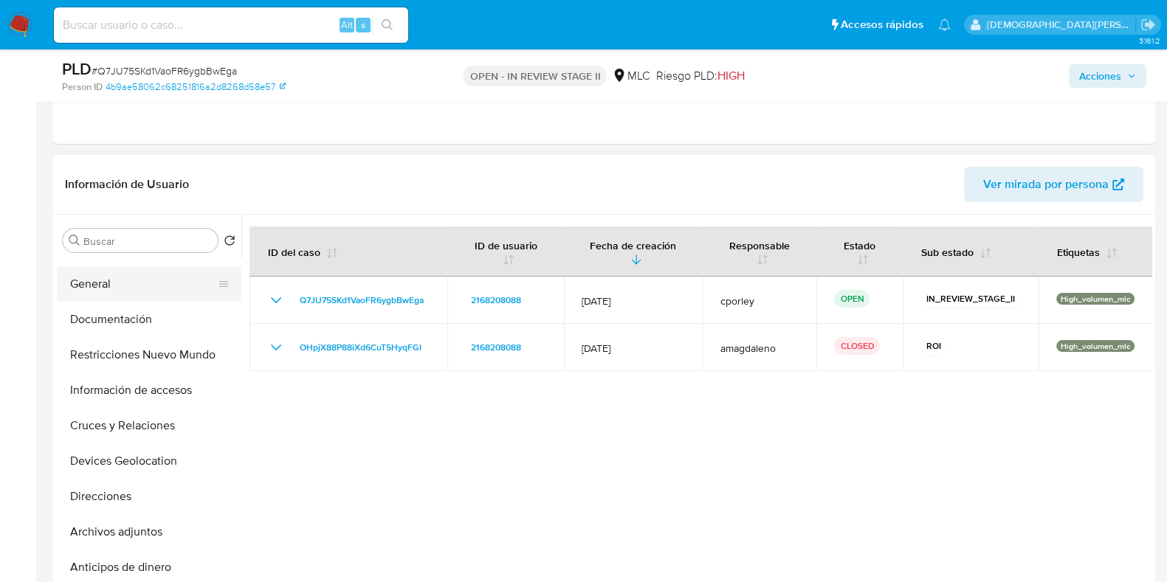
scroll to position [92, 0]
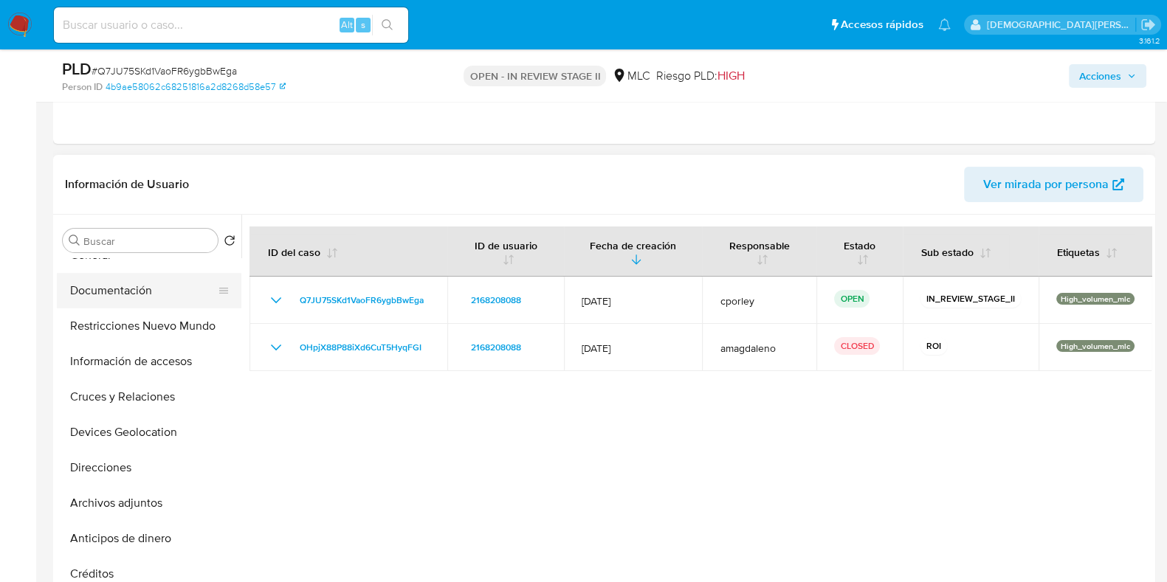
click at [114, 295] on button "Documentación" at bounding box center [143, 290] width 173 height 35
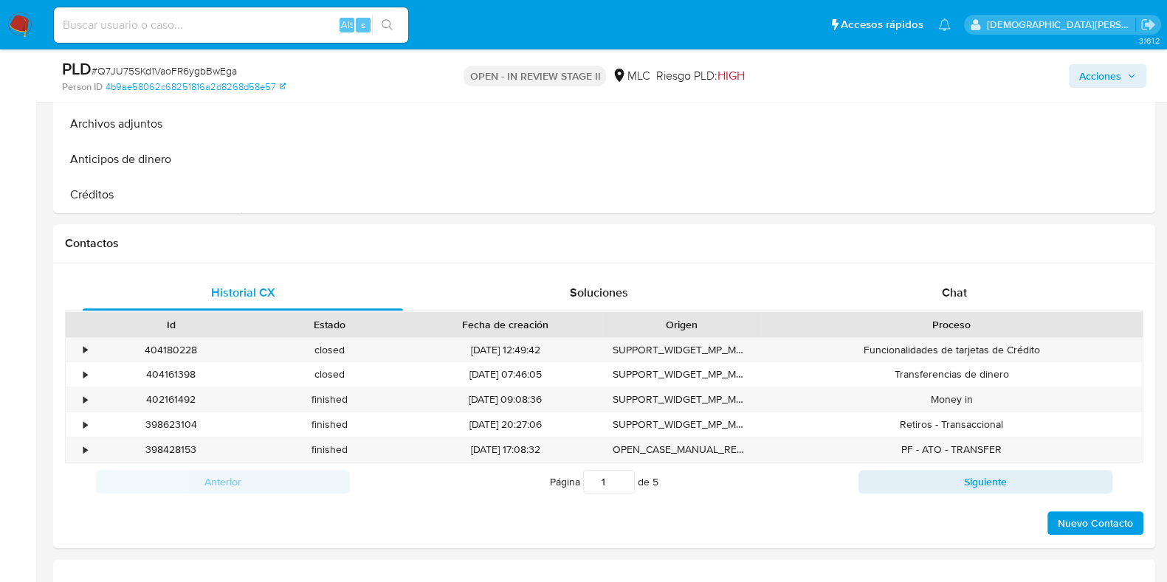
scroll to position [737, 0]
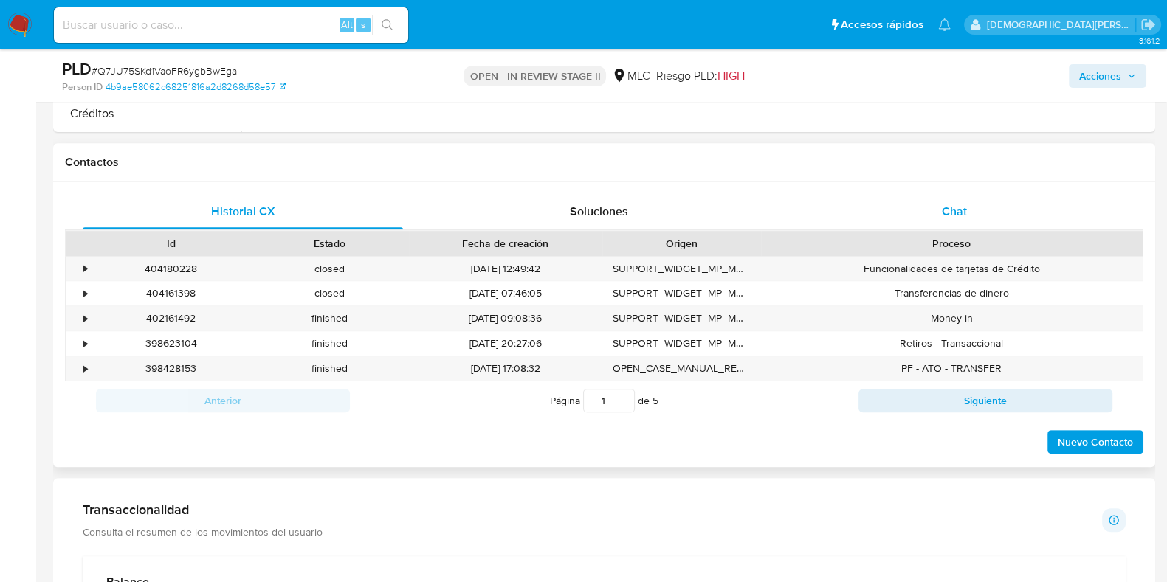
click at [944, 203] on div "Chat" at bounding box center [954, 211] width 320 height 35
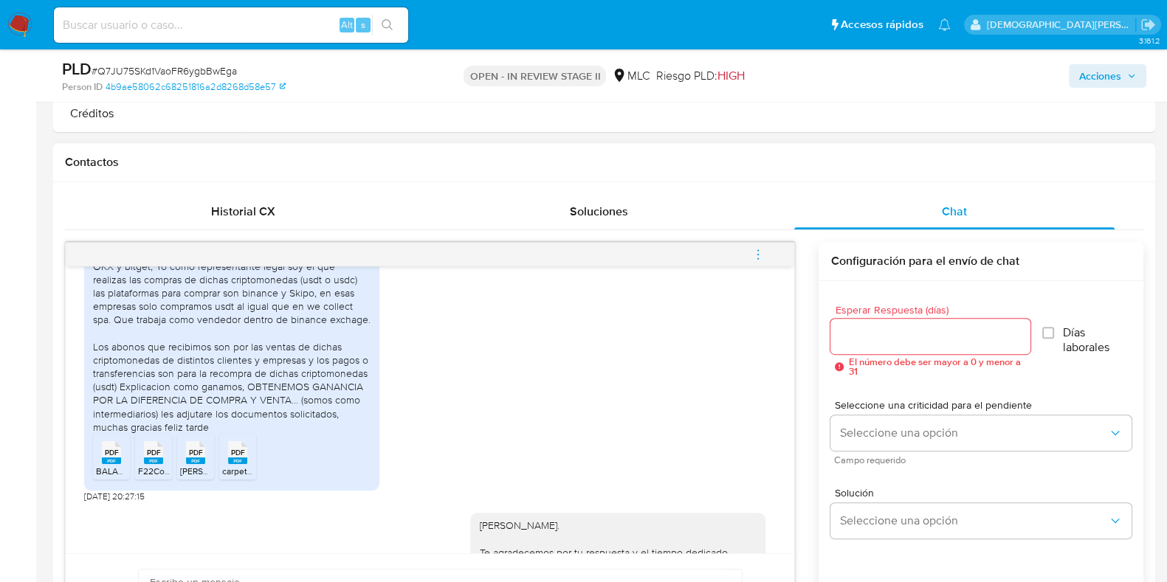
scroll to position [744, 0]
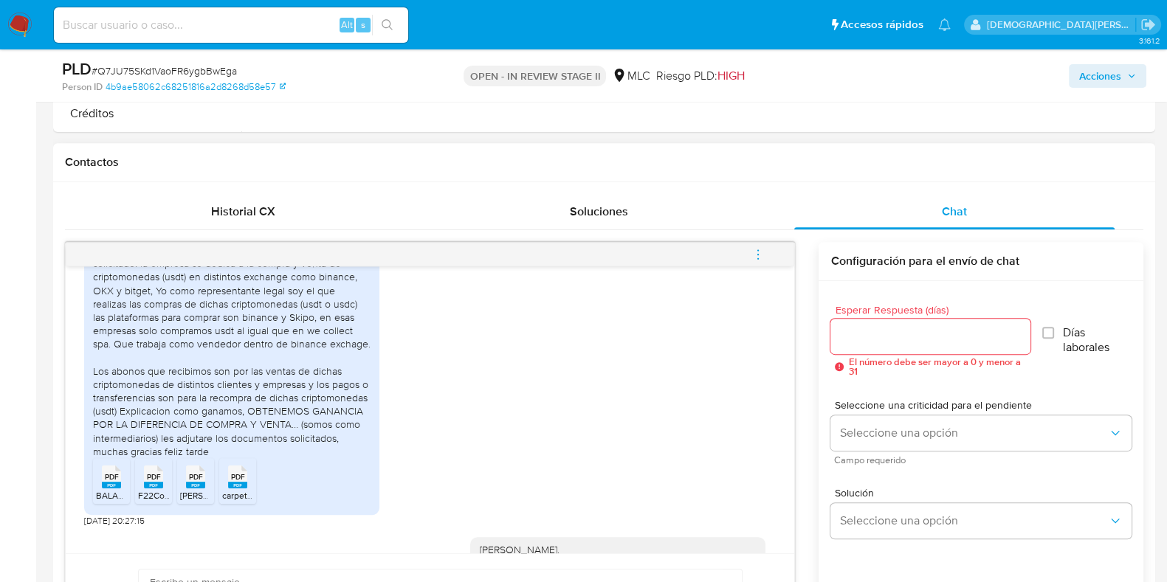
click at [243, 465] on span "PDF" at bounding box center [238, 477] width 14 height 10
click at [109, 465] on span "PDF" at bounding box center [112, 477] width 14 height 10
click at [153, 465] on span "PDF" at bounding box center [154, 477] width 14 height 10
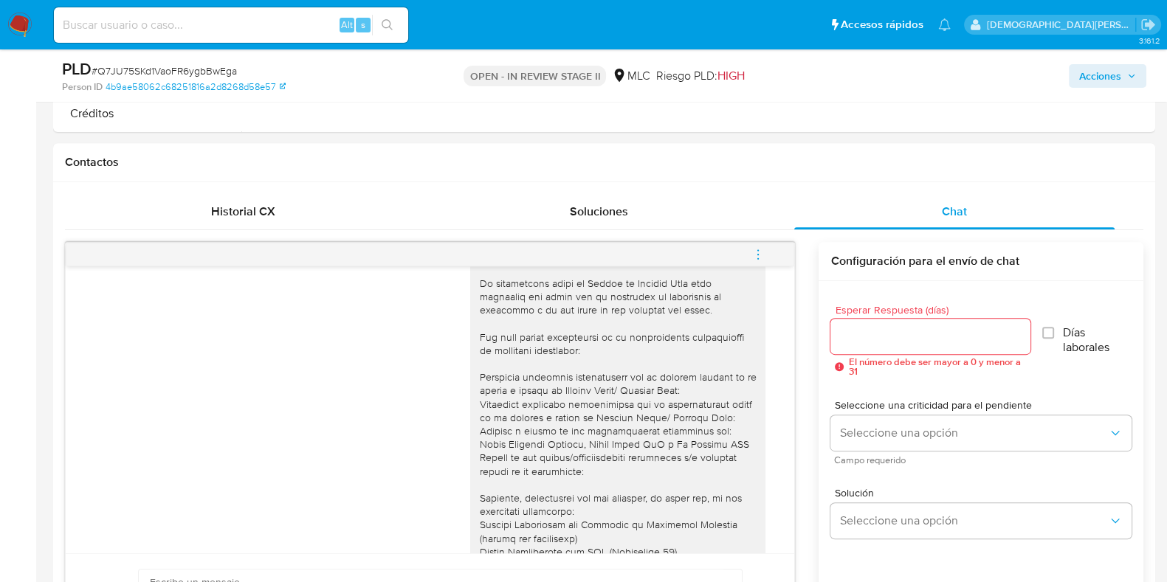
scroll to position [0, 0]
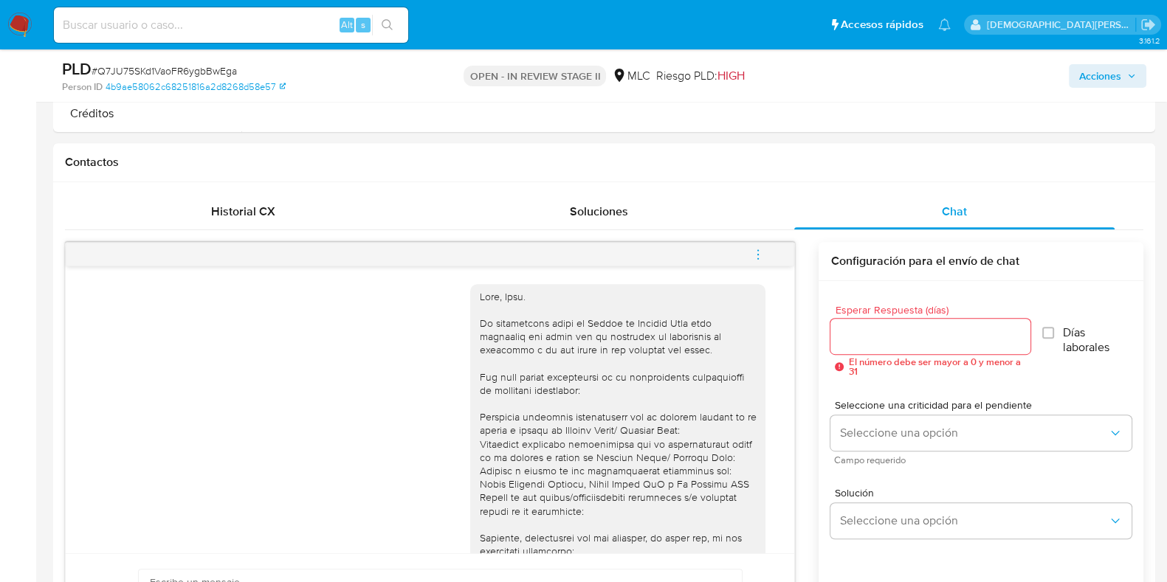
click at [944, 69] on span "Acciones" at bounding box center [1100, 76] width 42 height 24
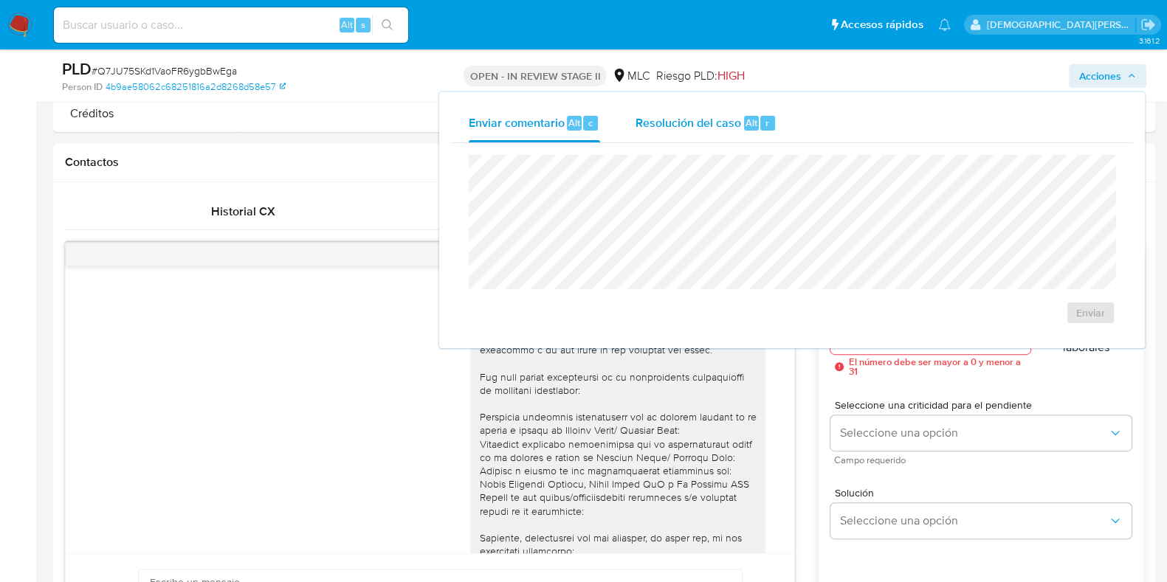
click at [703, 123] on span "Resolución del caso" at bounding box center [688, 122] width 106 height 17
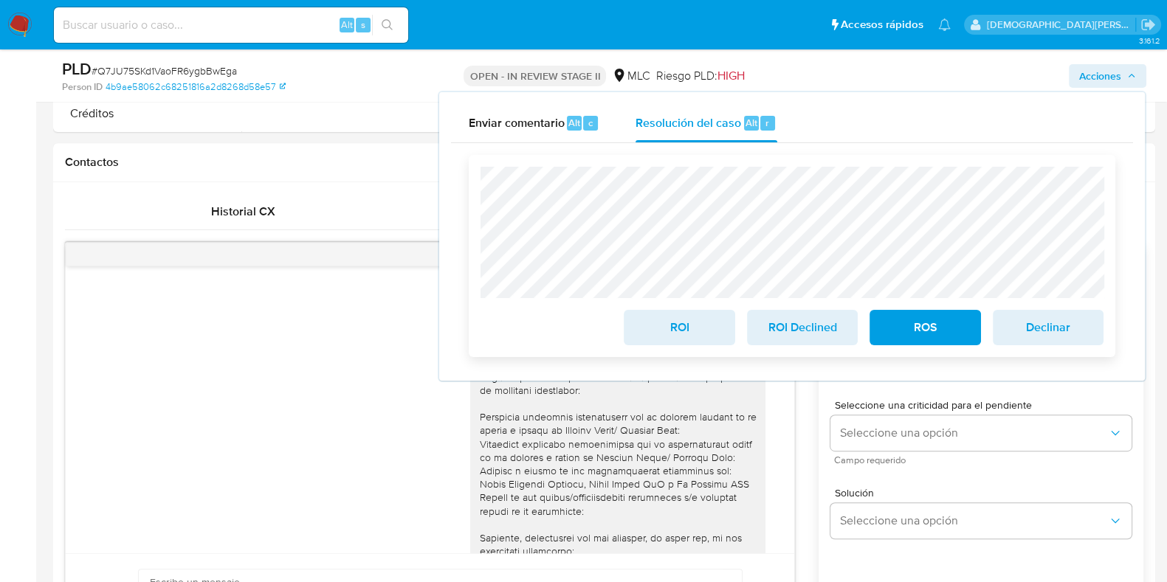
click at [905, 319] on span "ROS" at bounding box center [924, 327] width 72 height 32
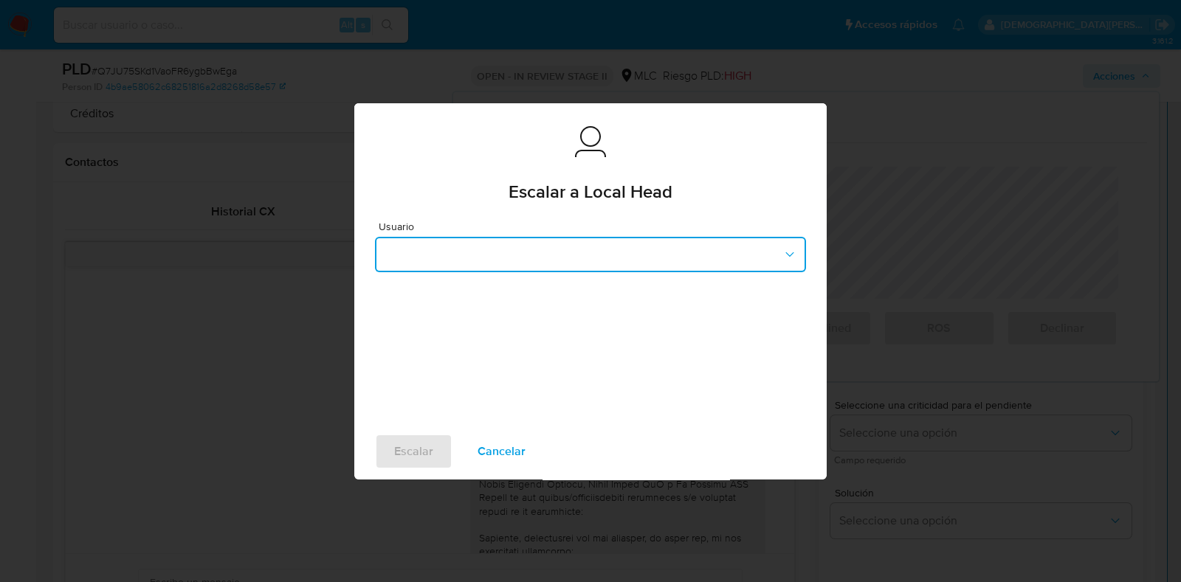
click at [553, 256] on button "button" at bounding box center [590, 254] width 431 height 35
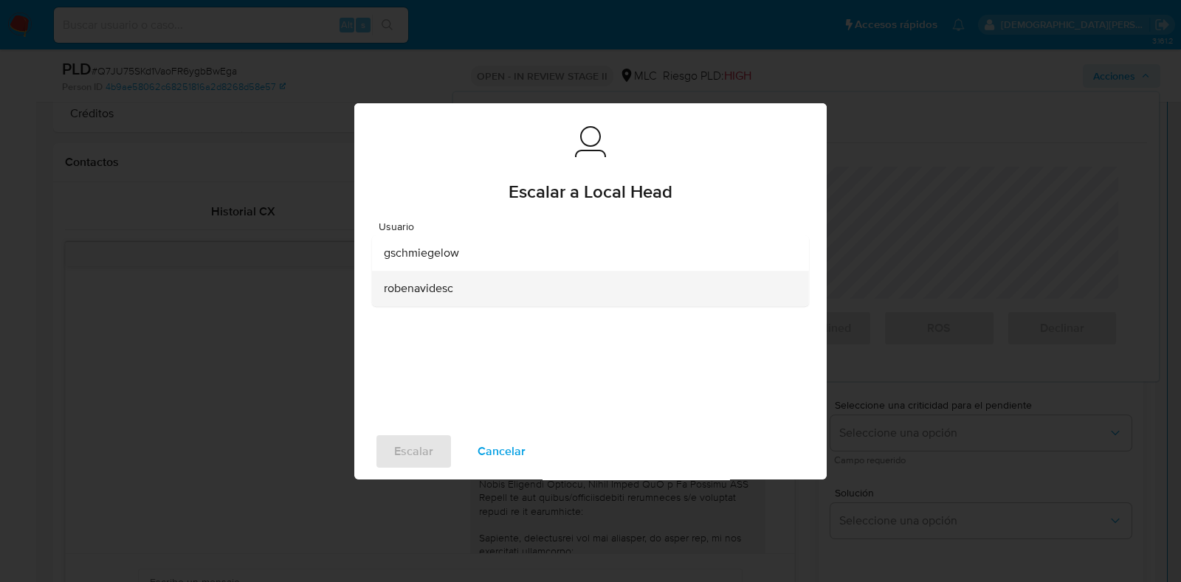
click at [460, 286] on div "robenavidesc" at bounding box center [586, 288] width 404 height 35
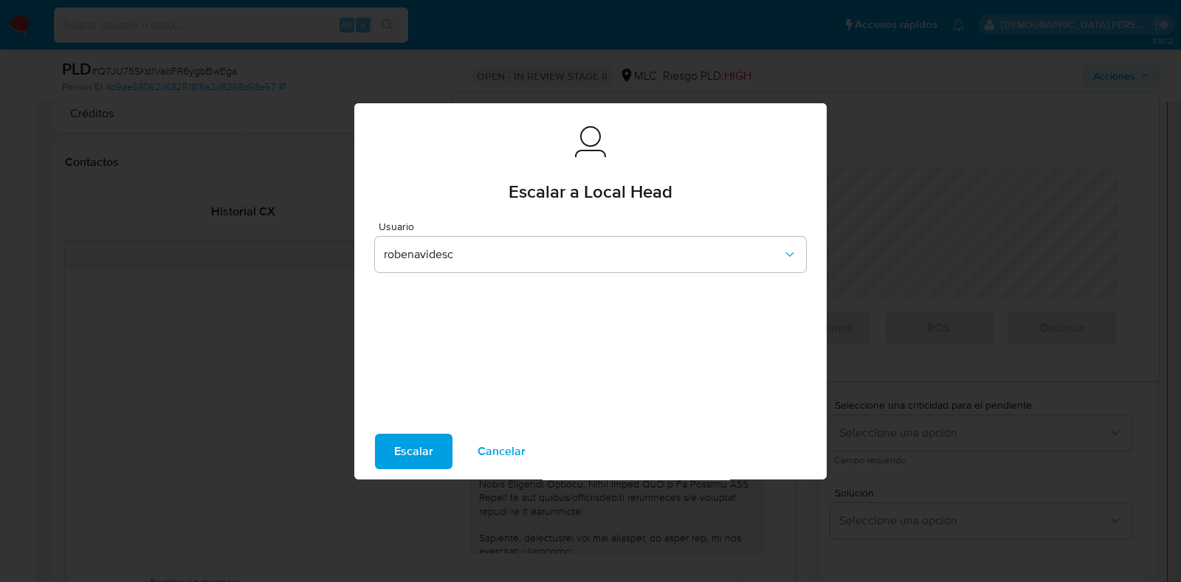
click at [407, 444] on span "Escalar" at bounding box center [413, 451] width 39 height 32
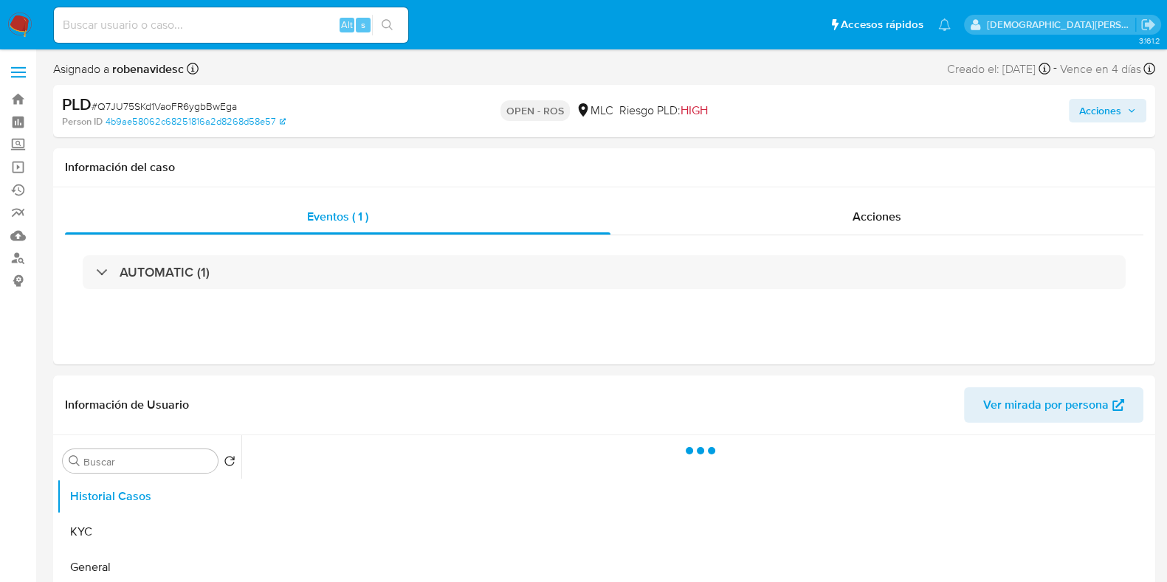
select select "10"
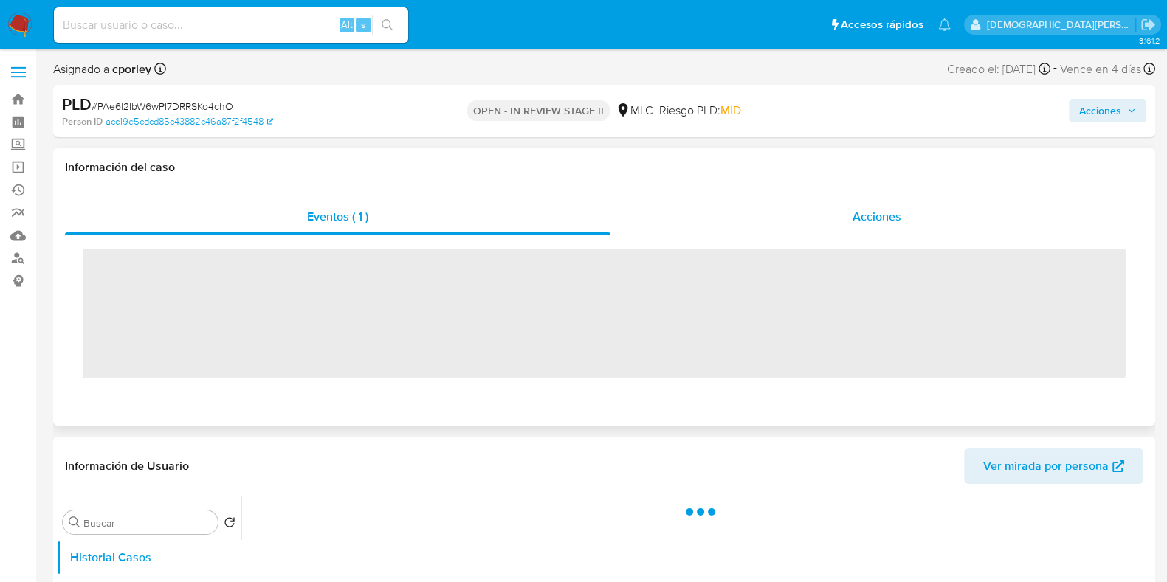
click at [849, 224] on div "Acciones" at bounding box center [876, 216] width 533 height 35
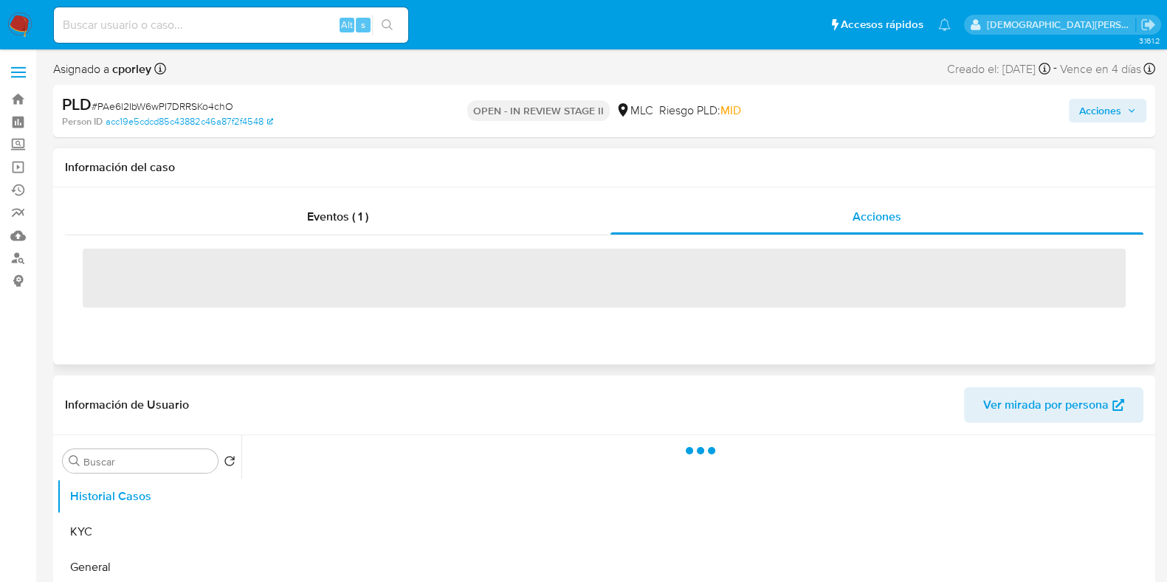
select select "10"
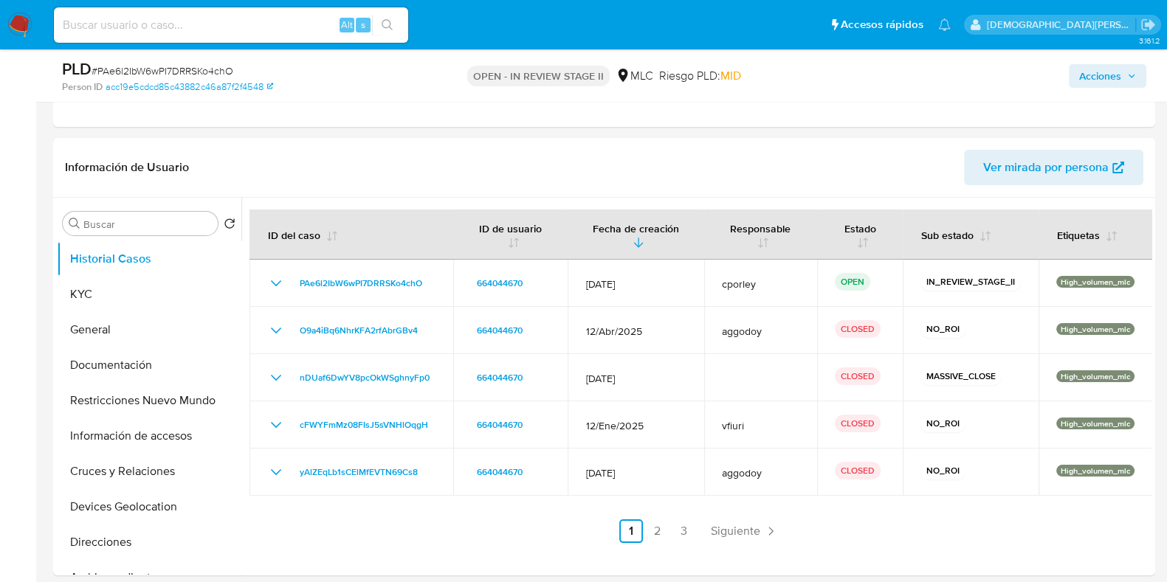
scroll to position [461, 0]
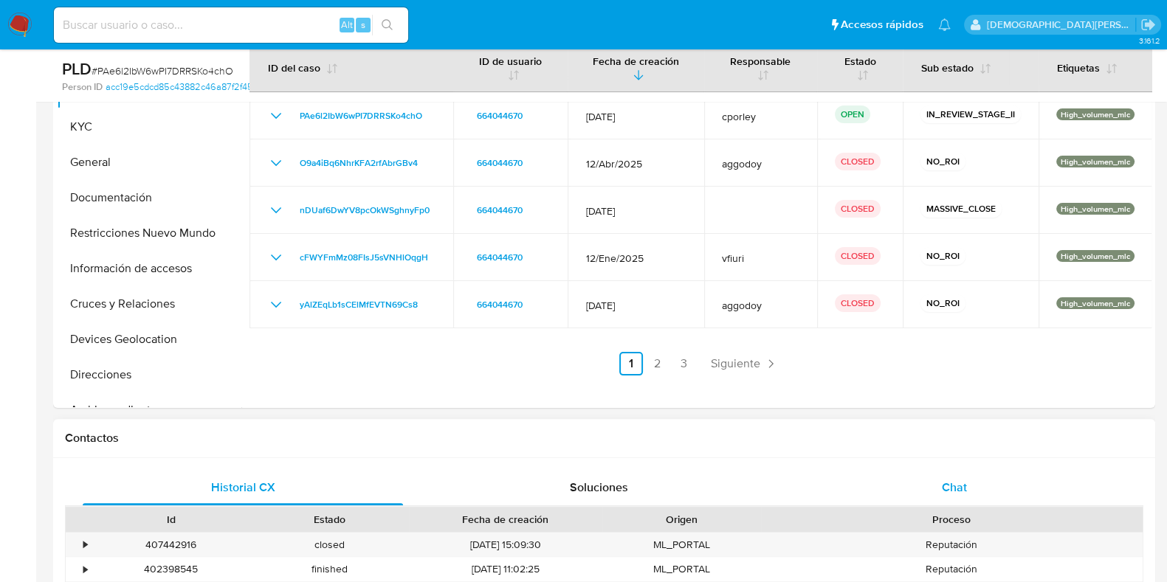
click at [920, 483] on div "Chat" at bounding box center [954, 487] width 320 height 35
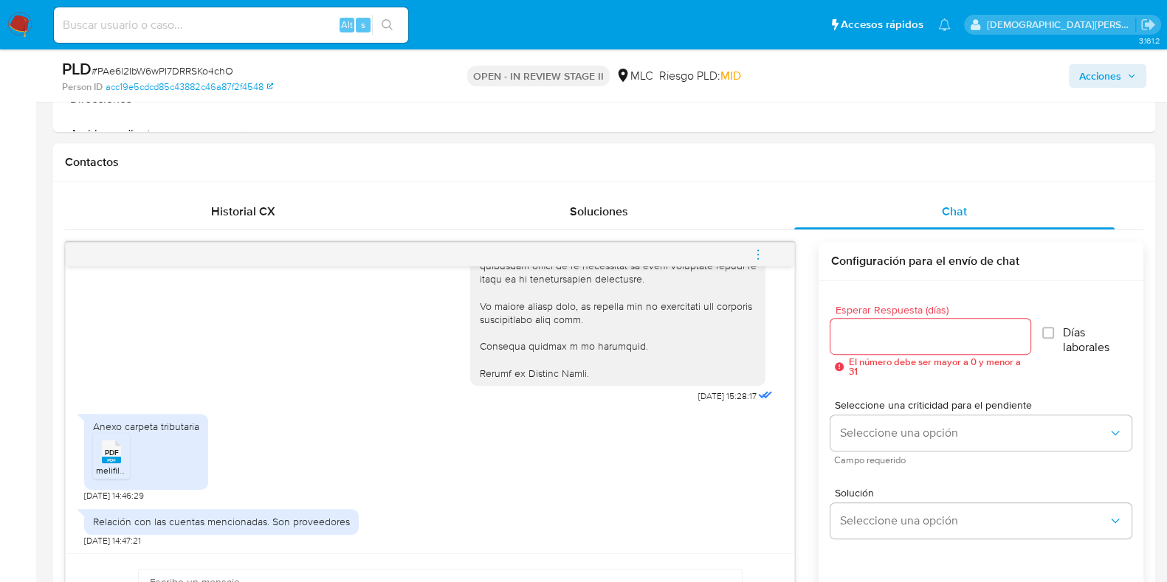
scroll to position [830, 0]
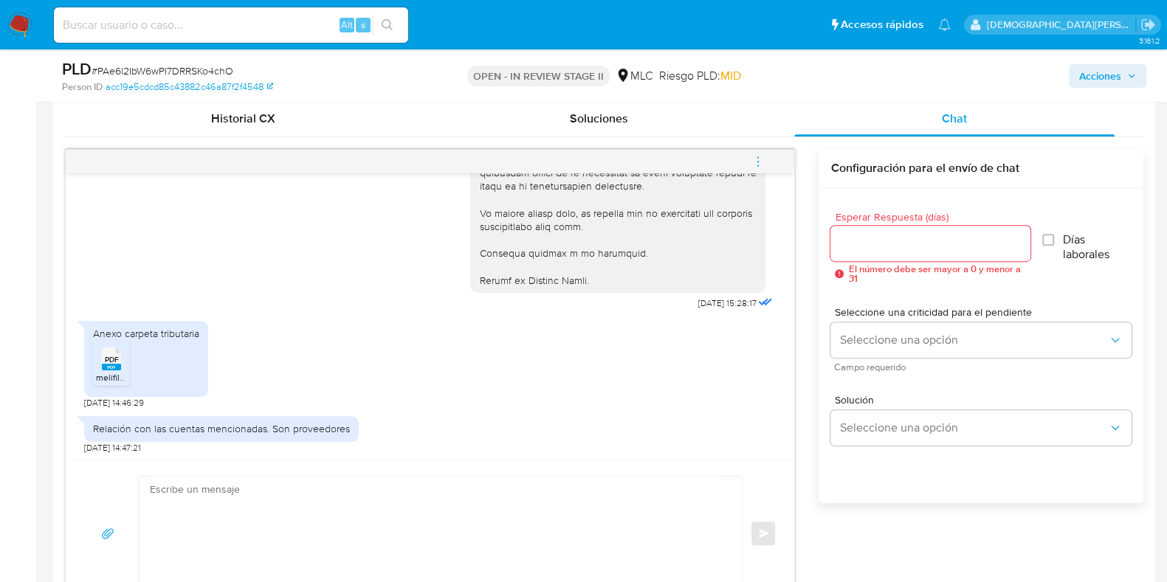
click at [108, 363] on span "PDF" at bounding box center [112, 360] width 14 height 10
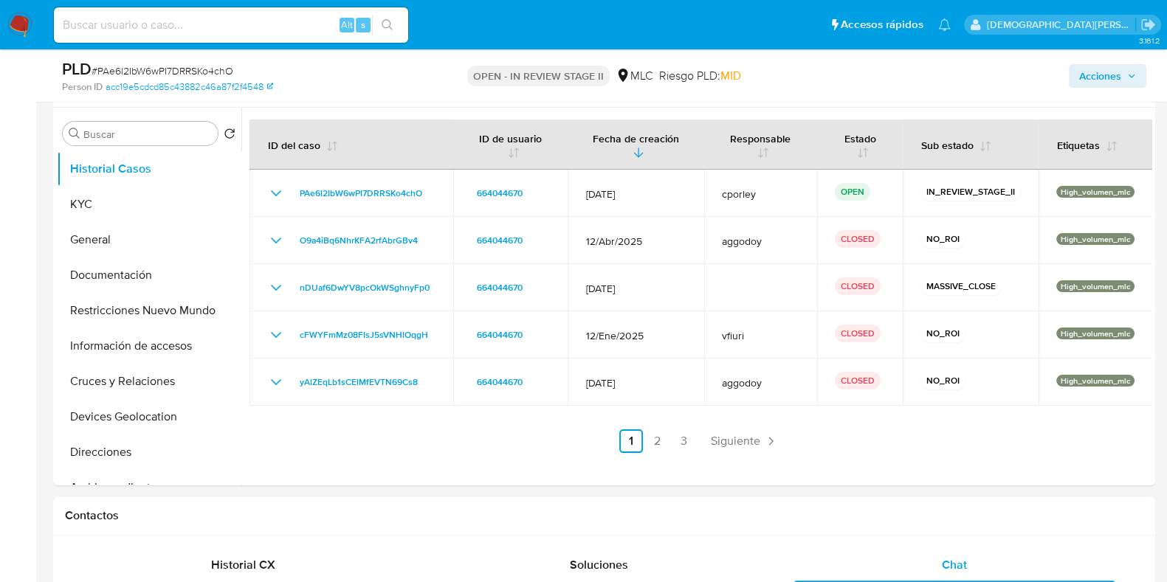
scroll to position [184, 0]
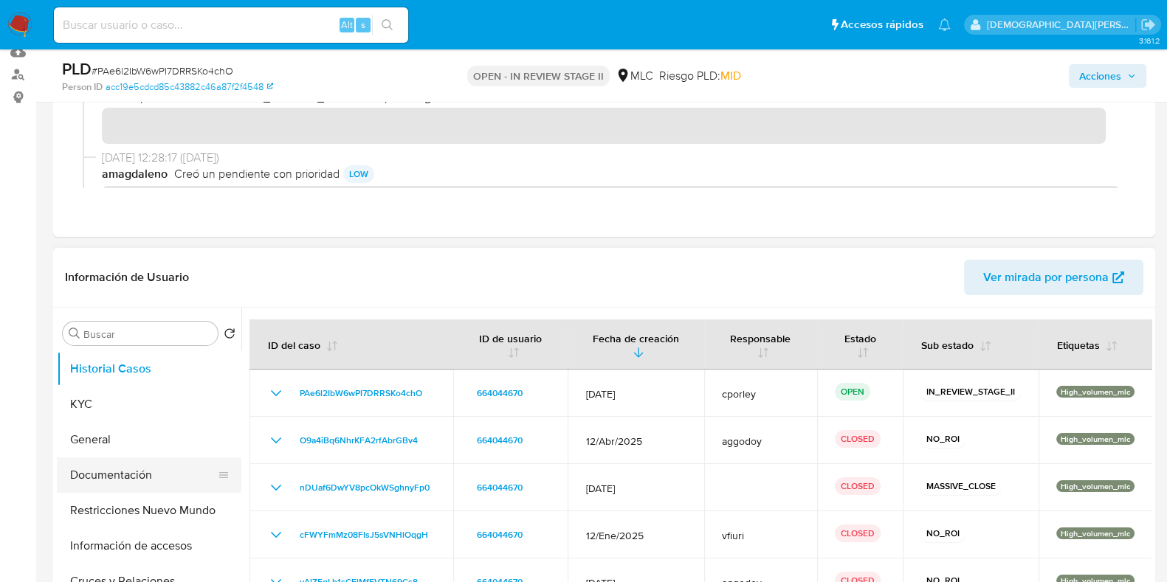
click at [148, 475] on button "Documentación" at bounding box center [143, 475] width 173 height 35
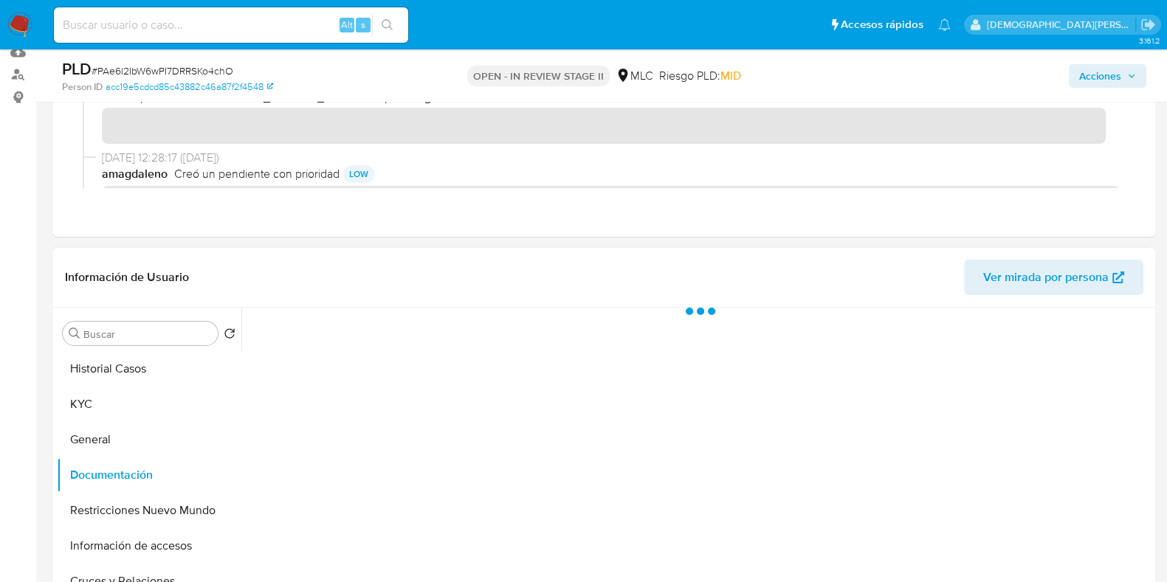
scroll to position [277, 0]
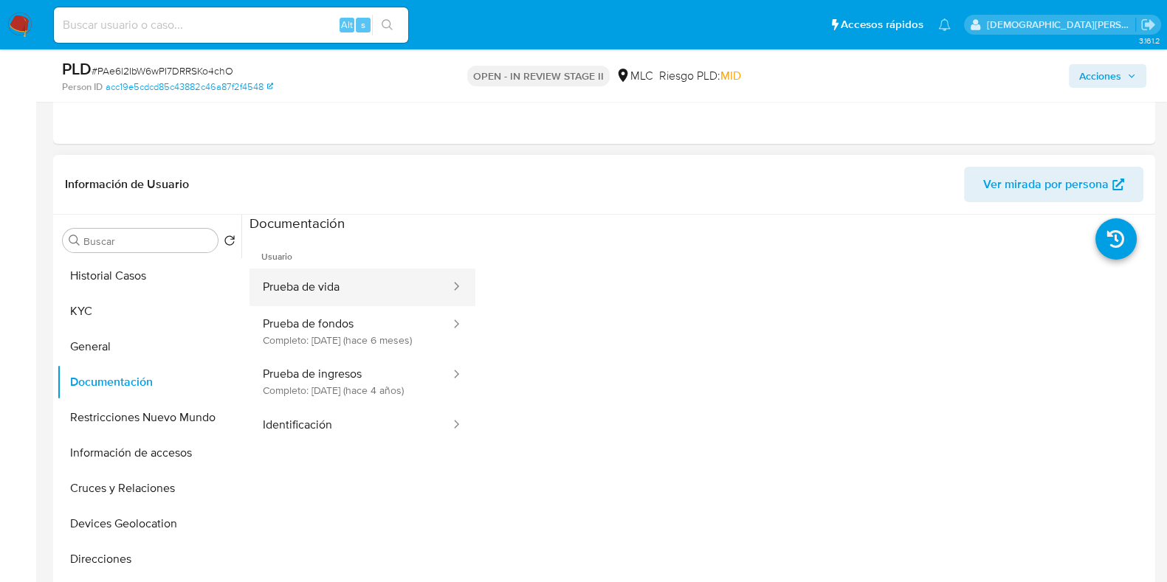
click at [346, 291] on button "Prueba de vida" at bounding box center [350, 288] width 202 height 38
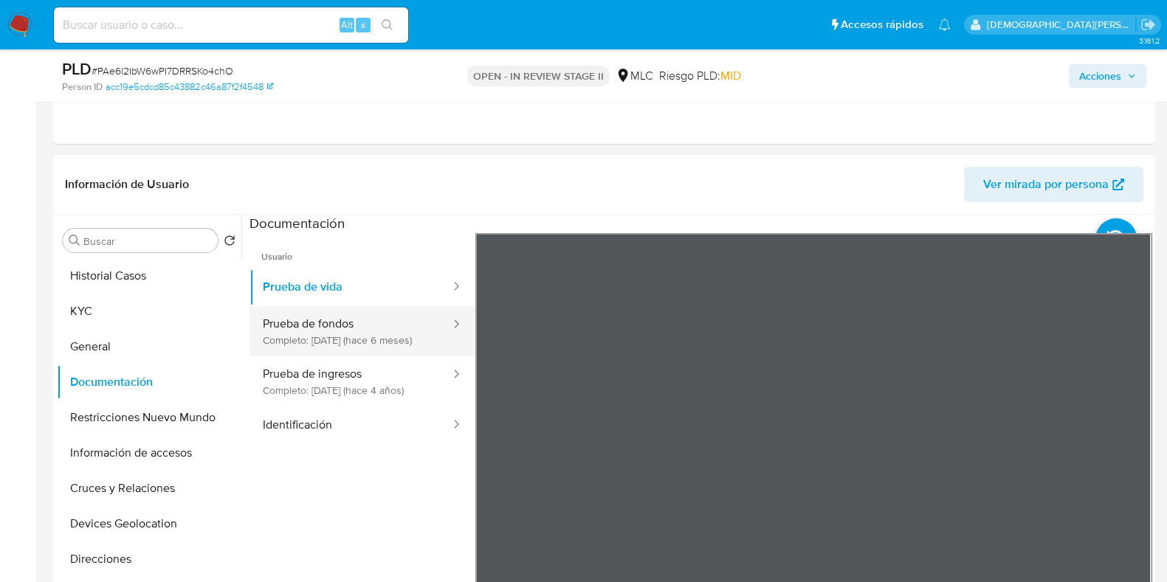
click at [360, 338] on button "Prueba de fondos Completo: 17/04/2025 (hace 6 meses)" at bounding box center [350, 331] width 202 height 50
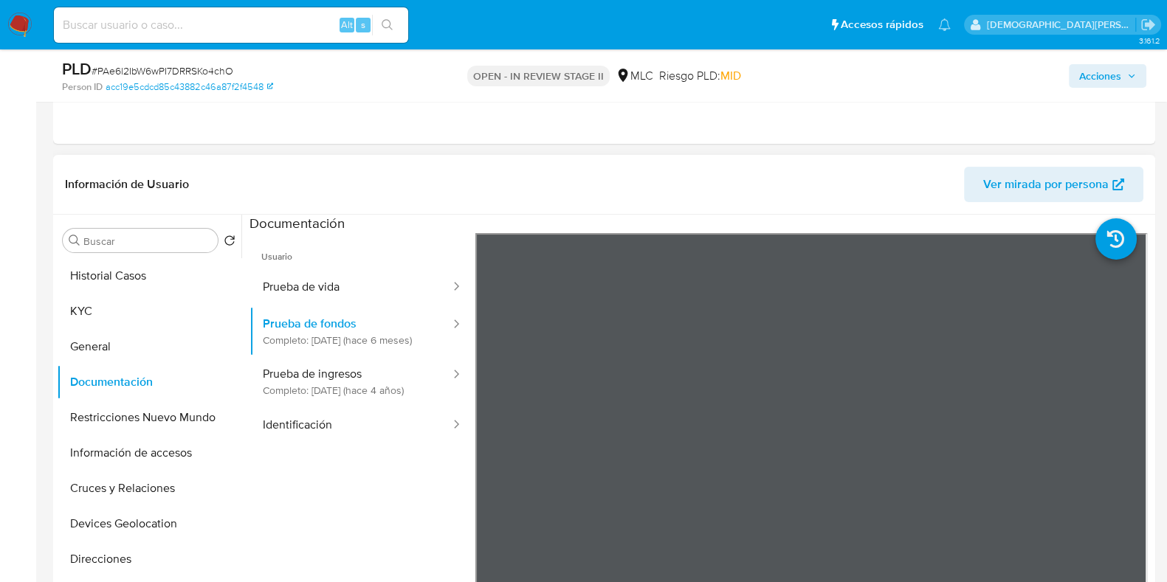
scroll to position [368, 0]
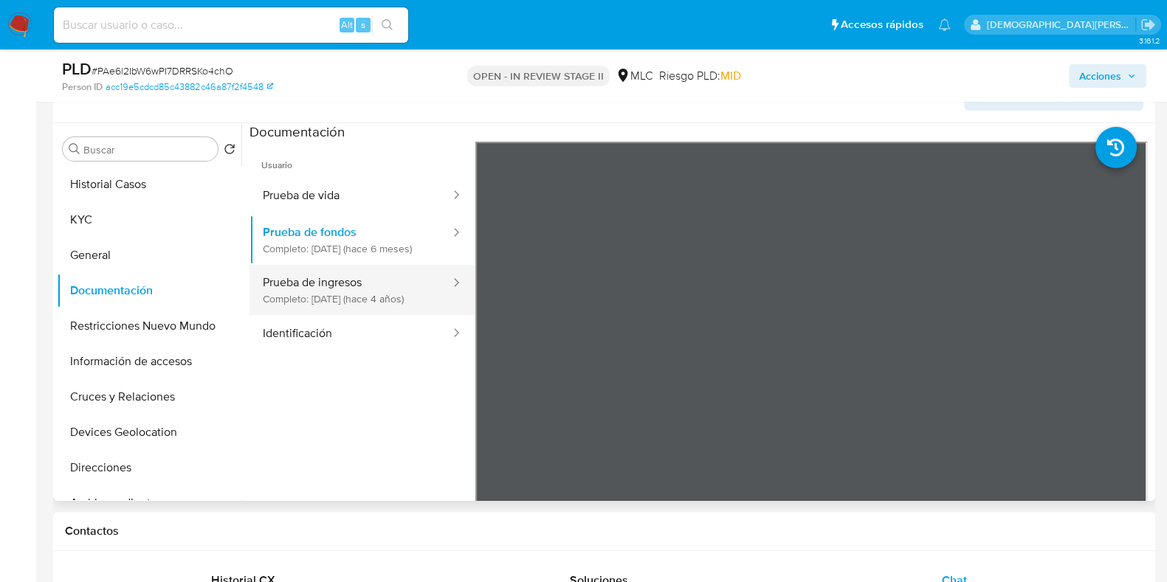
click at [358, 301] on button "Prueba de ingresos Completo: 07/02/2022 (hace 4 años)" at bounding box center [350, 290] width 202 height 50
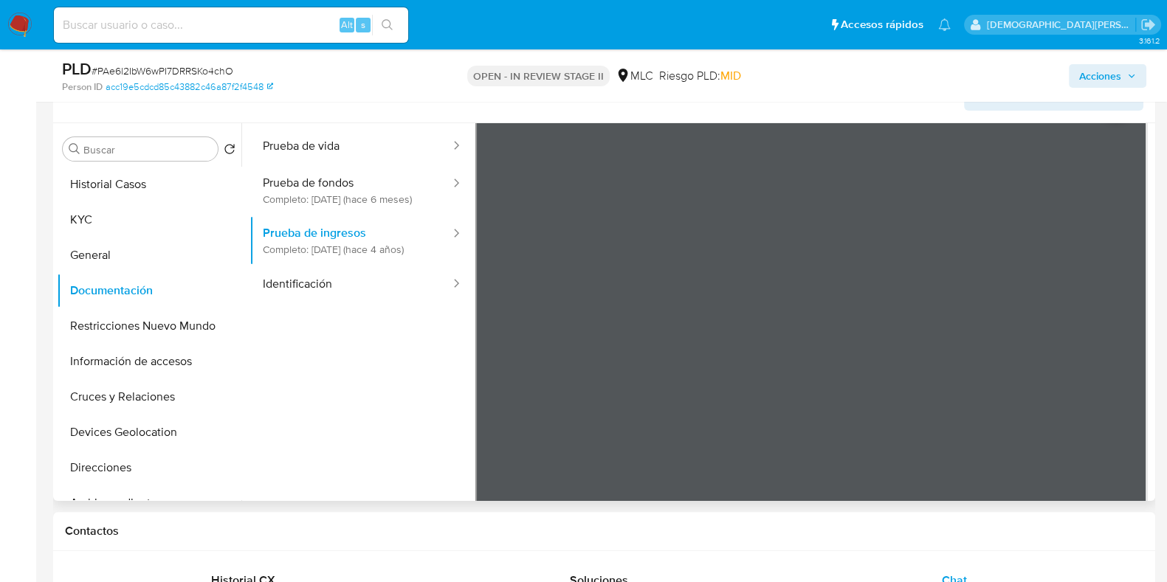
scroll to position [0, 0]
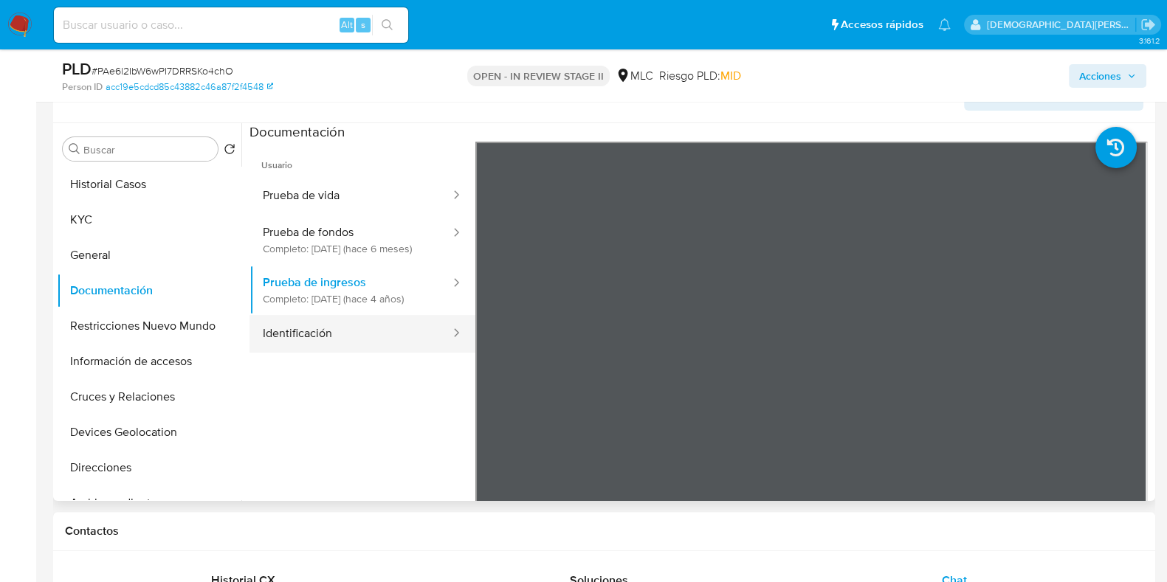
click at [365, 353] on button "Identificación" at bounding box center [350, 334] width 202 height 38
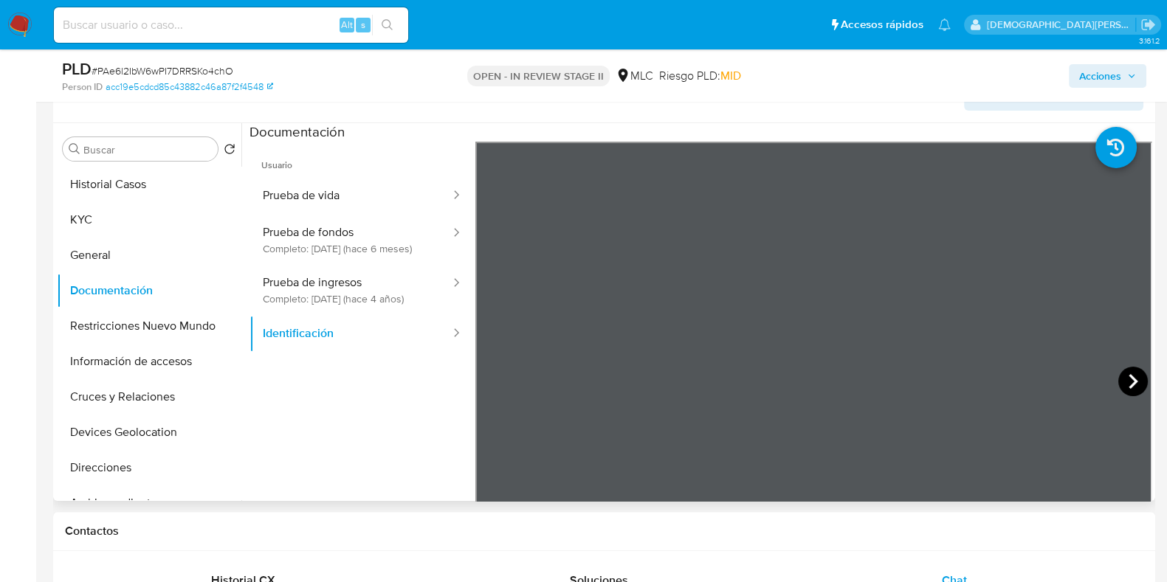
click at [1124, 382] on icon at bounding box center [1133, 382] width 30 height 30
click at [134, 190] on button "Historial Casos" at bounding box center [143, 184] width 173 height 35
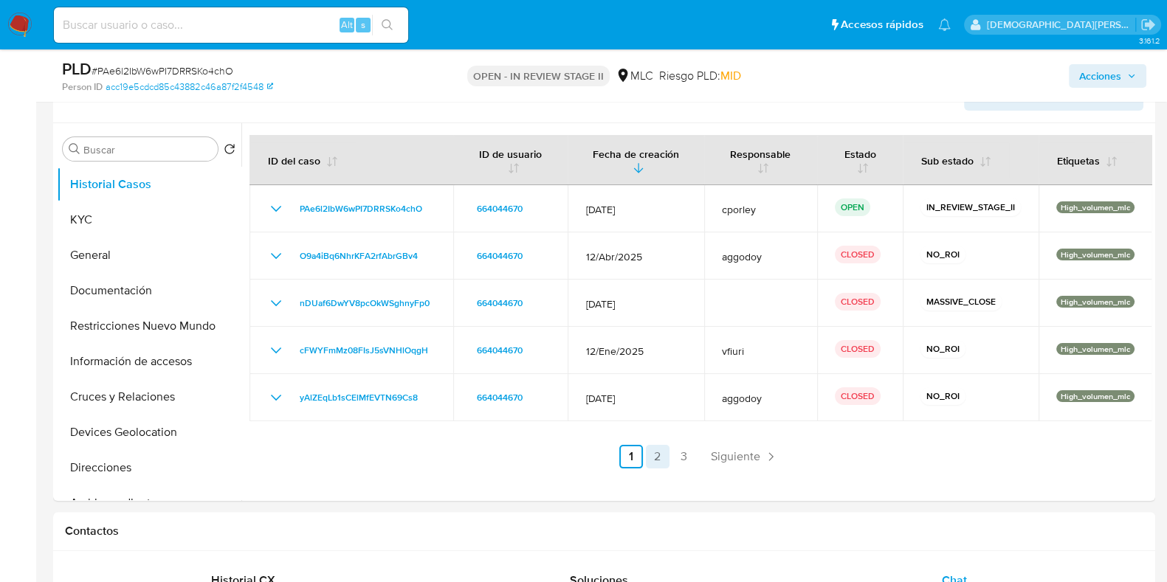
click at [655, 465] on link "2" at bounding box center [658, 457] width 24 height 24
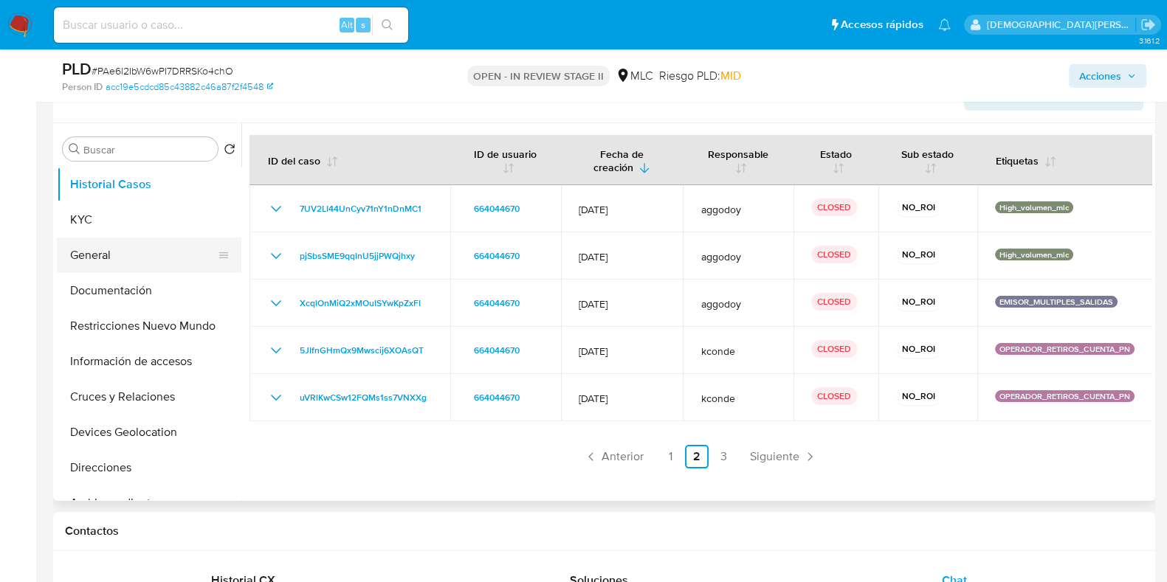
click at [176, 267] on button "General" at bounding box center [143, 255] width 173 height 35
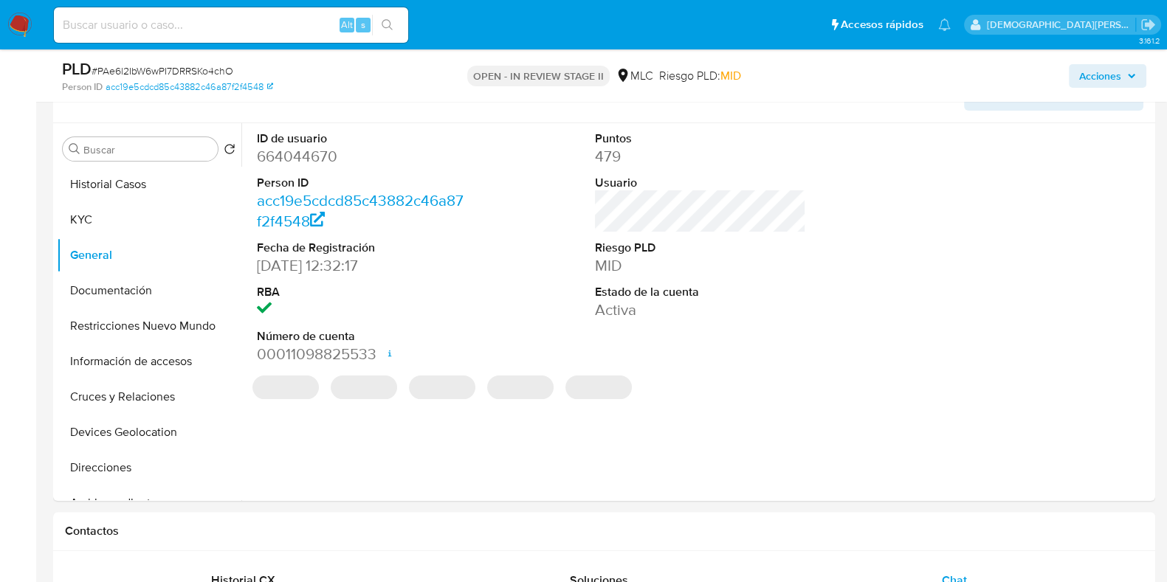
click at [311, 160] on dd "664044670" at bounding box center [362, 156] width 211 height 21
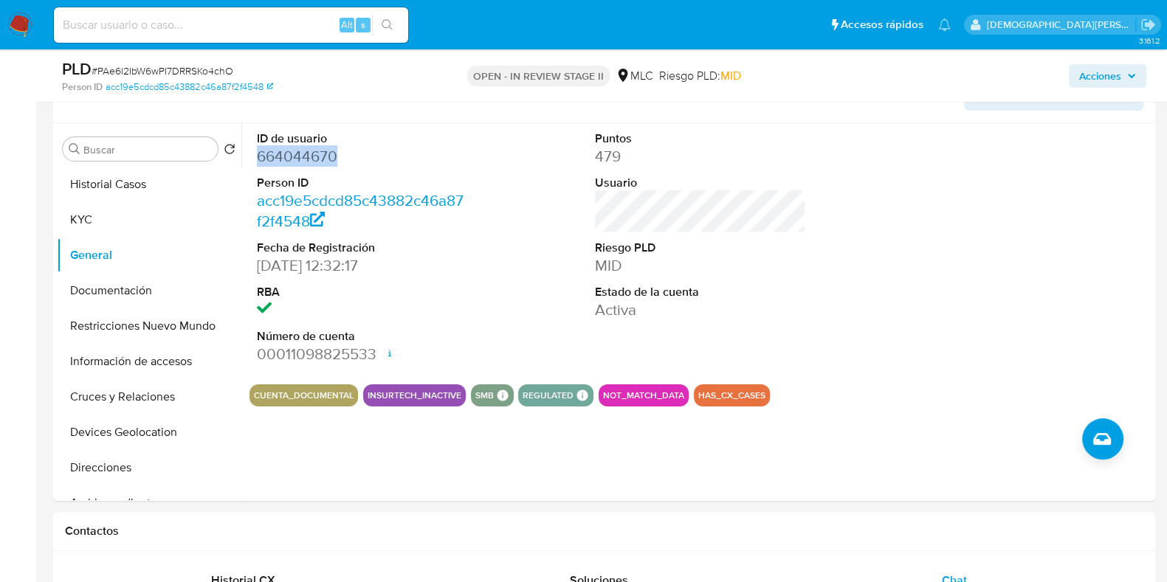
copy dd "664044670"
click at [92, 294] on button "Documentación" at bounding box center [143, 290] width 173 height 35
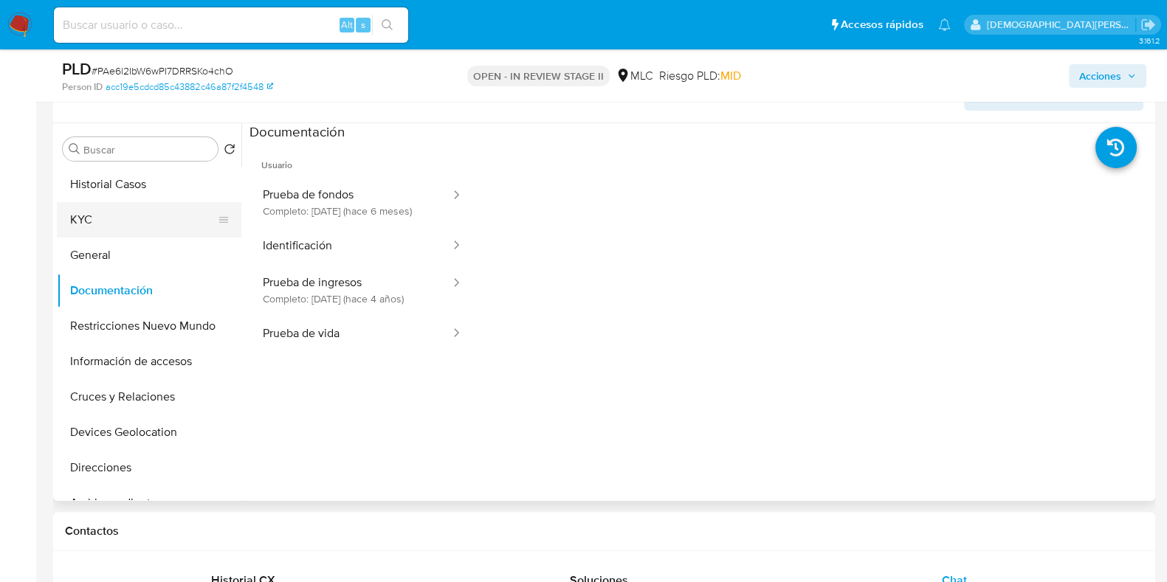
click at [117, 215] on button "KYC" at bounding box center [143, 219] width 173 height 35
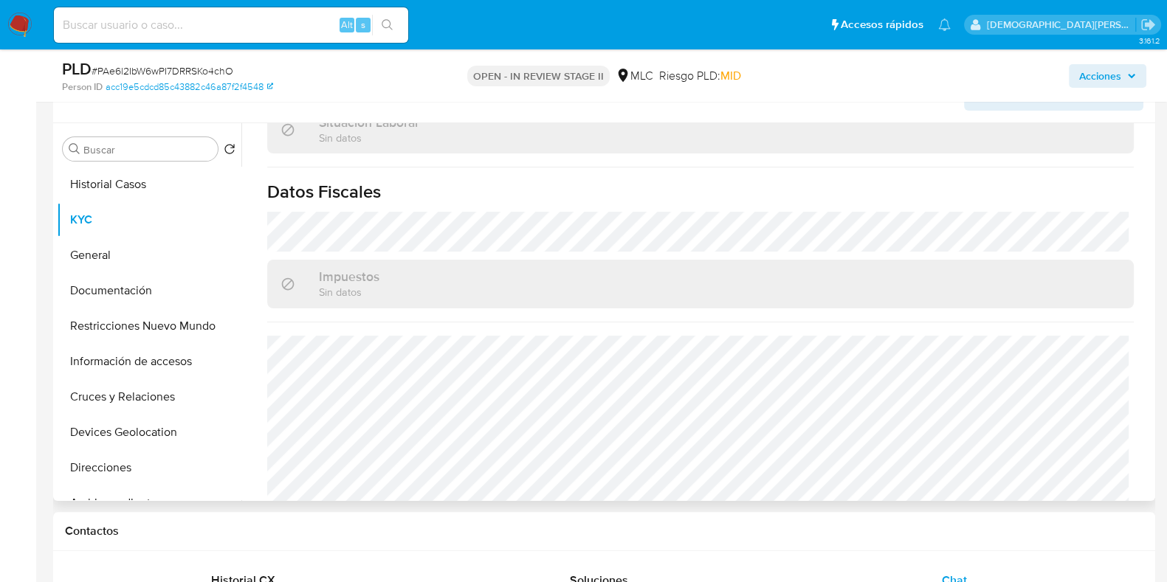
scroll to position [827, 0]
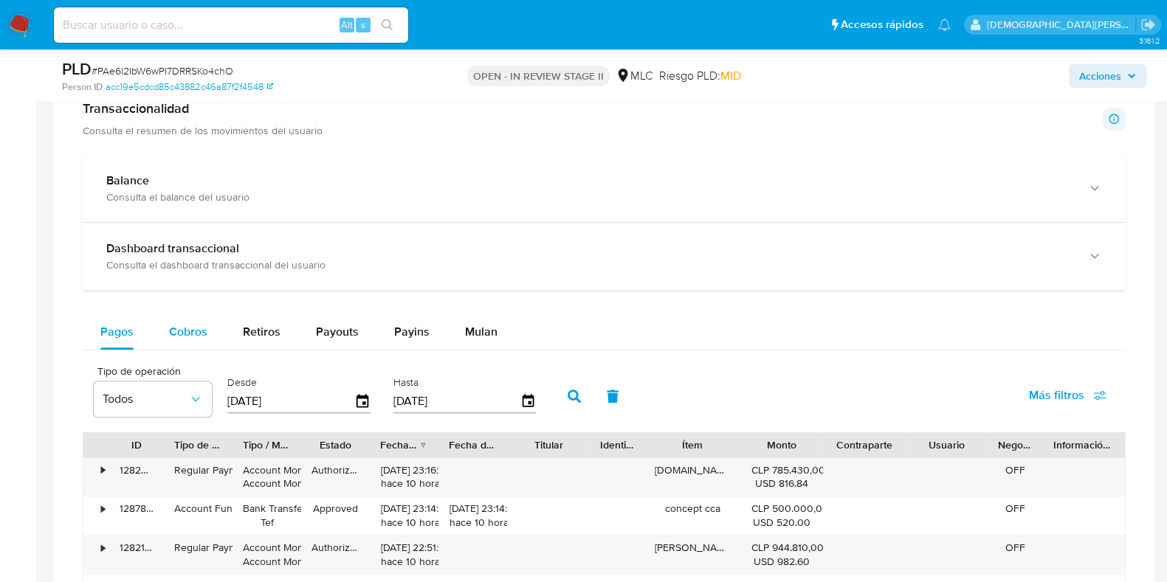
click at [182, 334] on span "Cobros" at bounding box center [188, 331] width 38 height 17
select select "10"
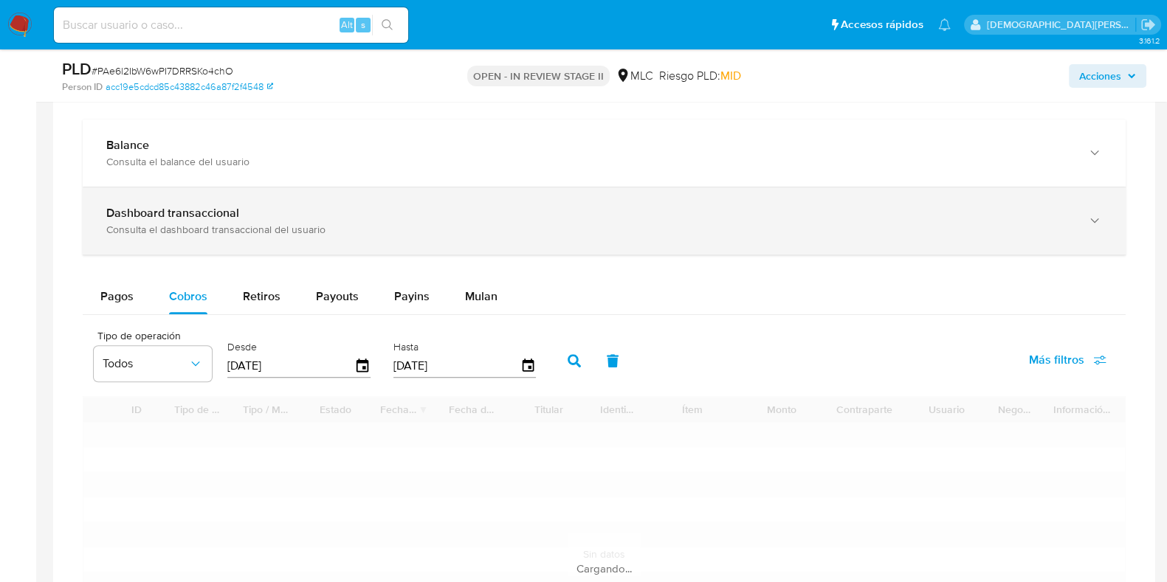
scroll to position [1568, 0]
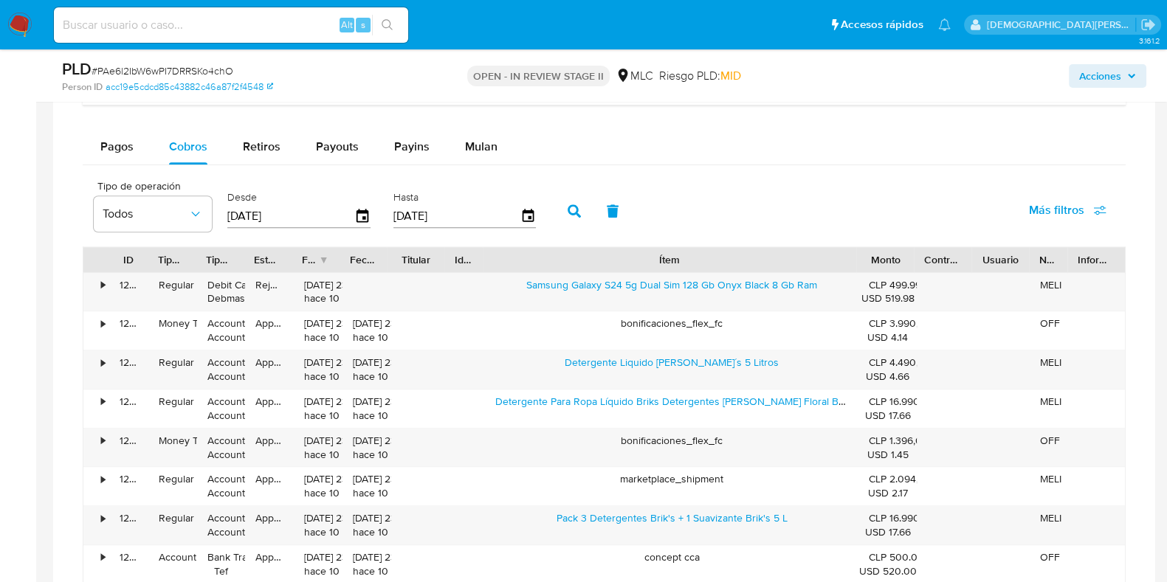
drag, startPoint x: 734, startPoint y: 258, endPoint x: 1011, endPoint y: 256, distance: 276.7
click at [1011, 256] on div "ID Tipo de operación Tipo / Método Estado Fecha de creación Fecha de aprobación…" at bounding box center [603, 259] width 1041 height 25
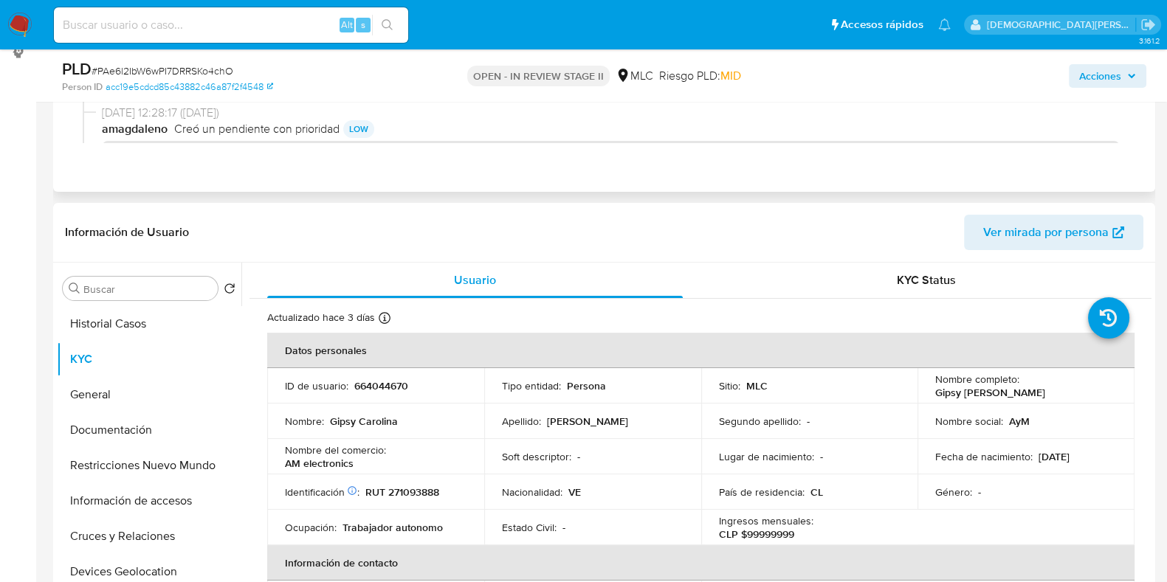
scroll to position [92, 0]
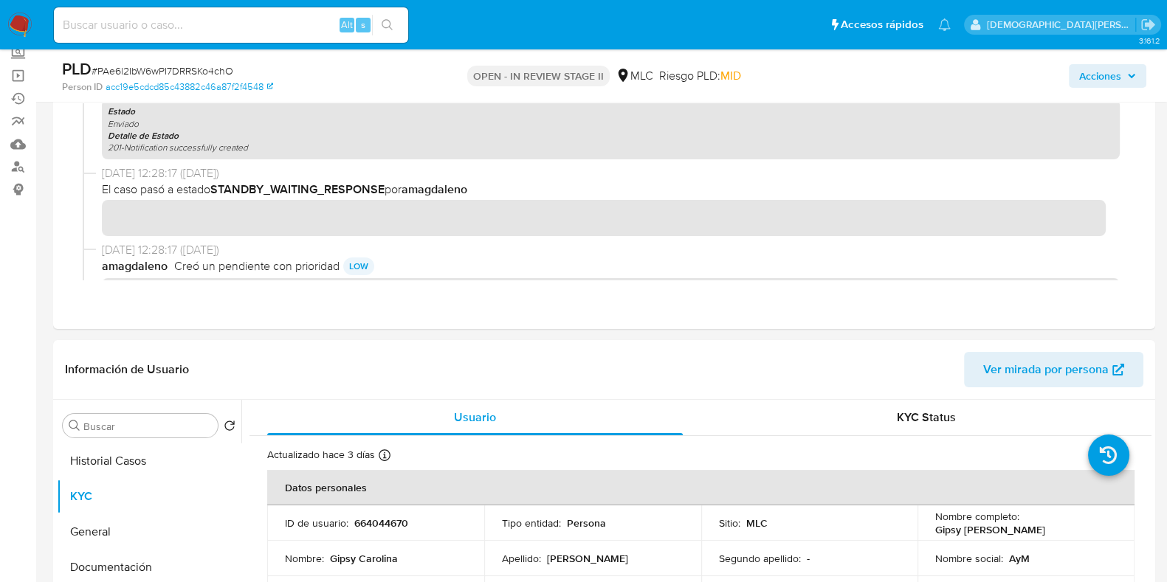
click at [1088, 78] on span "Acciones" at bounding box center [1100, 76] width 42 height 24
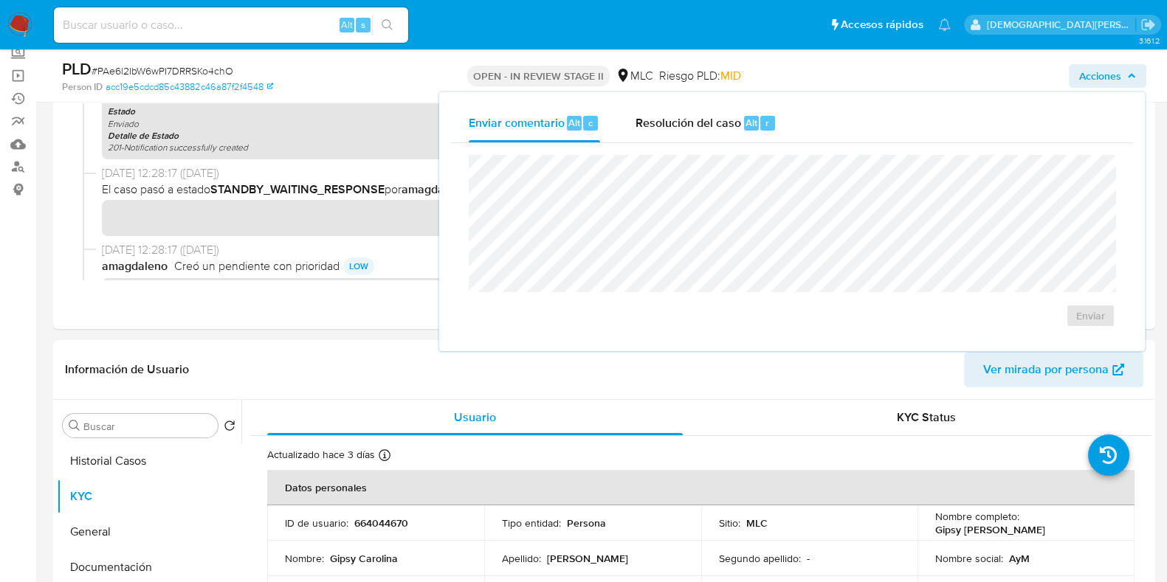
click at [708, 122] on span "Resolución del caso" at bounding box center [688, 122] width 106 height 17
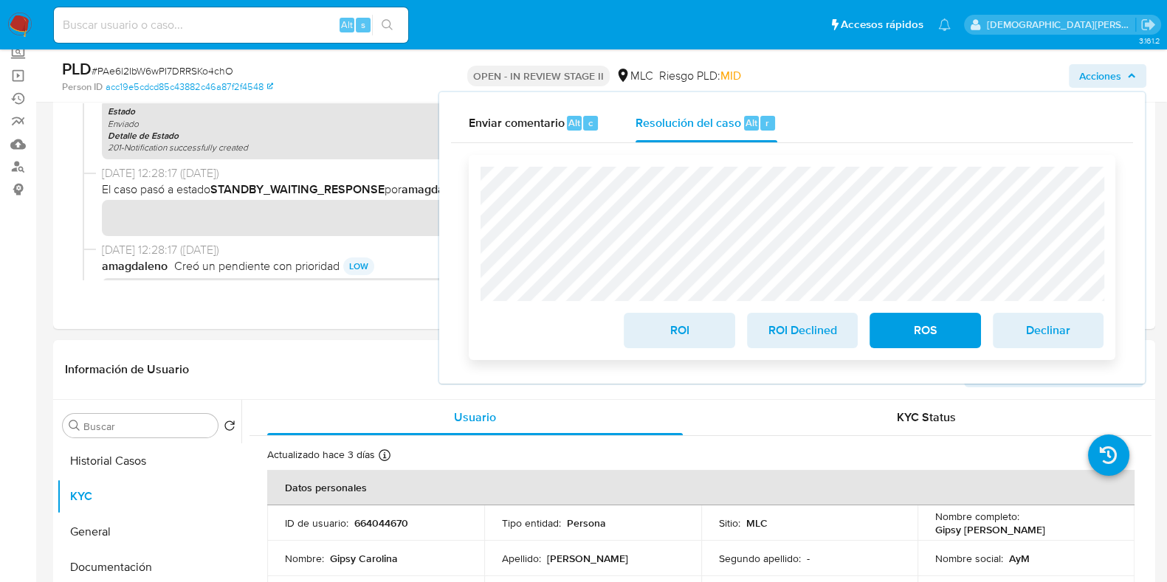
click at [922, 328] on span "ROS" at bounding box center [924, 330] width 72 height 32
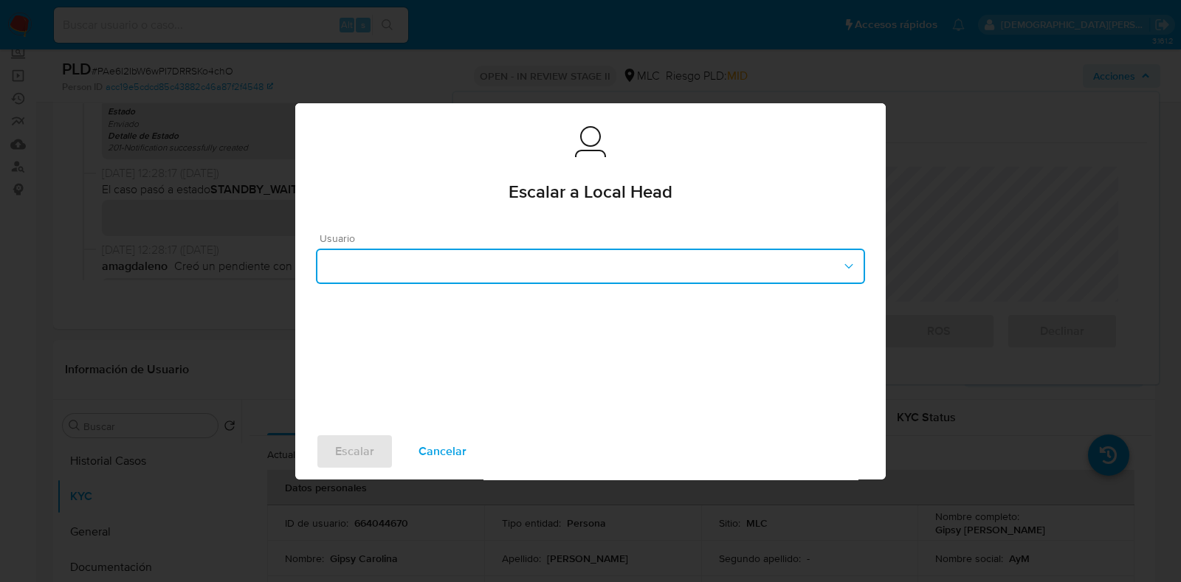
click at [488, 258] on button "button" at bounding box center [590, 266] width 549 height 35
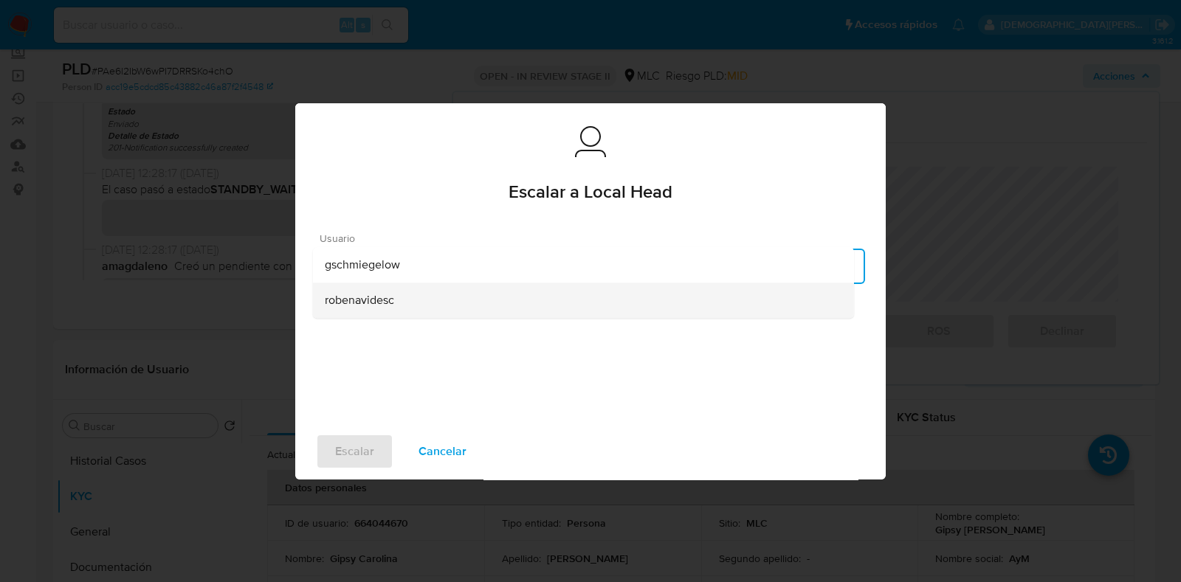
click at [396, 298] on div "robenavidesc" at bounding box center [583, 300] width 517 height 35
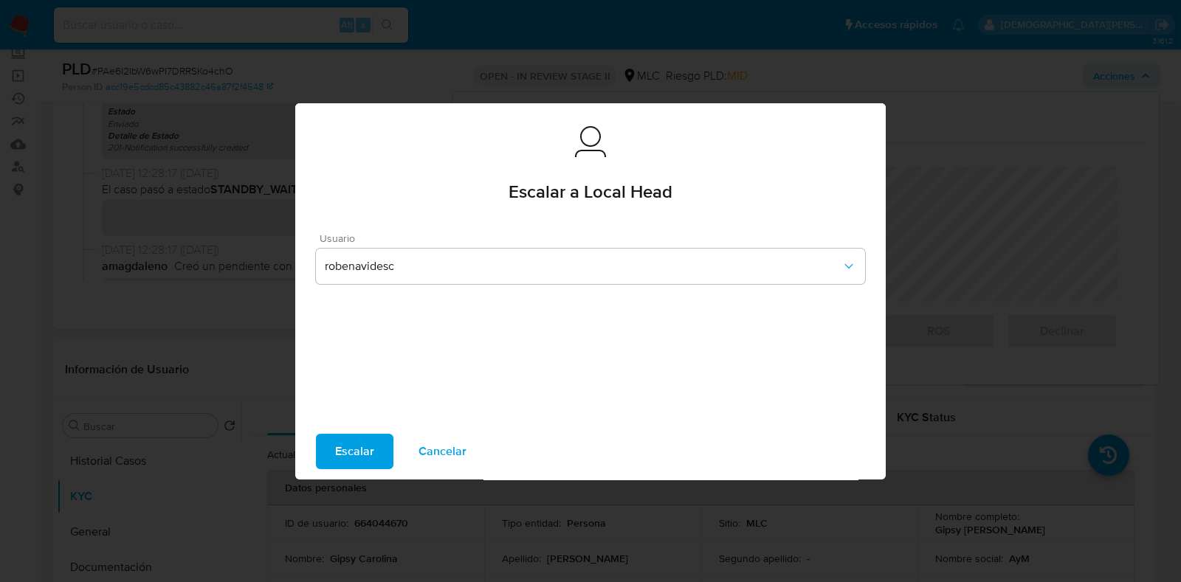
click at [343, 455] on span "Escalar" at bounding box center [354, 451] width 39 height 32
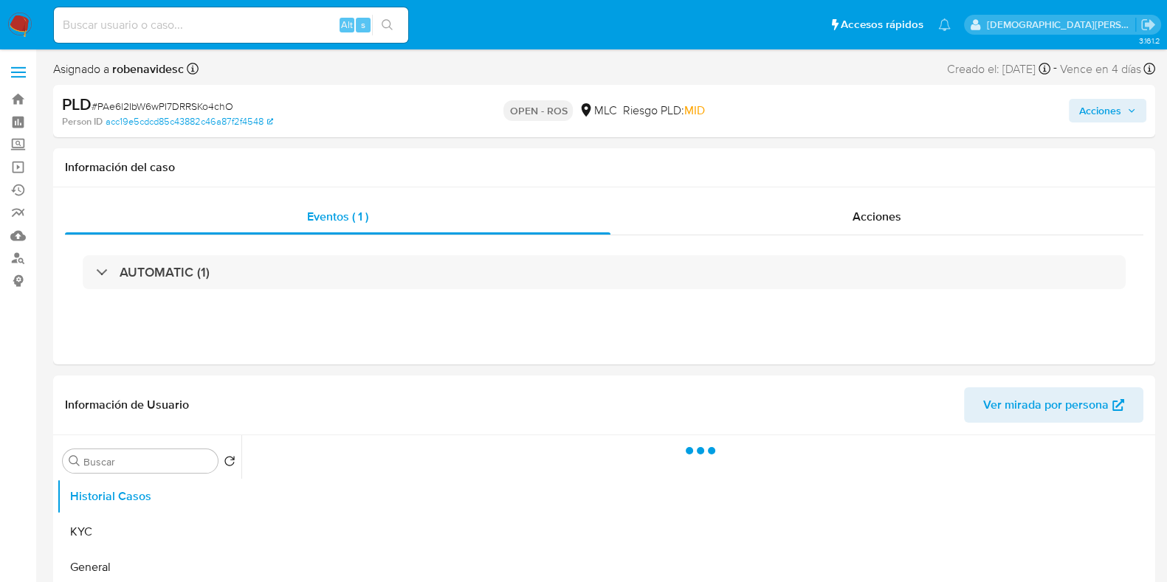
select select "10"
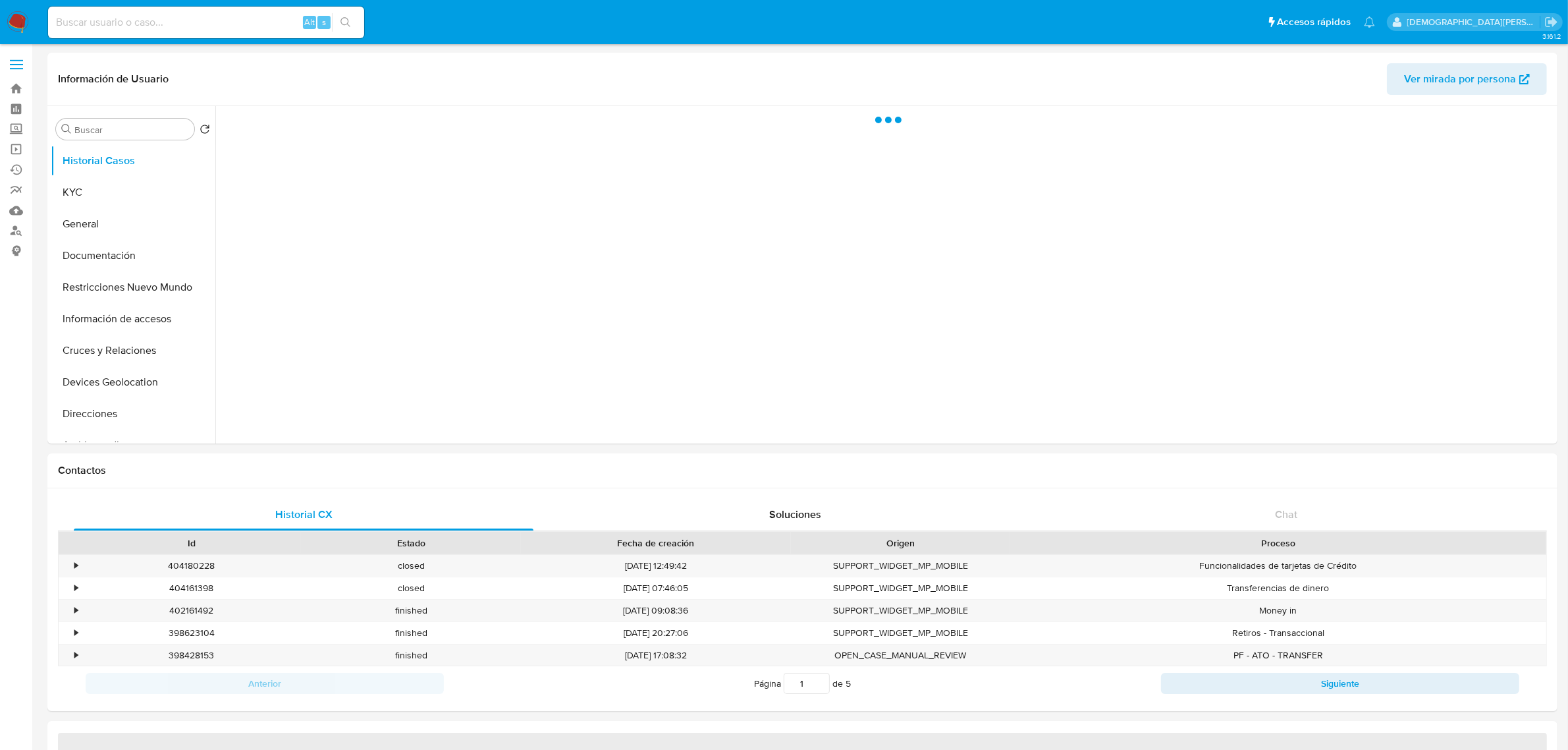
select select "10"
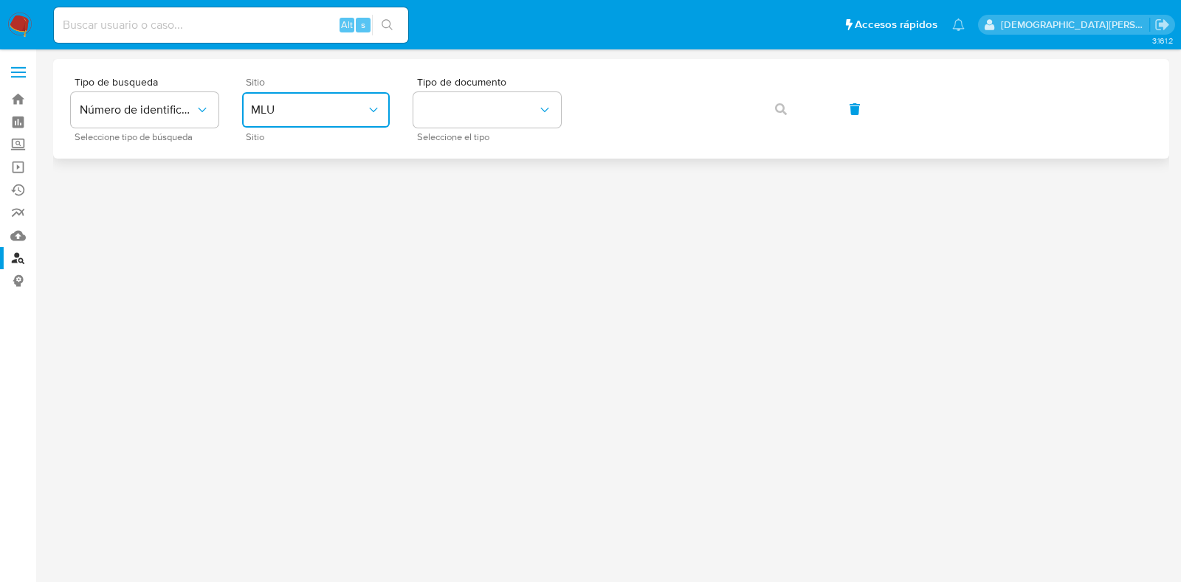
click at [313, 114] on span "MLU" at bounding box center [308, 110] width 115 height 15
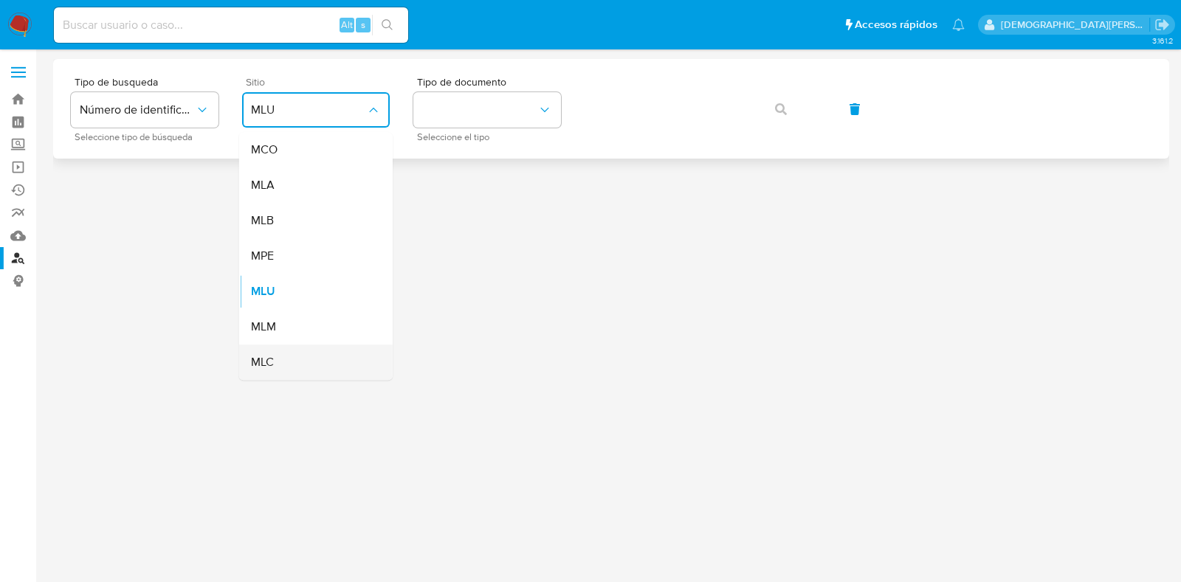
click at [299, 366] on div "MLC" at bounding box center [311, 362] width 121 height 35
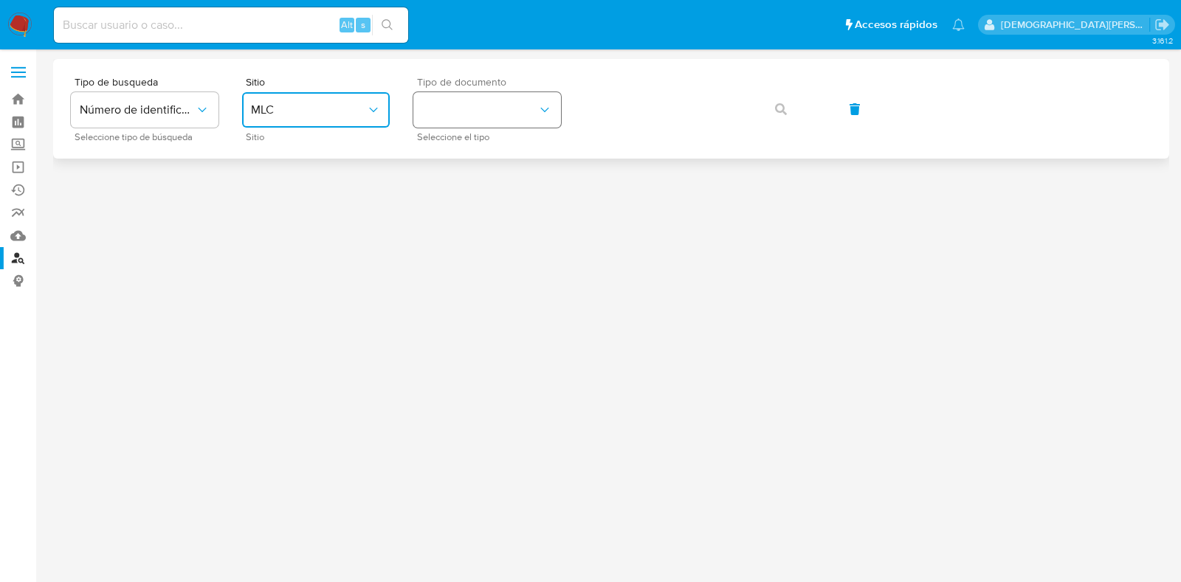
click at [474, 101] on button "identificationType" at bounding box center [487, 109] width 148 height 35
drag, startPoint x: 493, startPoint y: 159, endPoint x: 570, endPoint y: 117, distance: 87.2
click at [494, 159] on div "RUT RUT" at bounding box center [482, 157] width 121 height 50
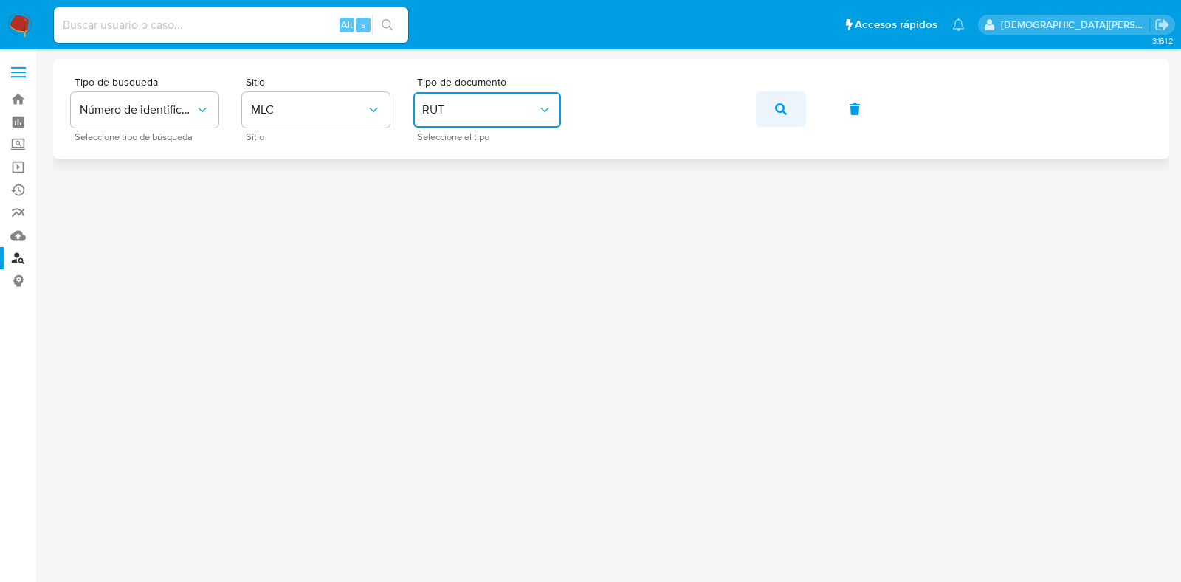
click at [782, 116] on span "button" at bounding box center [781, 109] width 12 height 32
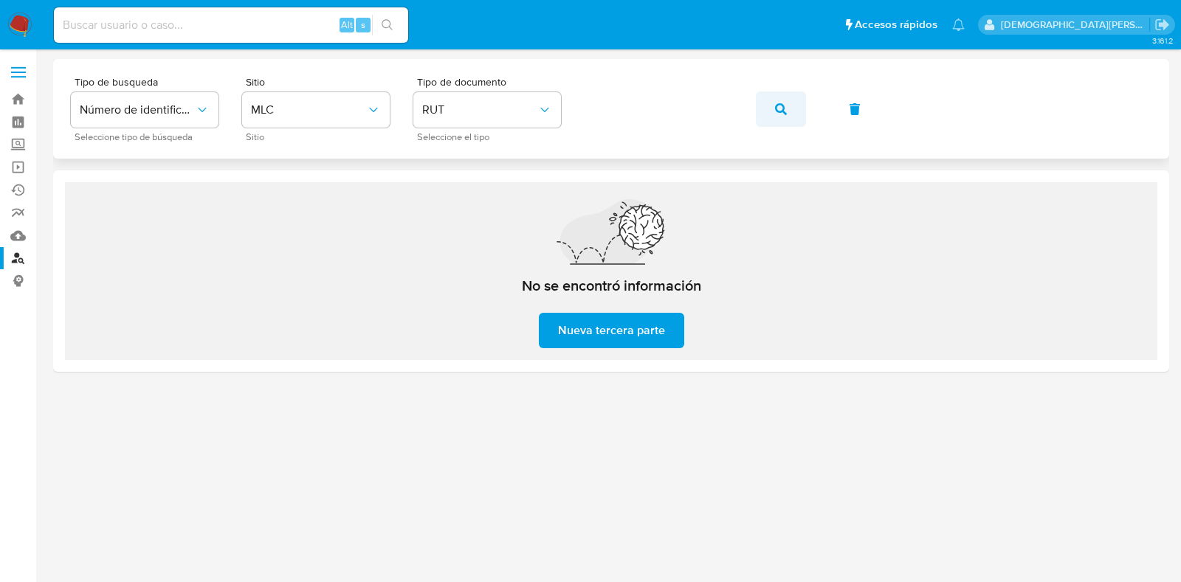
click at [773, 107] on button "button" at bounding box center [781, 109] width 50 height 35
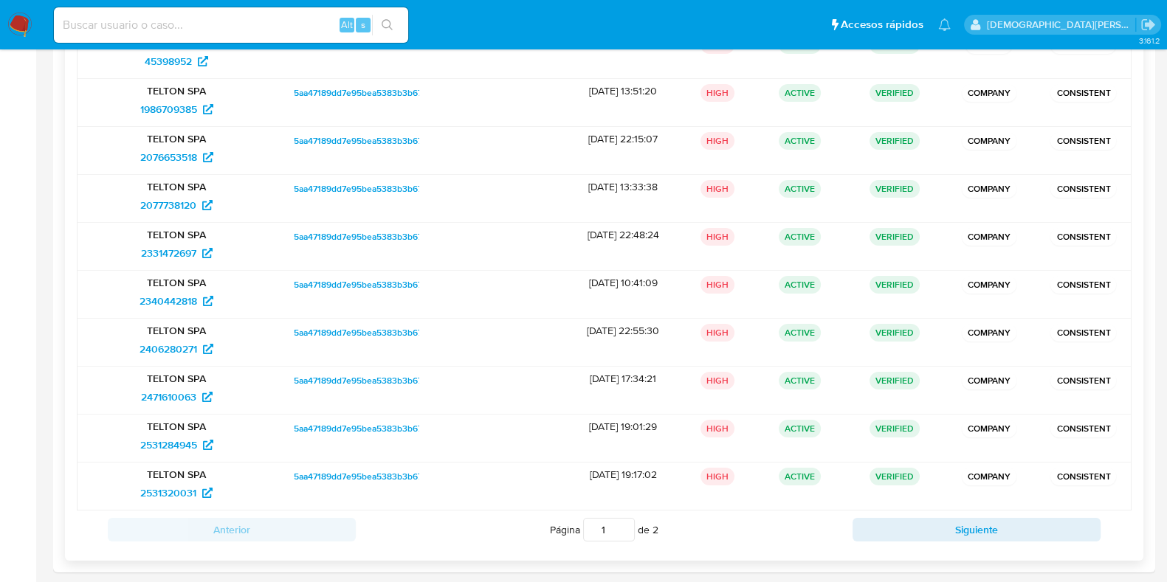
scroll to position [331, 0]
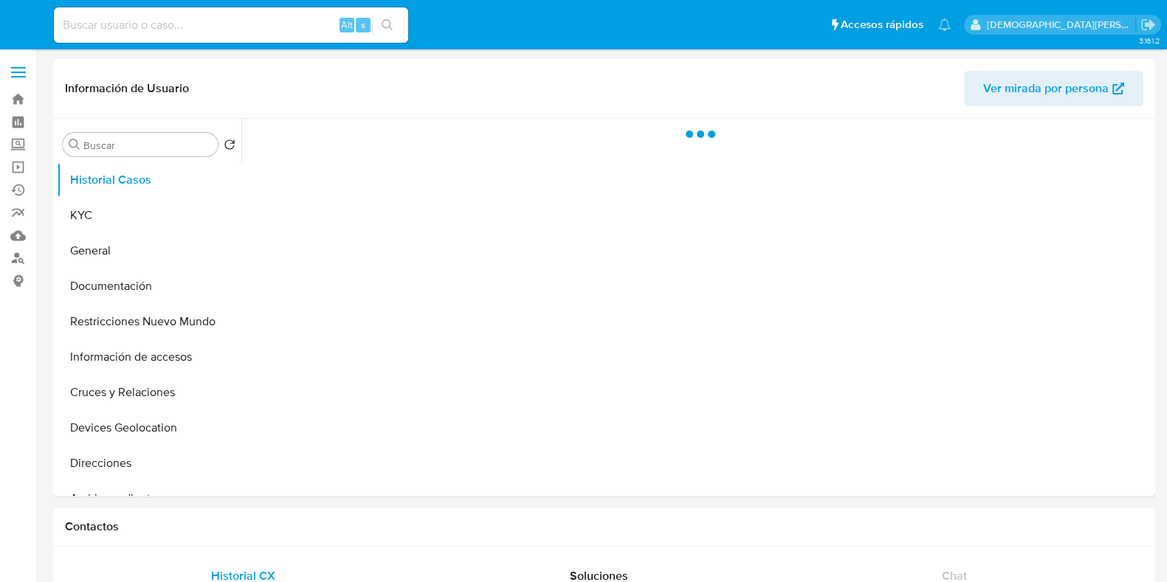
select select "10"
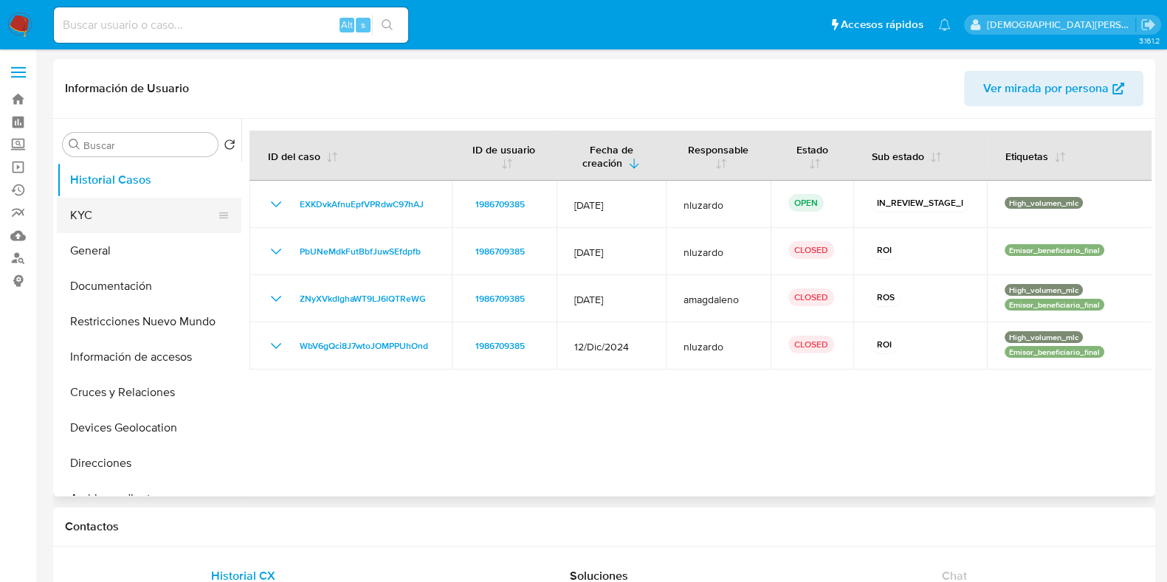
click at [100, 212] on button "KYC" at bounding box center [143, 215] width 173 height 35
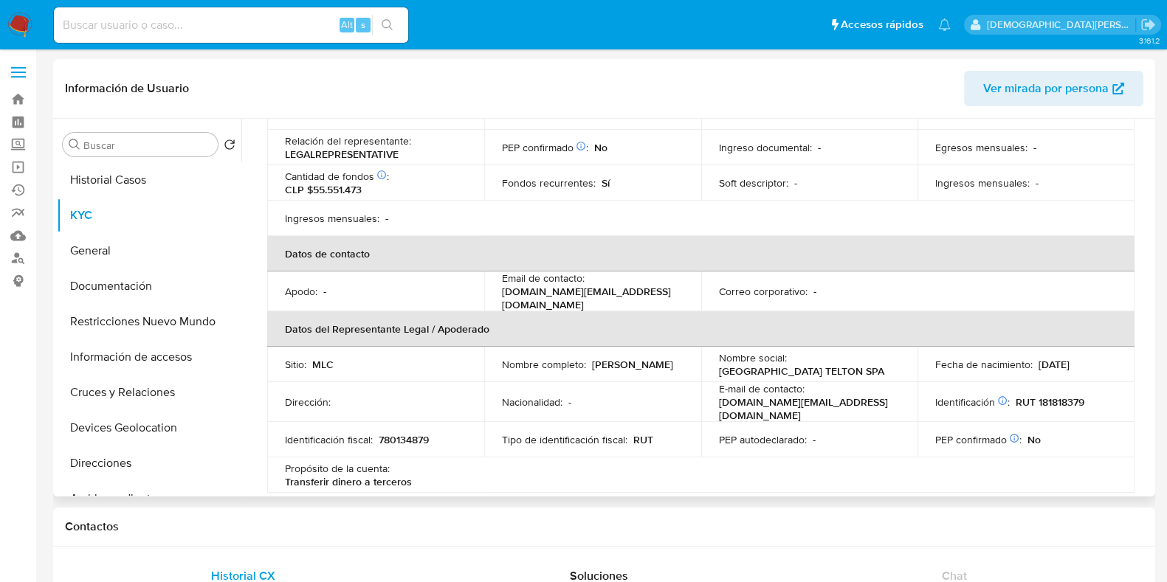
scroll to position [277, 0]
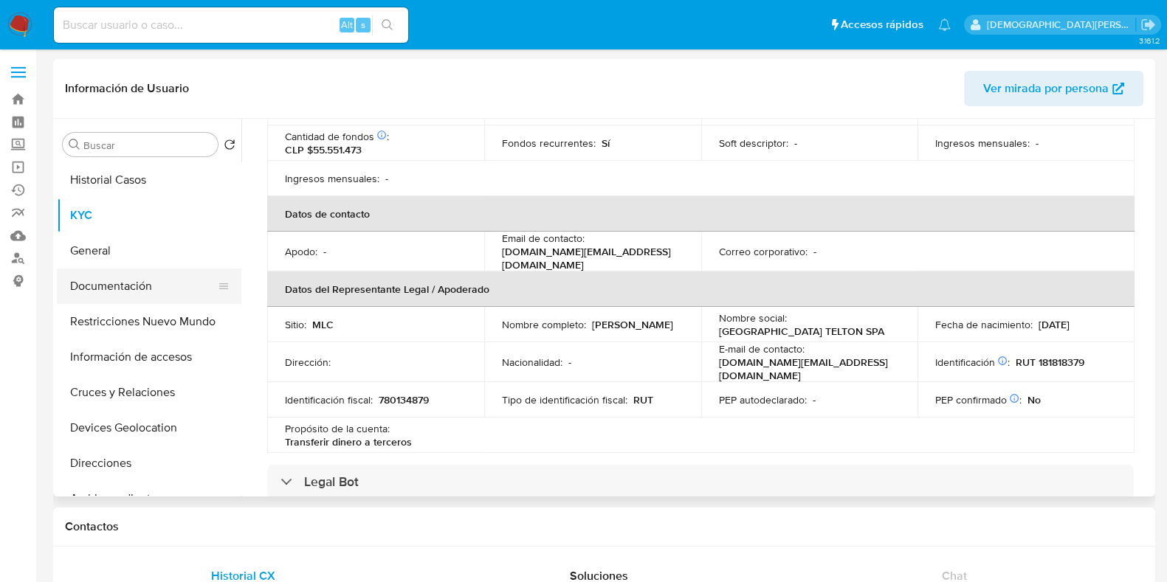
click at [145, 291] on button "Documentación" at bounding box center [143, 286] width 173 height 35
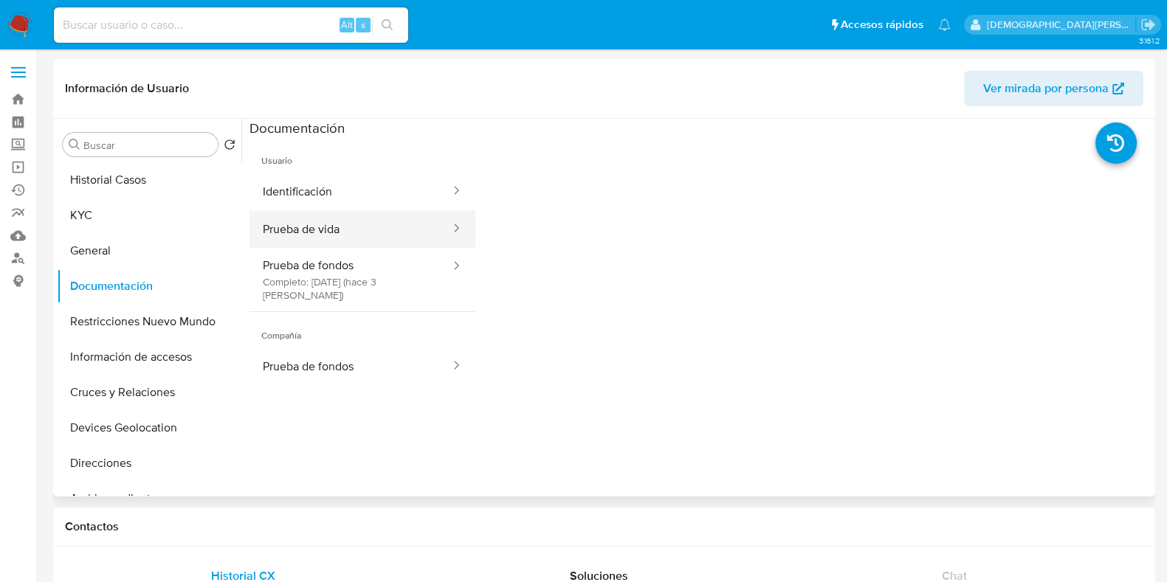
click at [358, 232] on button "Prueba de vida" at bounding box center [350, 229] width 202 height 38
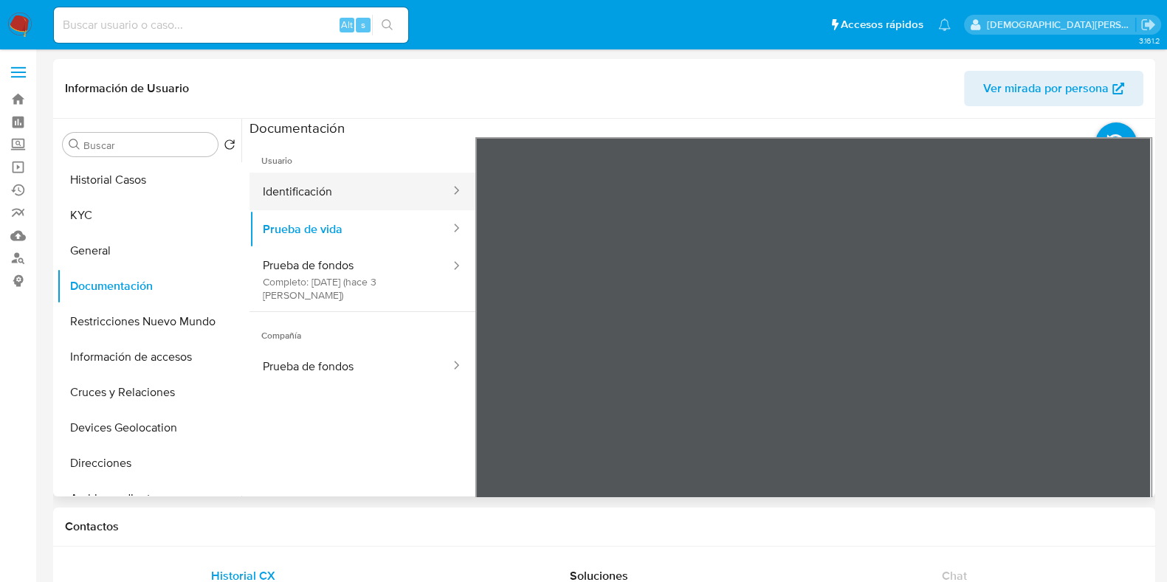
click at [364, 190] on button "Identificación" at bounding box center [350, 192] width 202 height 38
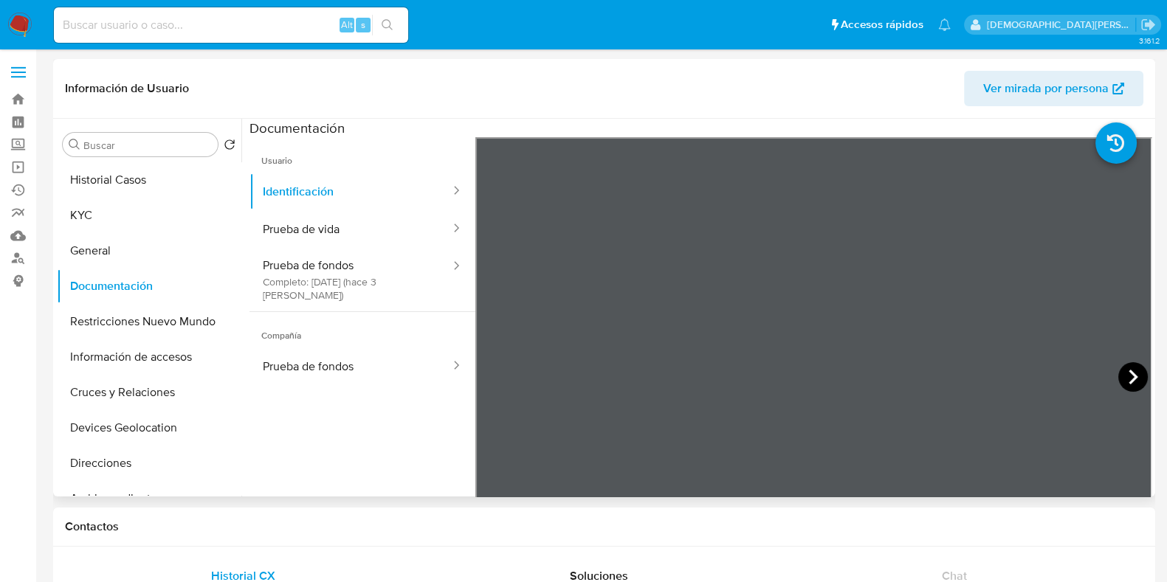
click at [1107, 382] on div at bounding box center [813, 379] width 677 height 484
click at [1119, 370] on icon at bounding box center [1133, 377] width 30 height 30
